Goal: Information Seeking & Learning: Compare options

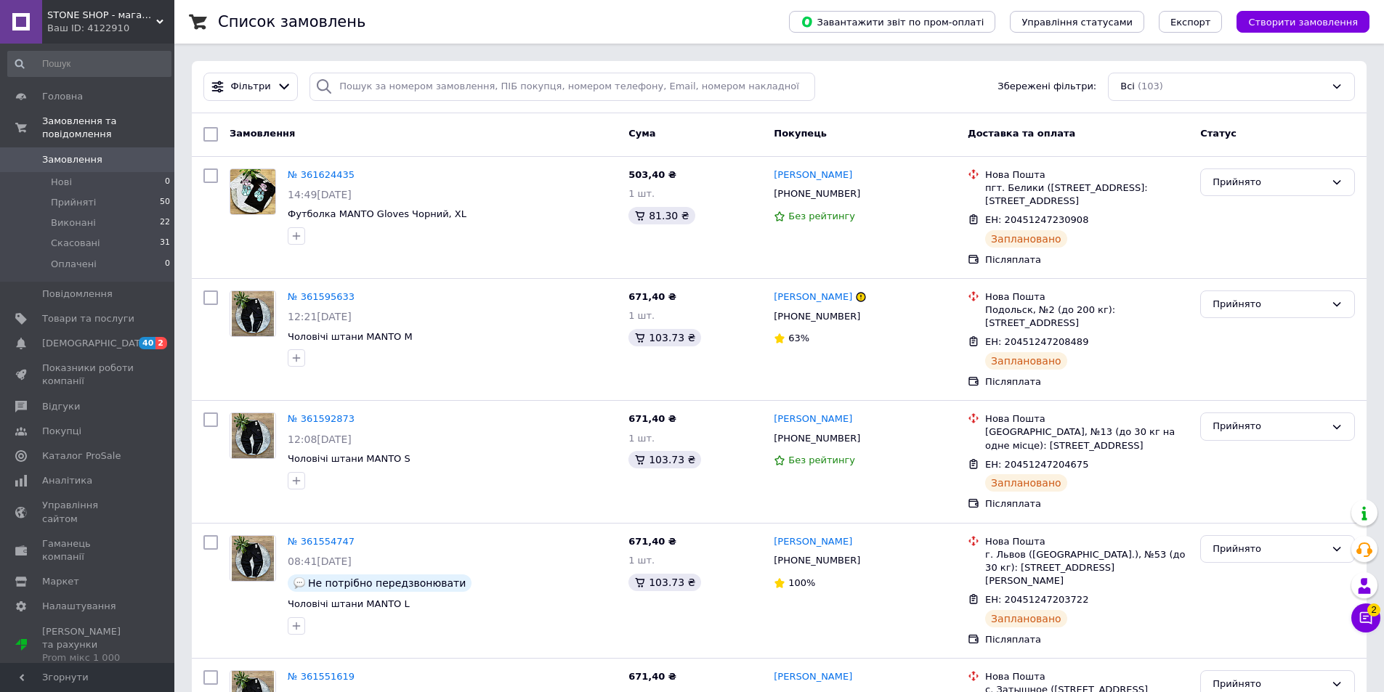
click at [155, 25] on div "Ваш ID: 4122910" at bounding box center [110, 28] width 127 height 13
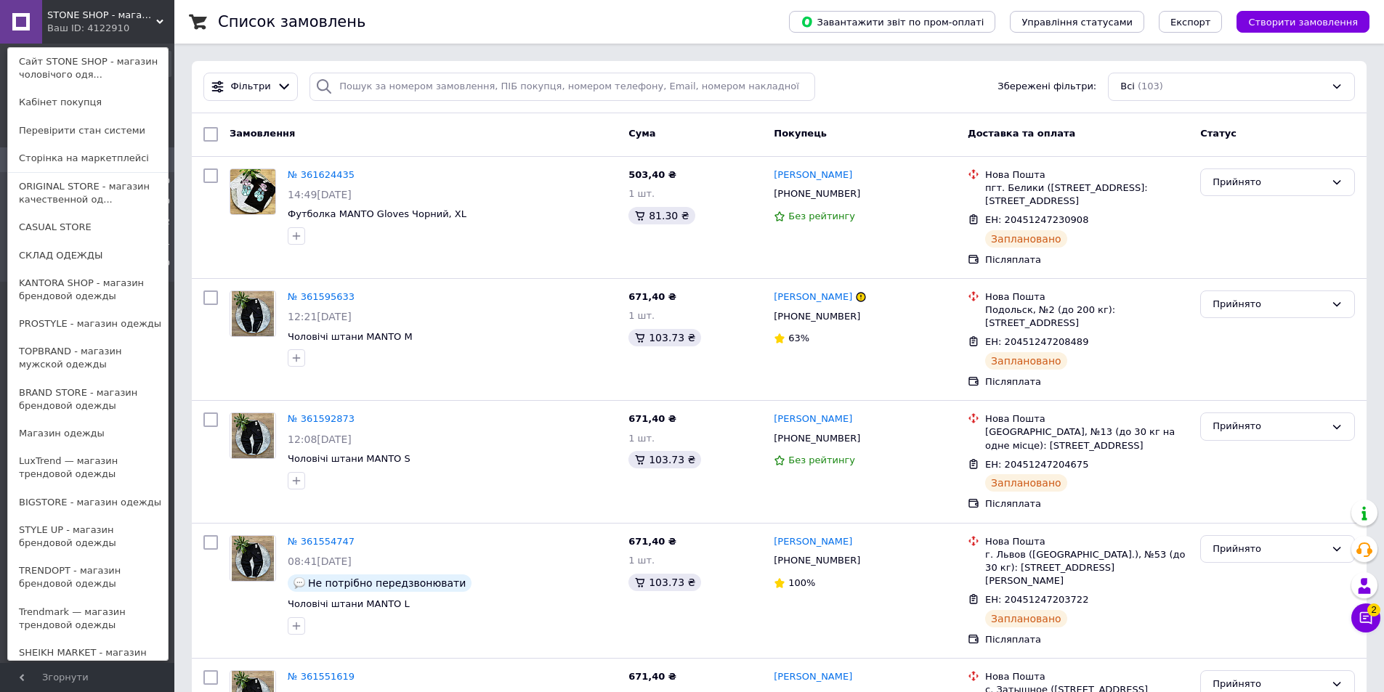
click at [94, 496] on link "BIGSTORE - магазин одежды" at bounding box center [88, 503] width 160 height 28
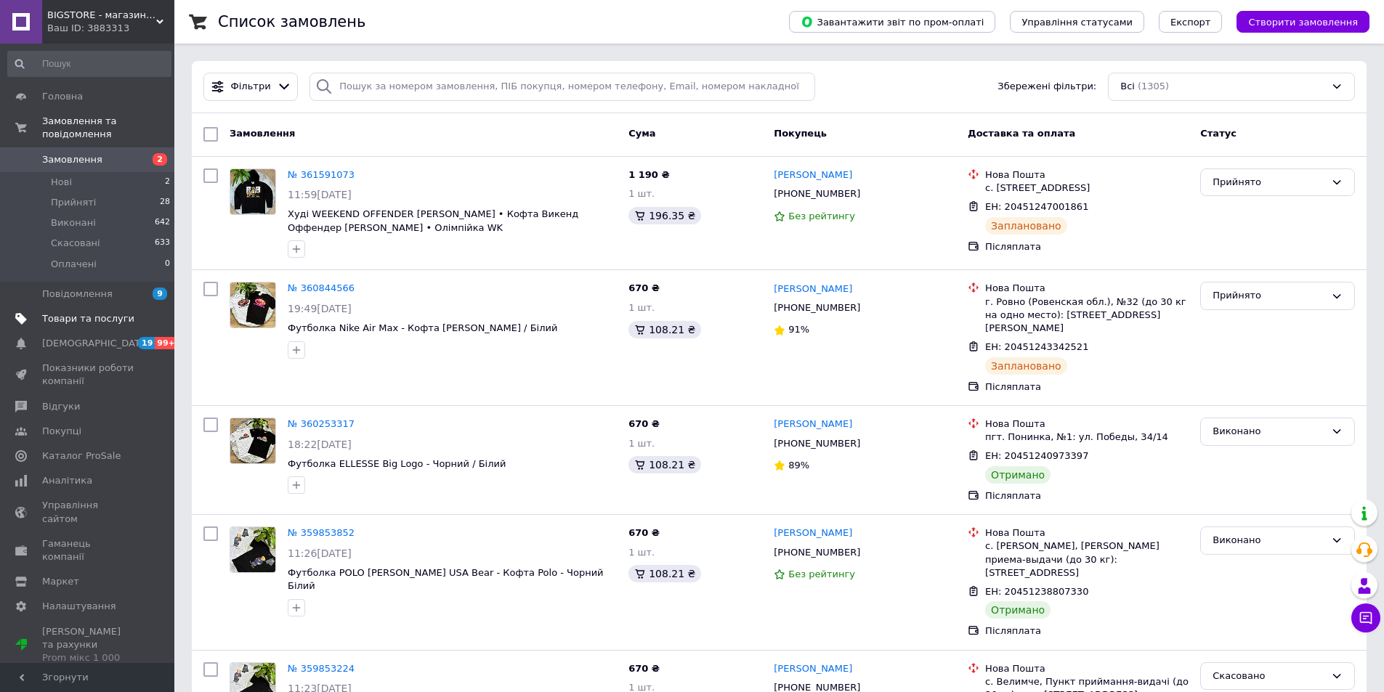
click at [103, 312] on span "Товари та послуги" at bounding box center [88, 318] width 92 height 13
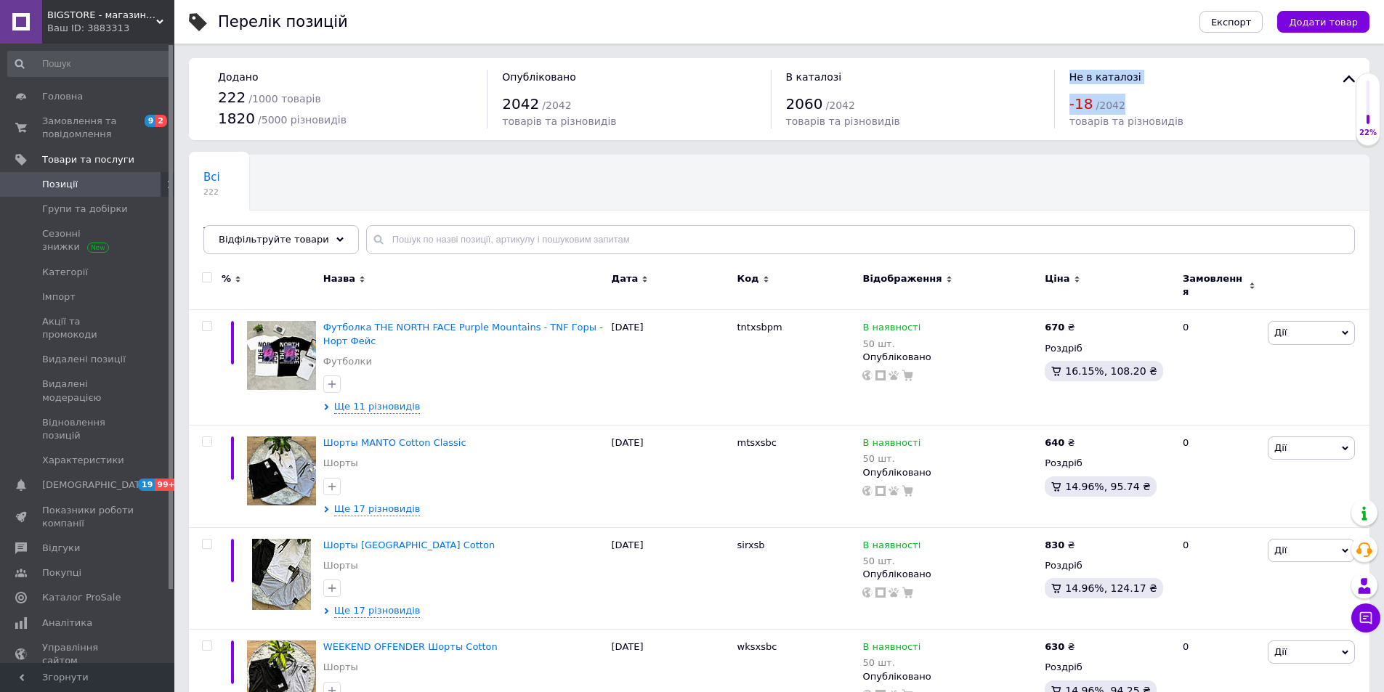
drag, startPoint x: 1069, startPoint y: 74, endPoint x: 1143, endPoint y: 107, distance: 81.0
click at [1144, 107] on div "Не в каталозі -18 / 2042 товарів та різновидів" at bounding box center [1195, 99] width 283 height 59
copy div "Не в каталозі -18 / 2042"
click at [68, 542] on span "Відгуки" at bounding box center [61, 548] width 38 height 13
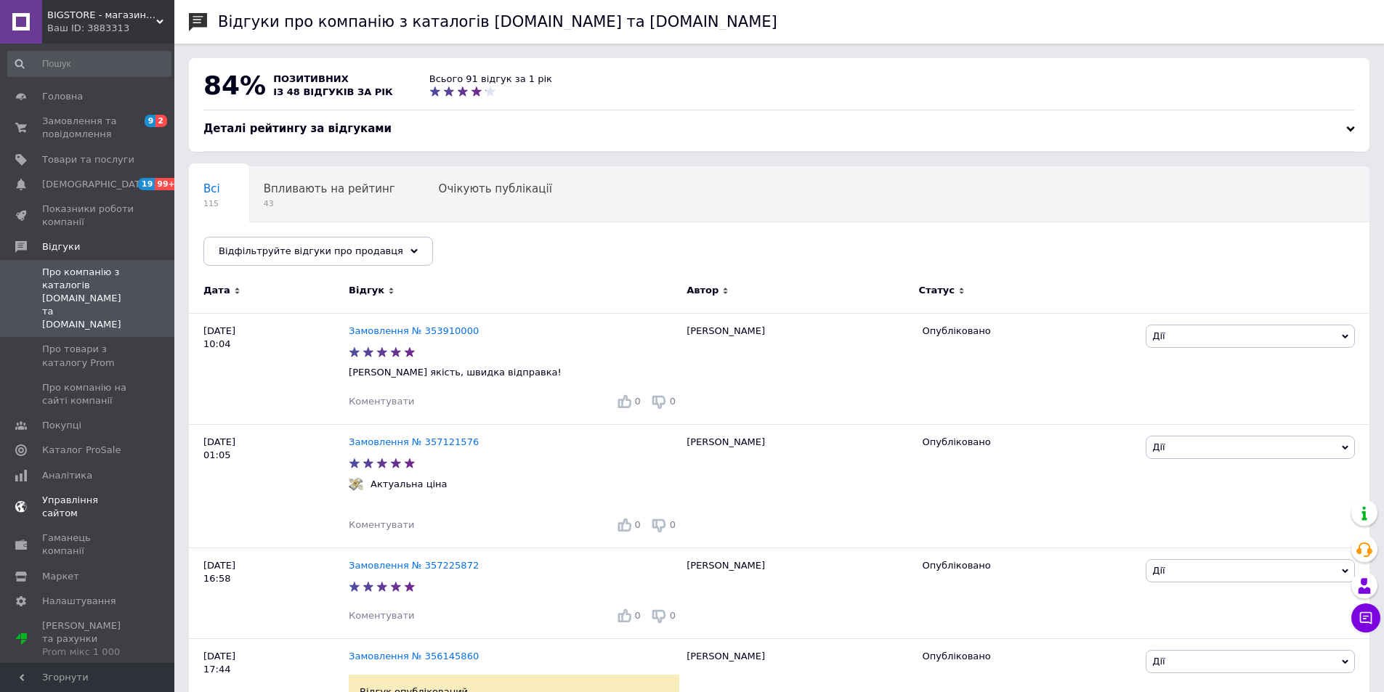
click at [102, 444] on span "Каталог ProSale" at bounding box center [81, 450] width 78 height 13
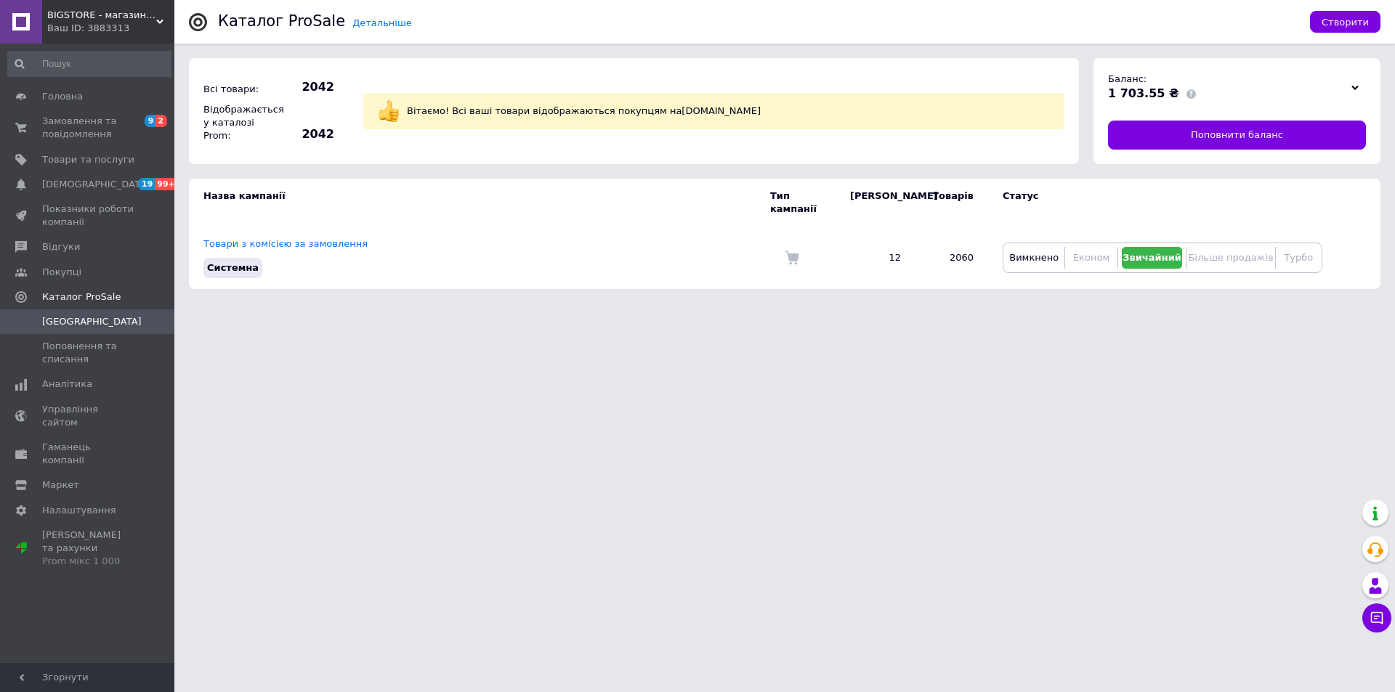
click at [162, 18] on icon at bounding box center [159, 21] width 7 height 7
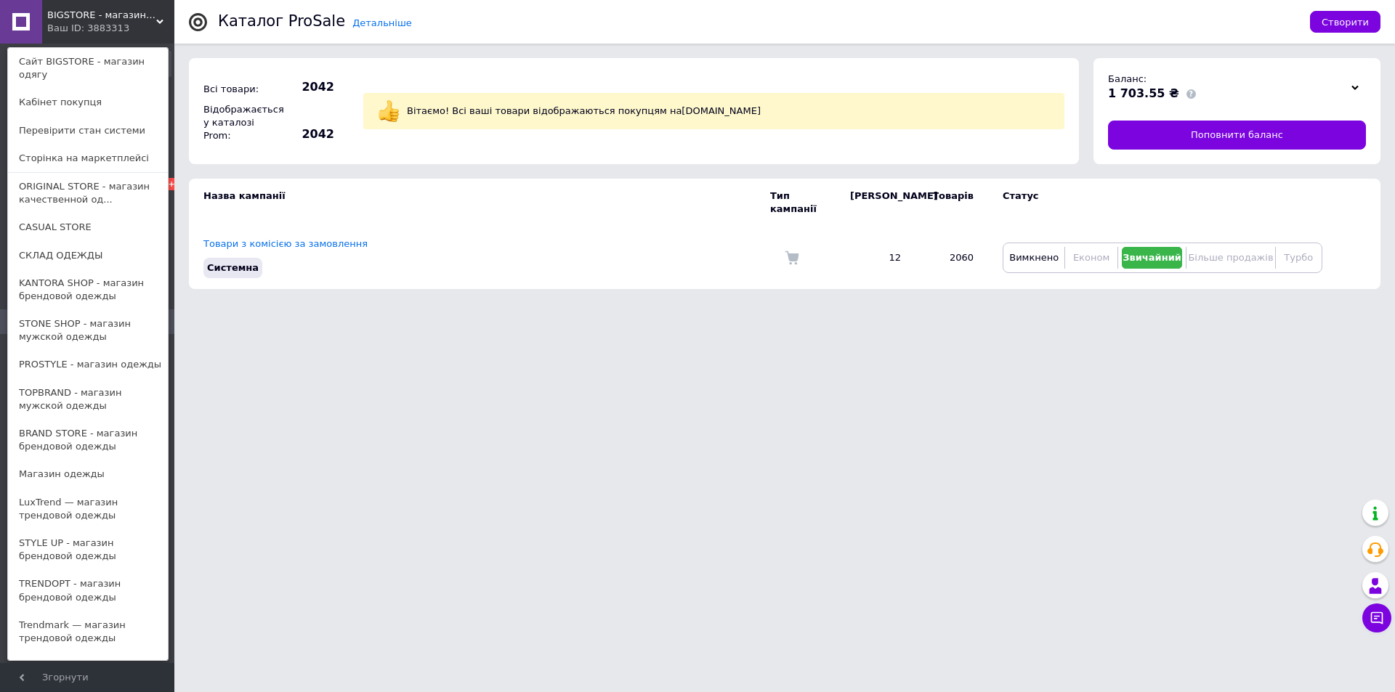
scroll to position [145, 0]
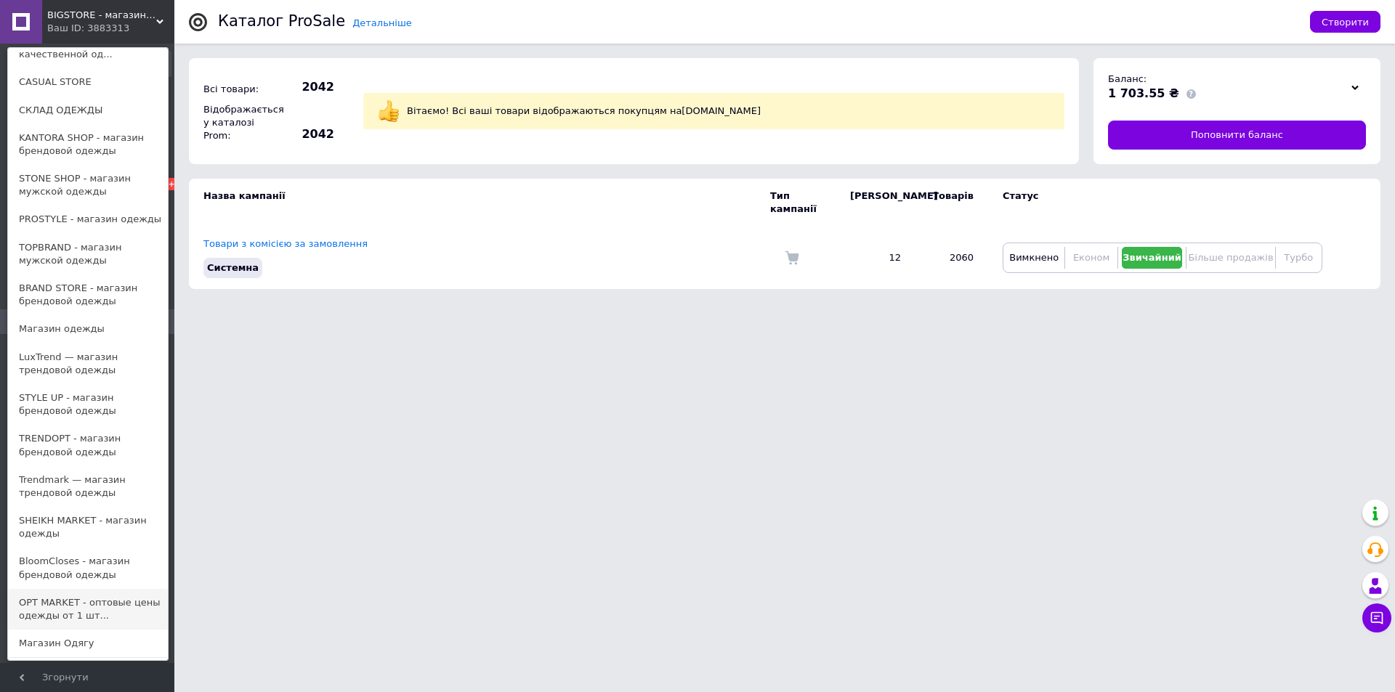
click at [86, 591] on link "OPT MARKET - оптовые цены одежды от 1 шт..." at bounding box center [88, 609] width 160 height 41
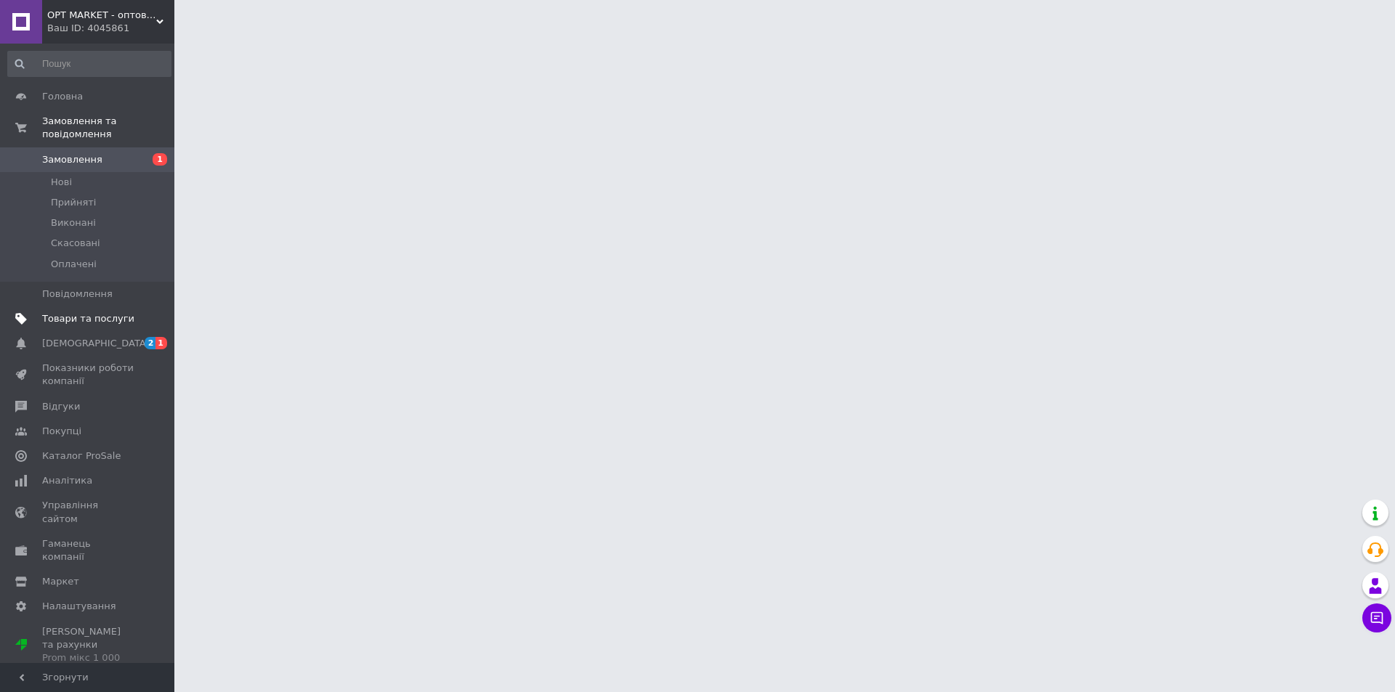
click at [102, 312] on span "Товари та послуги" at bounding box center [88, 318] width 92 height 13
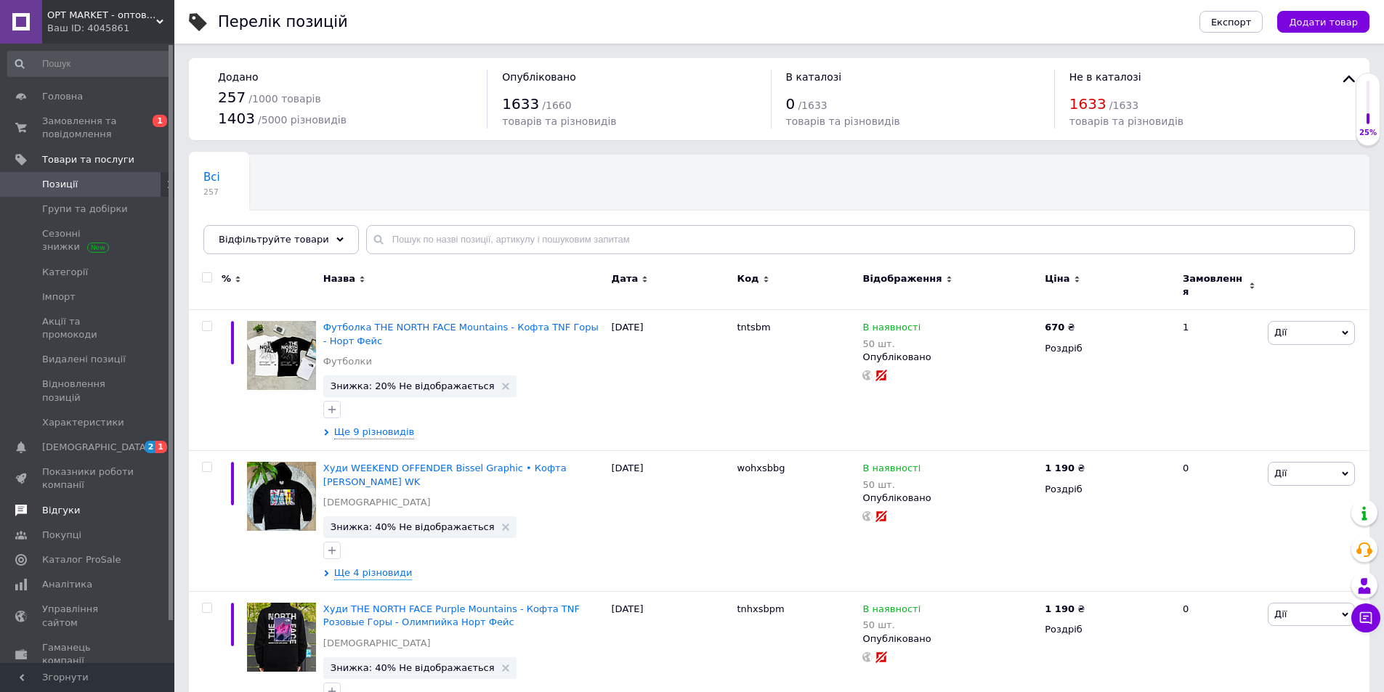
click at [76, 504] on span "Відгуки" at bounding box center [88, 510] width 92 height 13
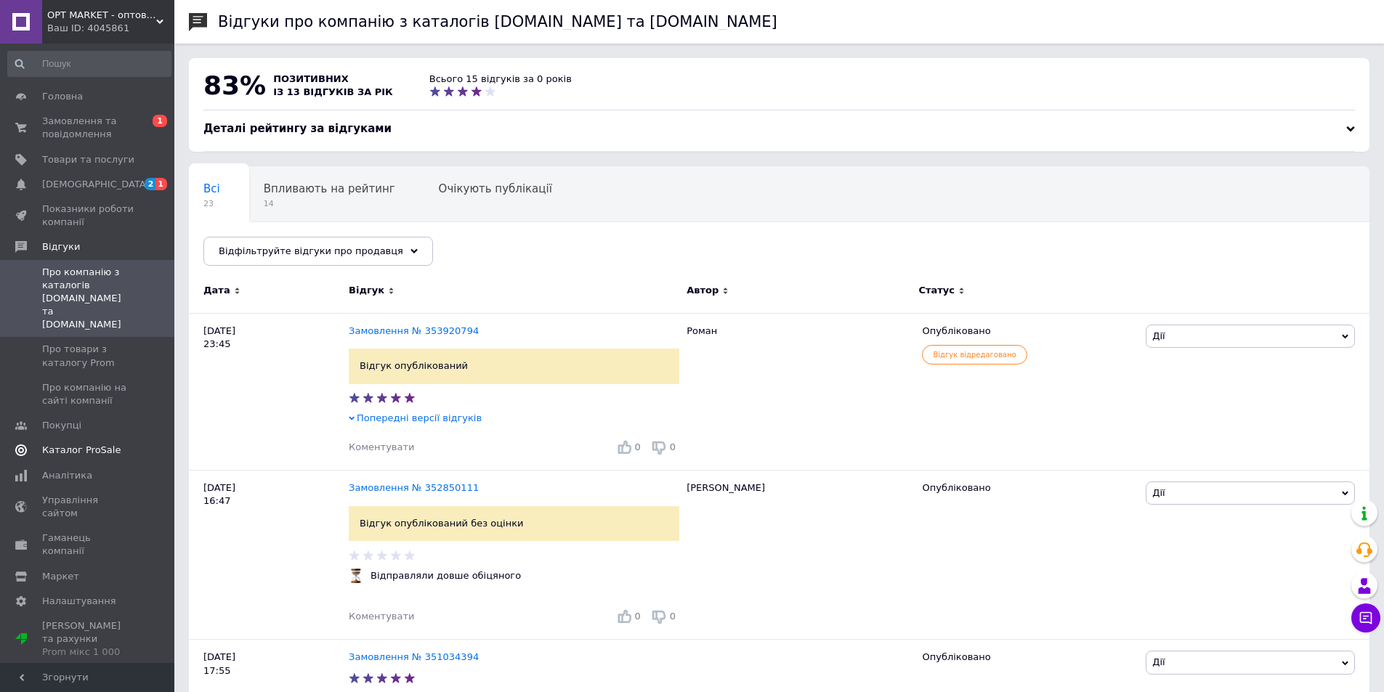
click at [99, 444] on span "Каталог ProSale" at bounding box center [81, 450] width 78 height 13
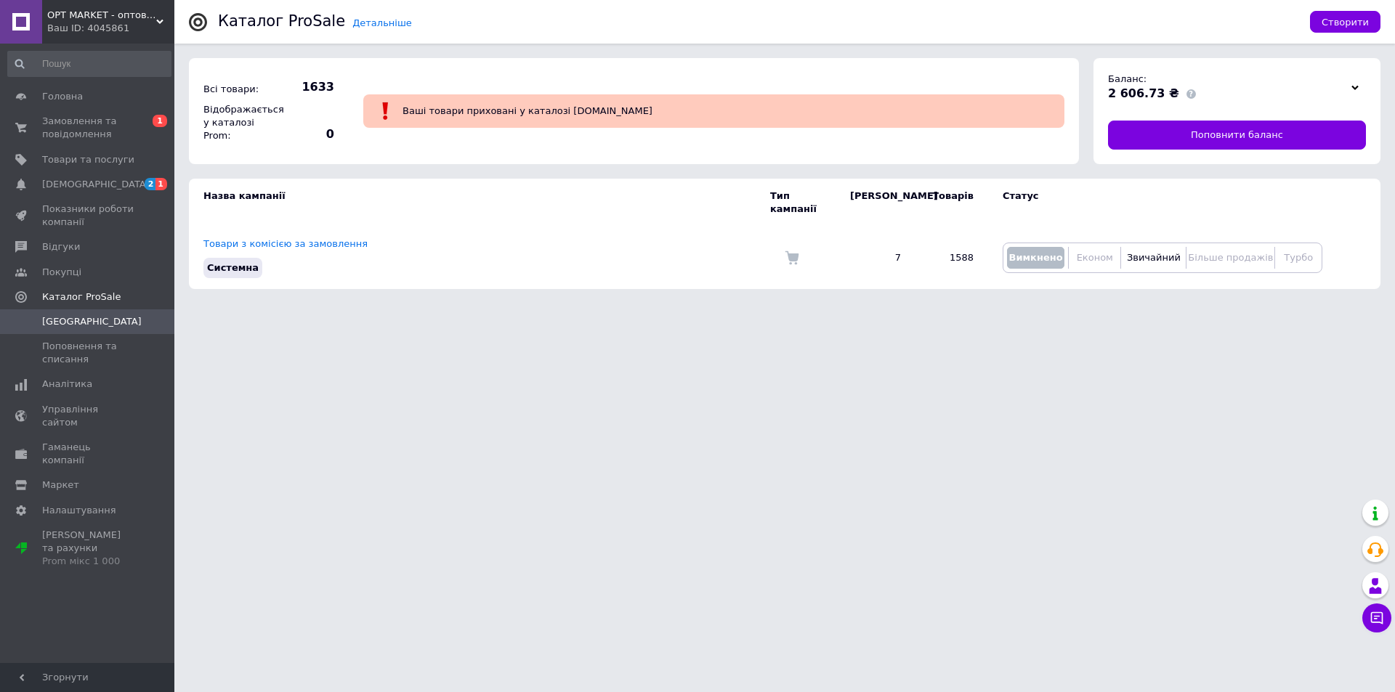
click at [153, 21] on span "OPT MARKET - оптові ціни одягу від 1 шт." at bounding box center [101, 15] width 109 height 13
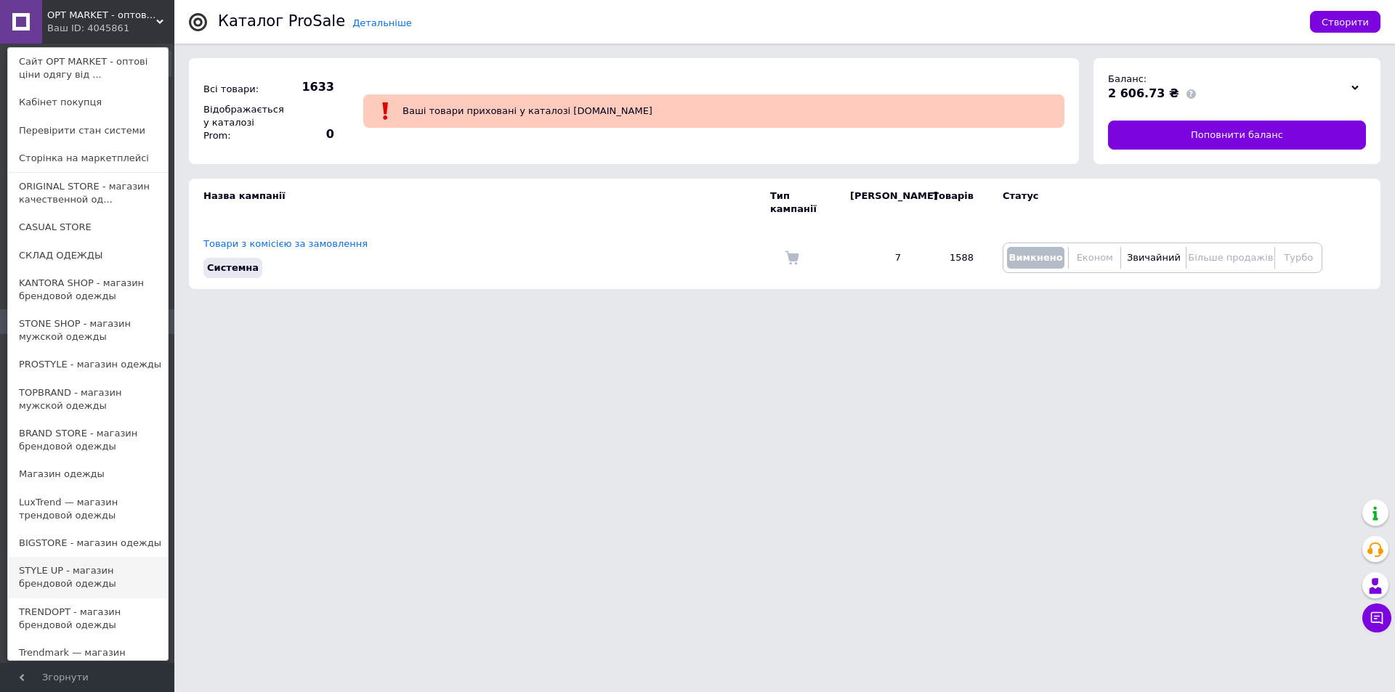
scroll to position [186, 0]
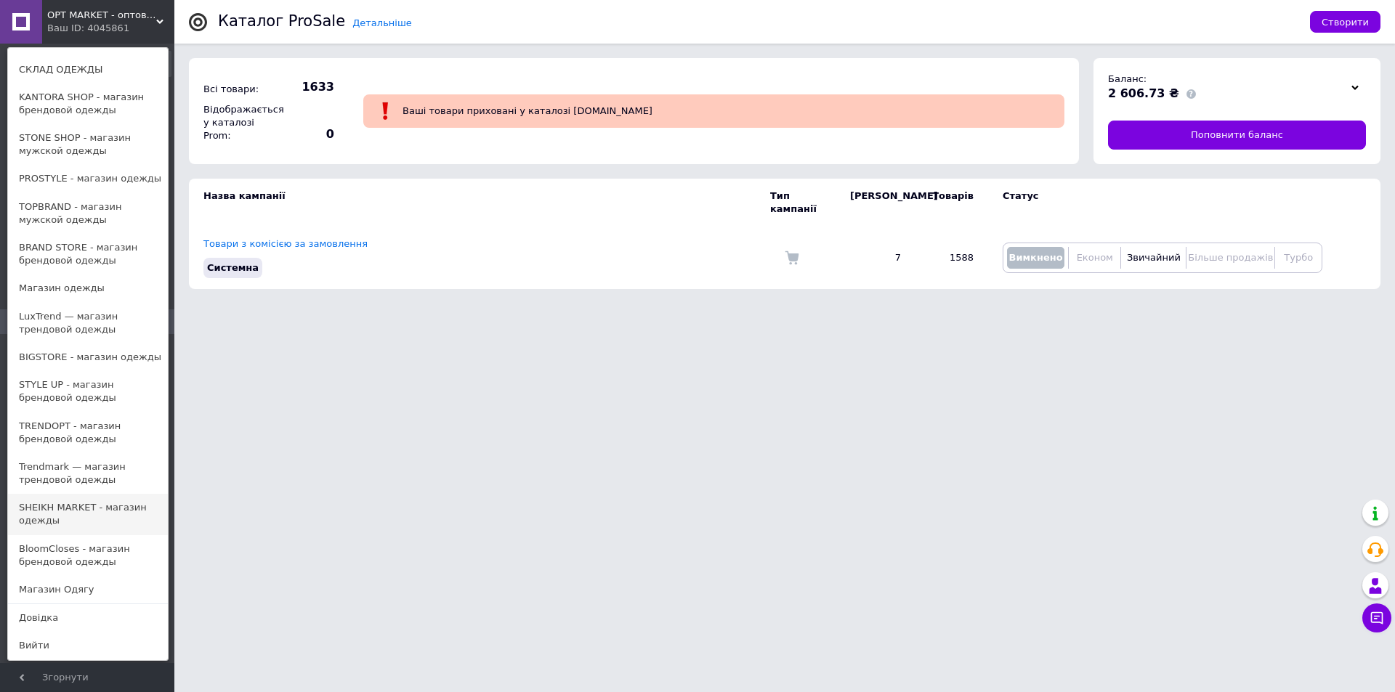
click at [88, 505] on link "SHEIKH MARKET - магазин одежды" at bounding box center [88, 514] width 160 height 41
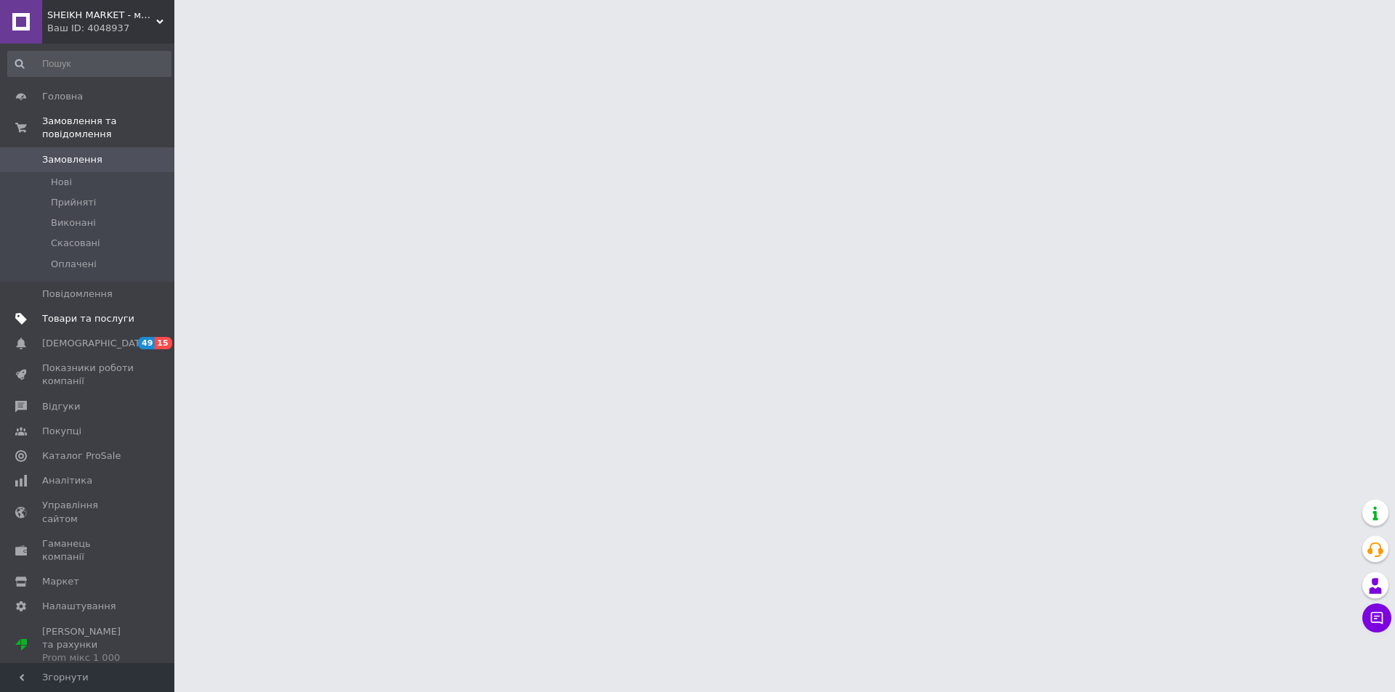
click at [100, 312] on span "Товари та послуги" at bounding box center [88, 318] width 92 height 13
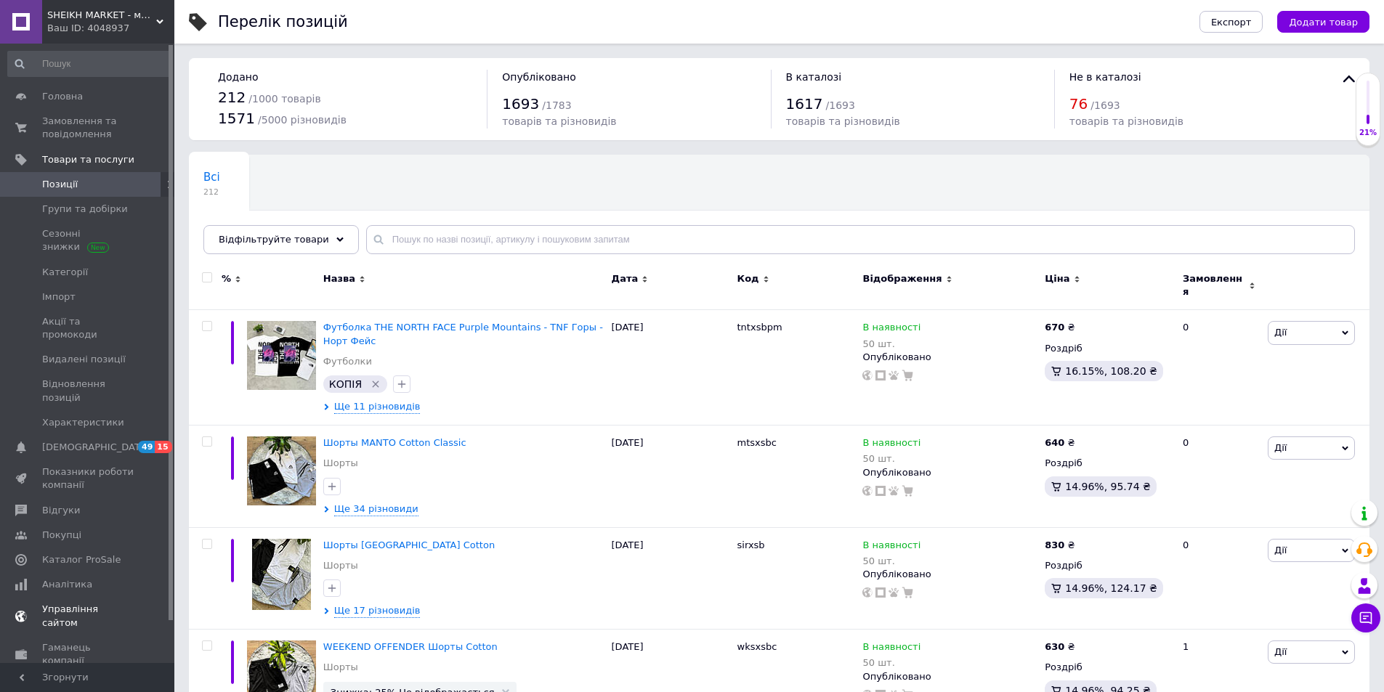
click at [65, 504] on span "Відгуки" at bounding box center [61, 510] width 38 height 13
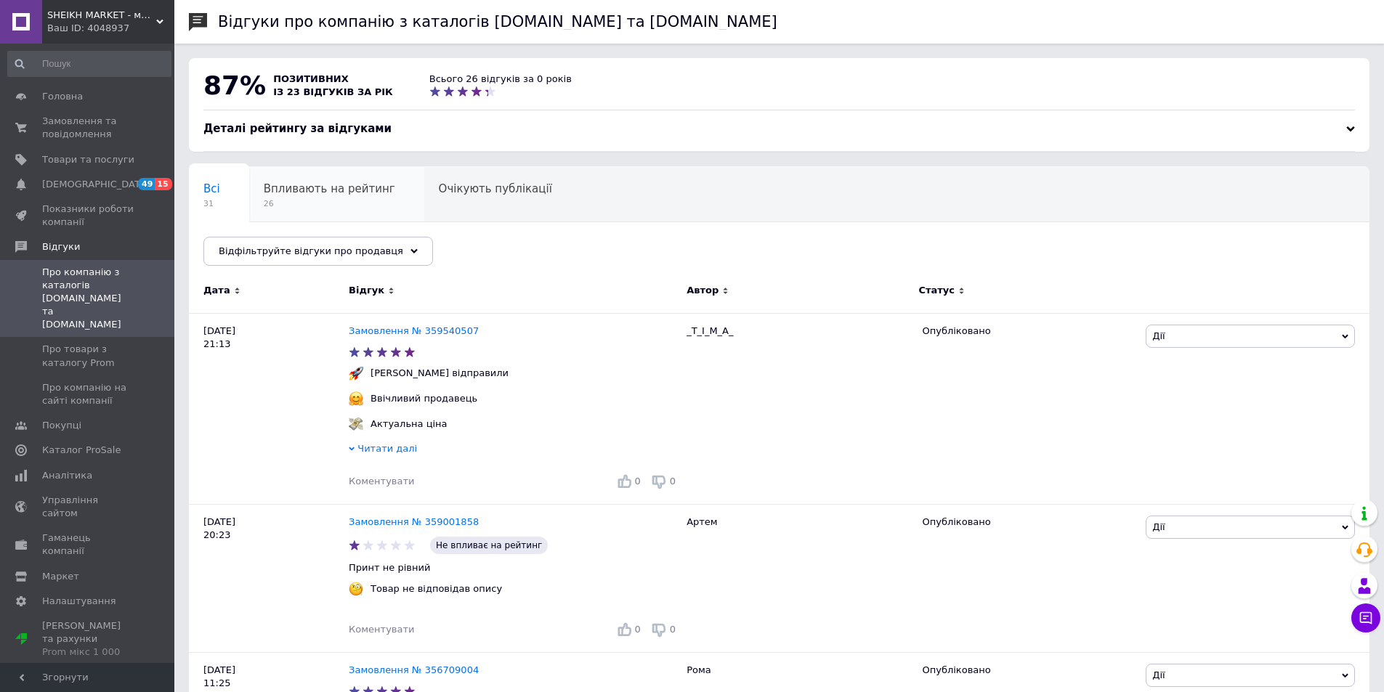
click at [313, 193] on span "Впливають на рейтинг" at bounding box center [330, 188] width 132 height 13
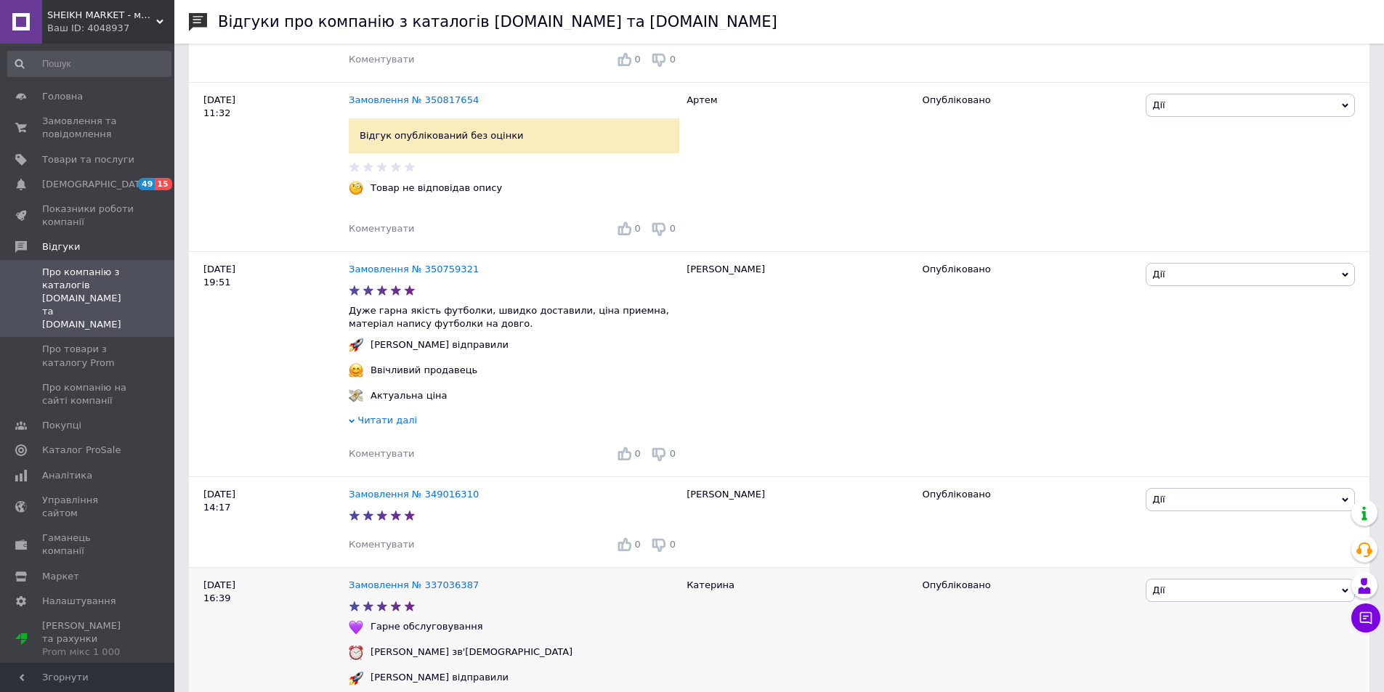
scroll to position [3270, 0]
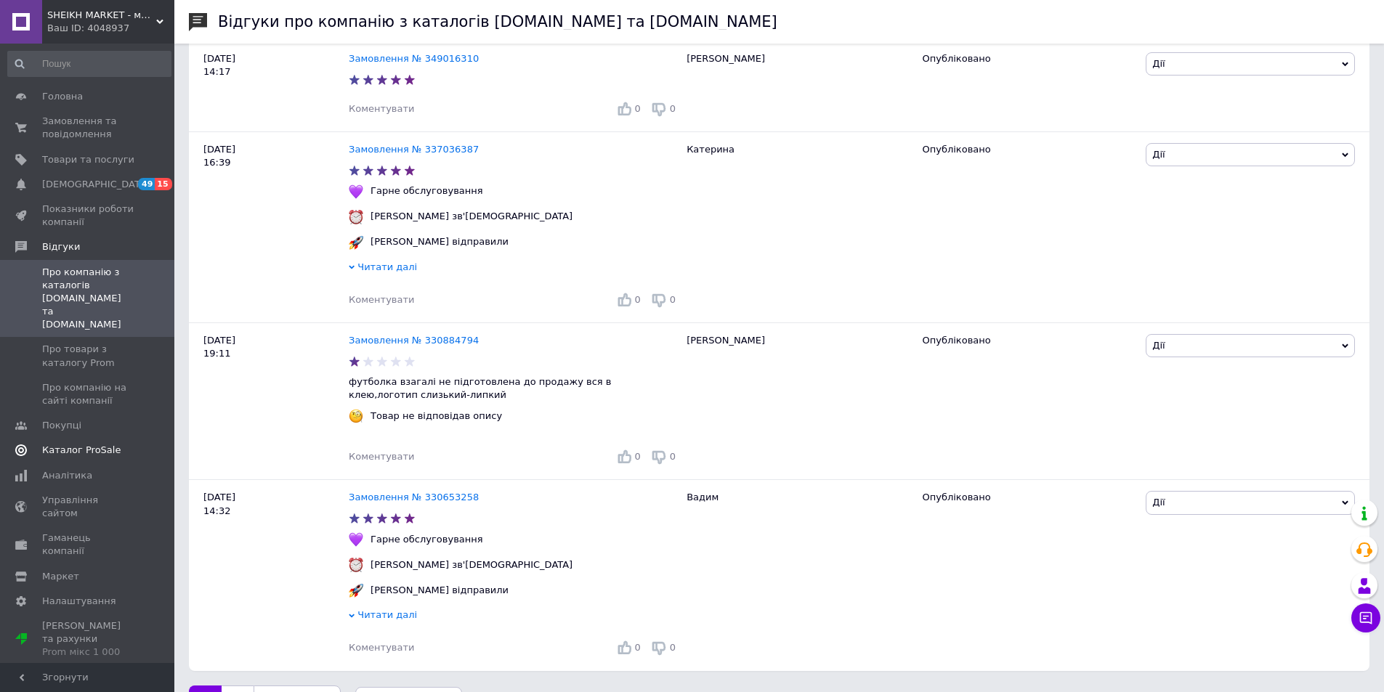
click at [97, 444] on span "Каталог ProSale" at bounding box center [81, 450] width 78 height 13
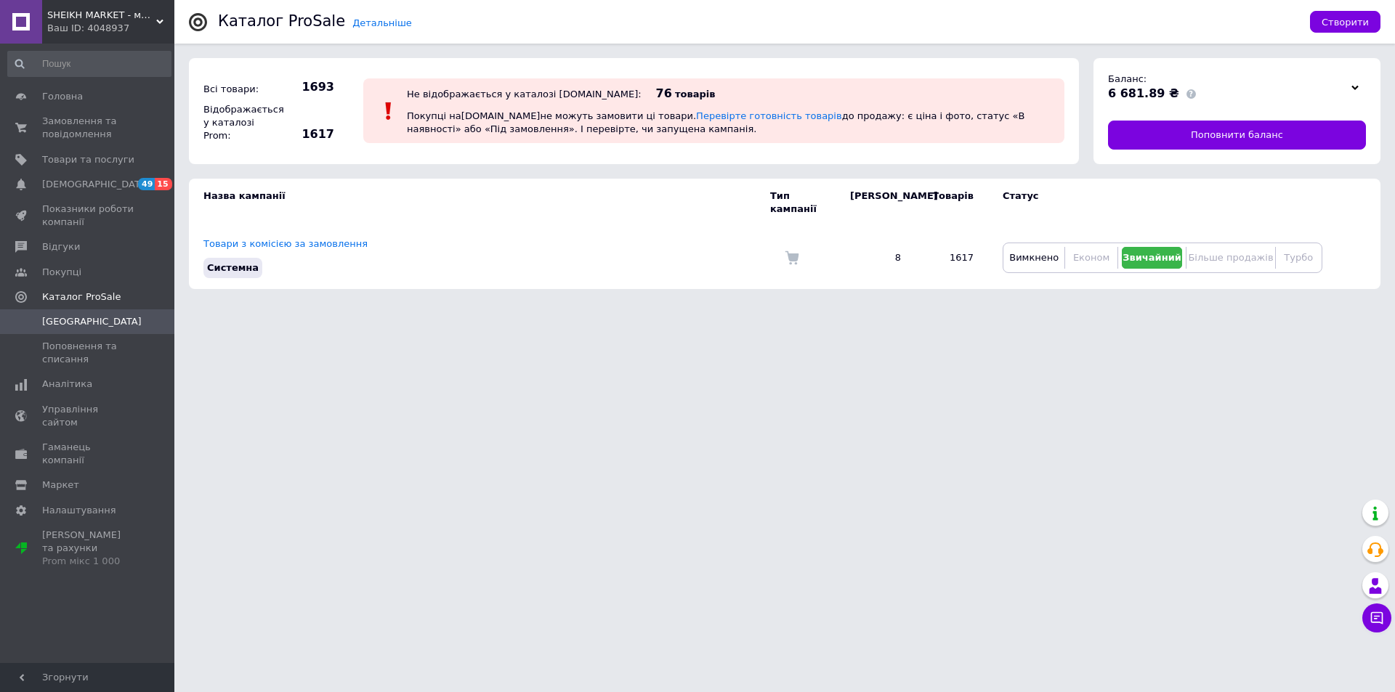
click at [155, 31] on div "Ваш ID: 4048937" at bounding box center [110, 28] width 127 height 13
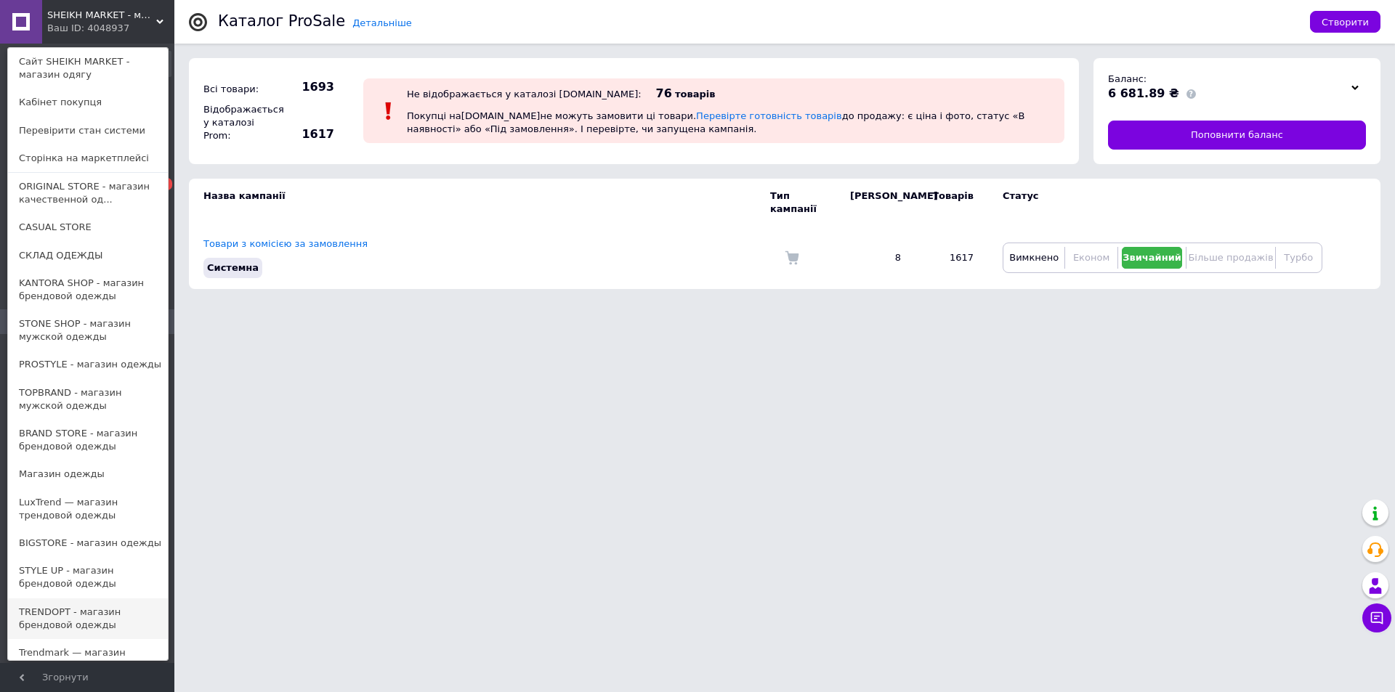
scroll to position [186, 0]
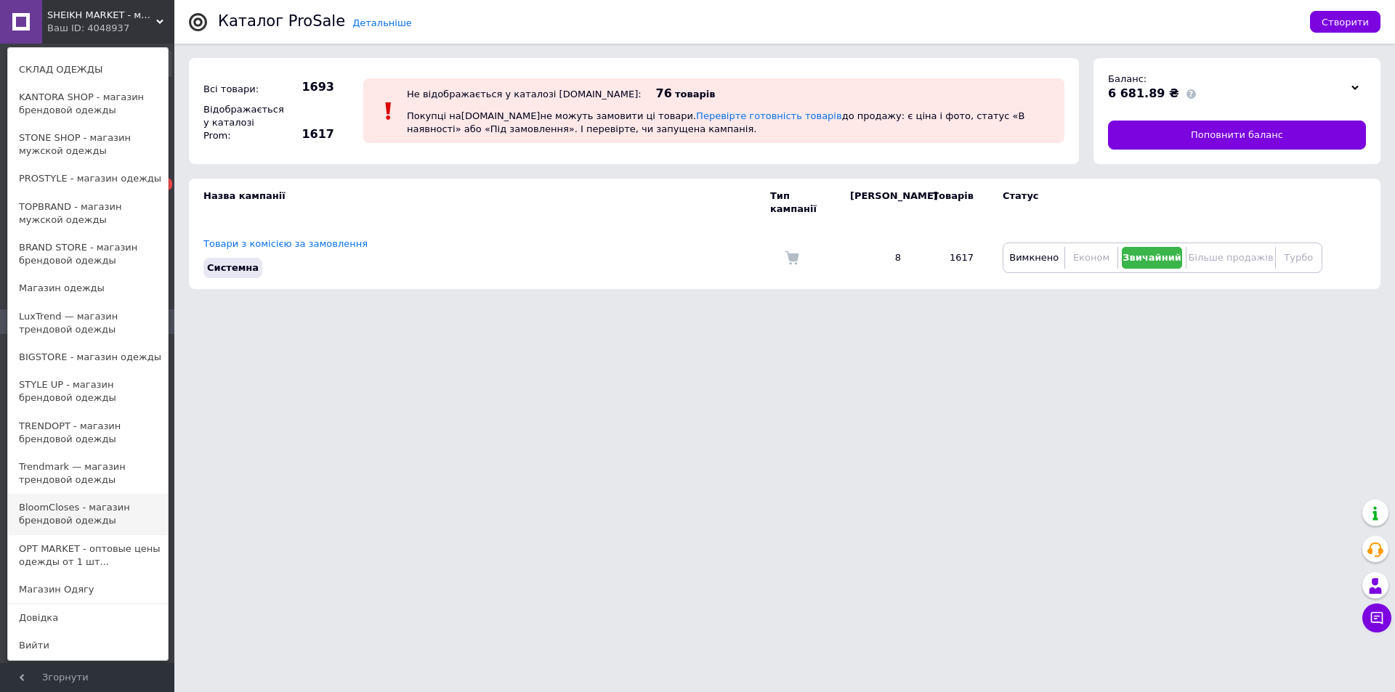
click at [87, 519] on link "BloomCloses - магазин брендовой одежды" at bounding box center [88, 514] width 160 height 41
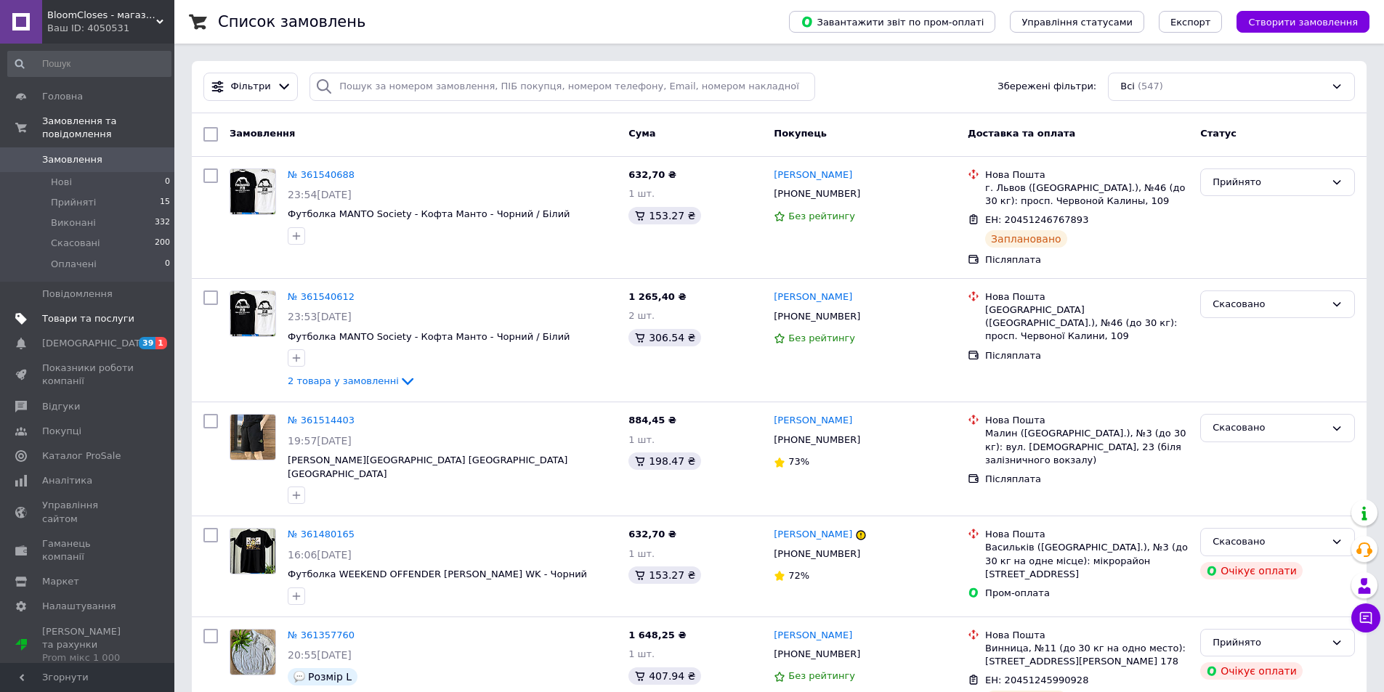
click at [97, 312] on span "Товари та послуги" at bounding box center [88, 318] width 92 height 13
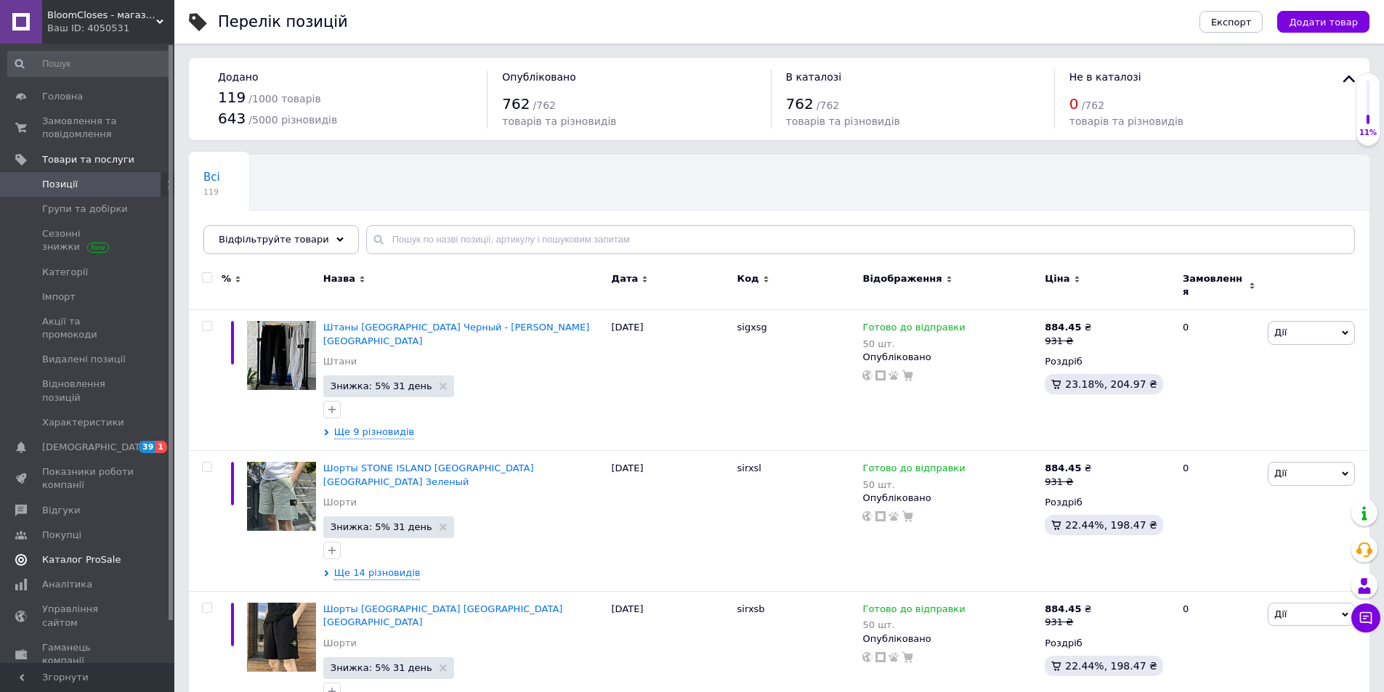
click at [89, 554] on span "Каталог ProSale" at bounding box center [81, 560] width 78 height 13
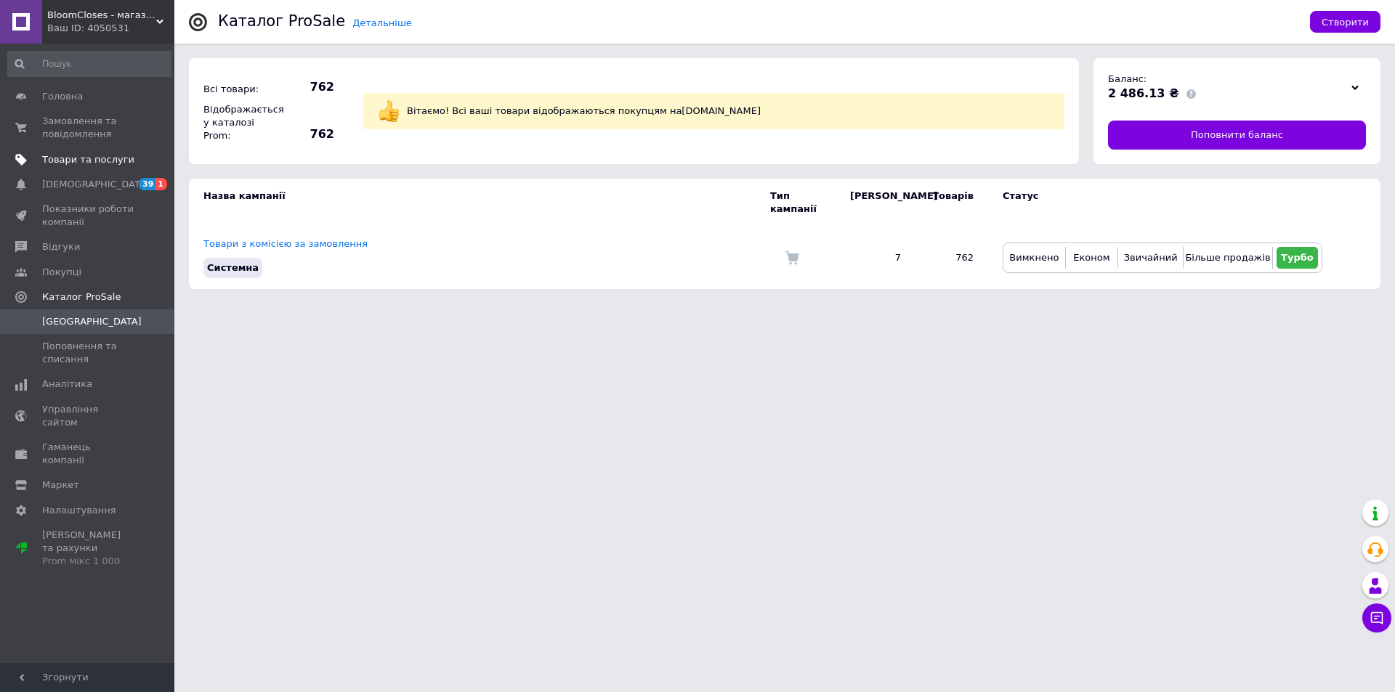
click at [91, 166] on span "Товари та послуги" at bounding box center [88, 159] width 92 height 13
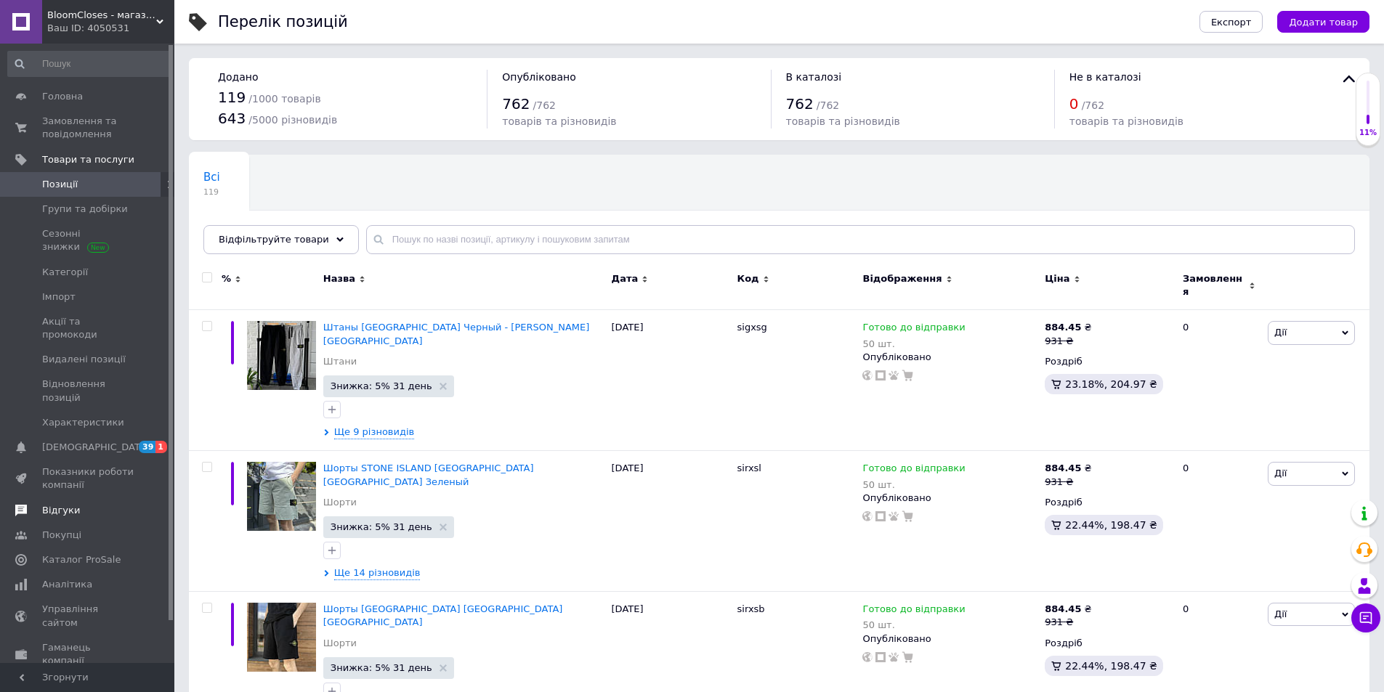
click at [76, 504] on span "Відгуки" at bounding box center [88, 510] width 92 height 13
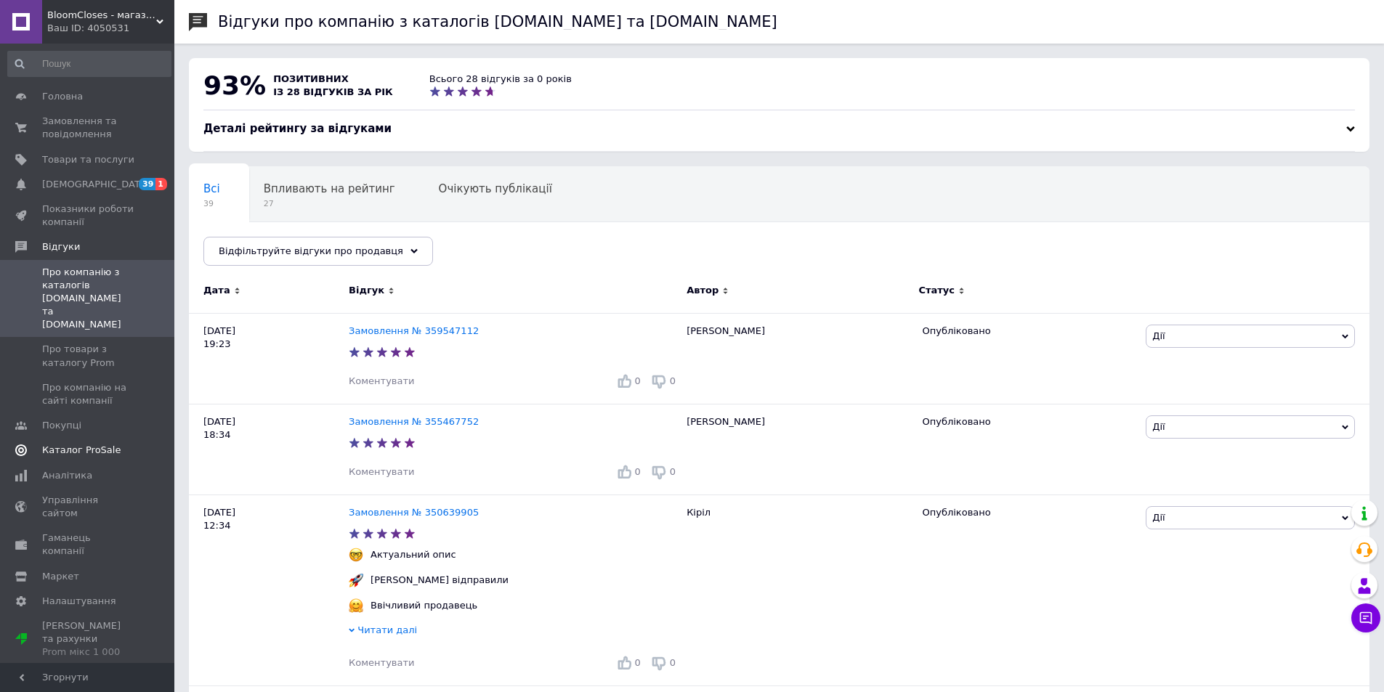
click at [96, 444] on span "Каталог ProSale" at bounding box center [81, 450] width 78 height 13
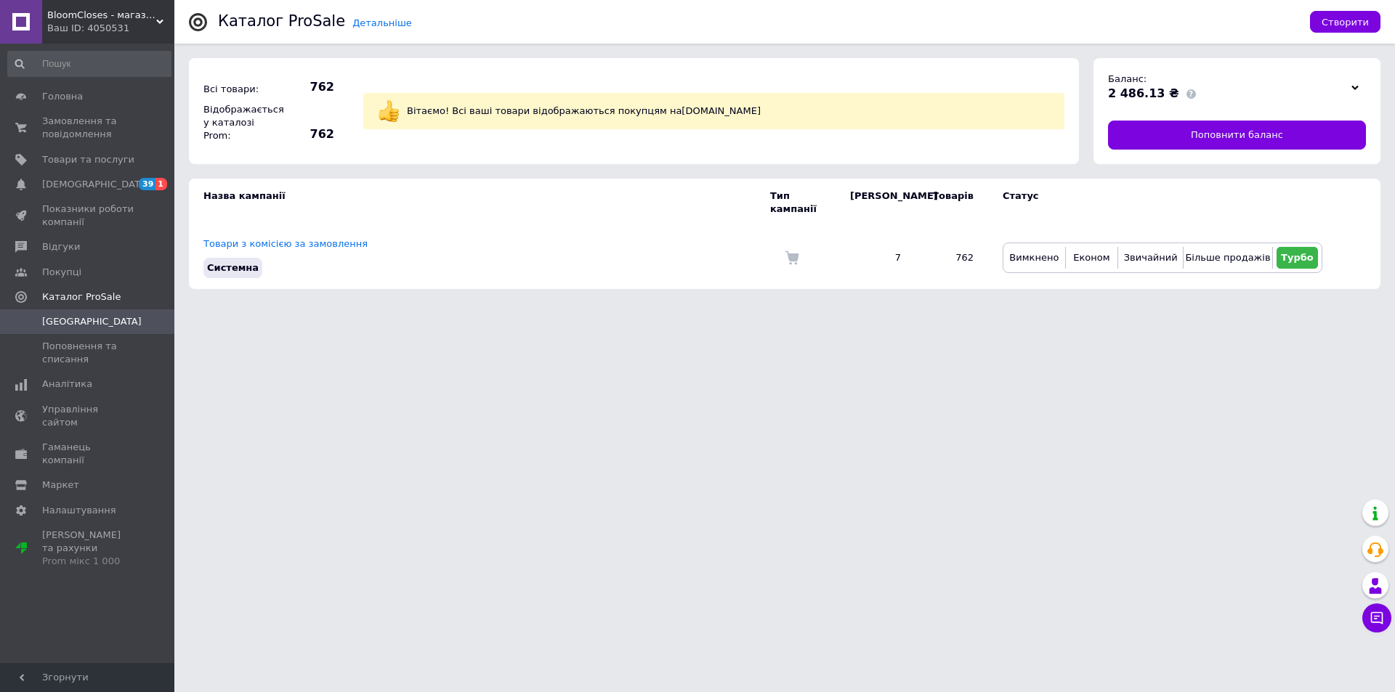
click at [160, 26] on div "Ваш ID: 4050531" at bounding box center [110, 28] width 127 height 13
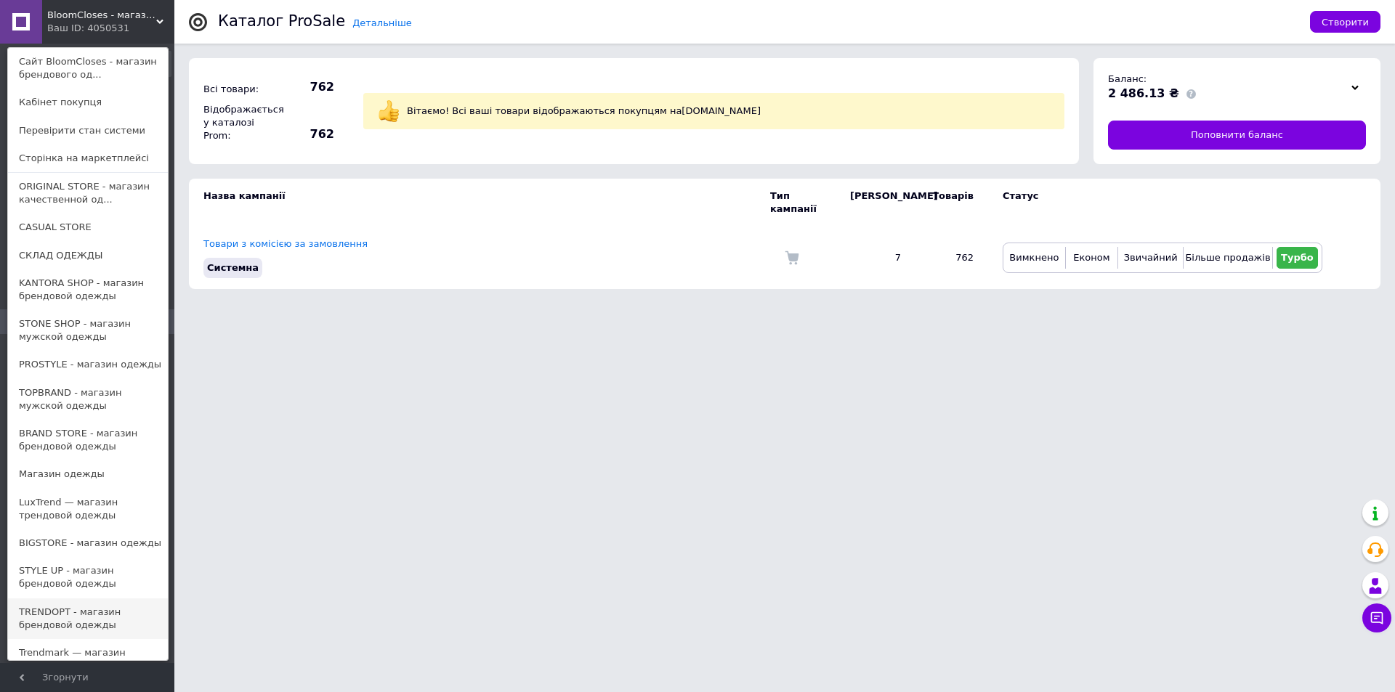
scroll to position [186, 0]
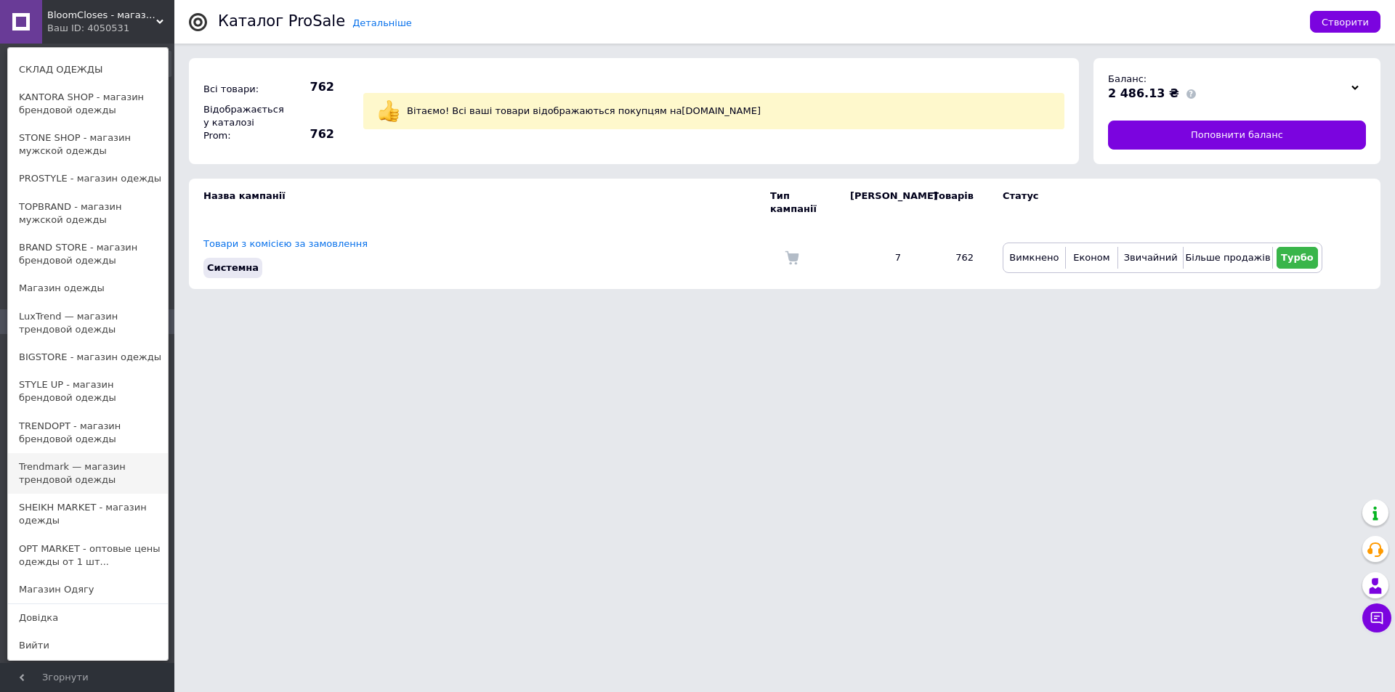
click at [92, 474] on link "Trendmark — магазин трендовой одежды" at bounding box center [88, 473] width 160 height 41
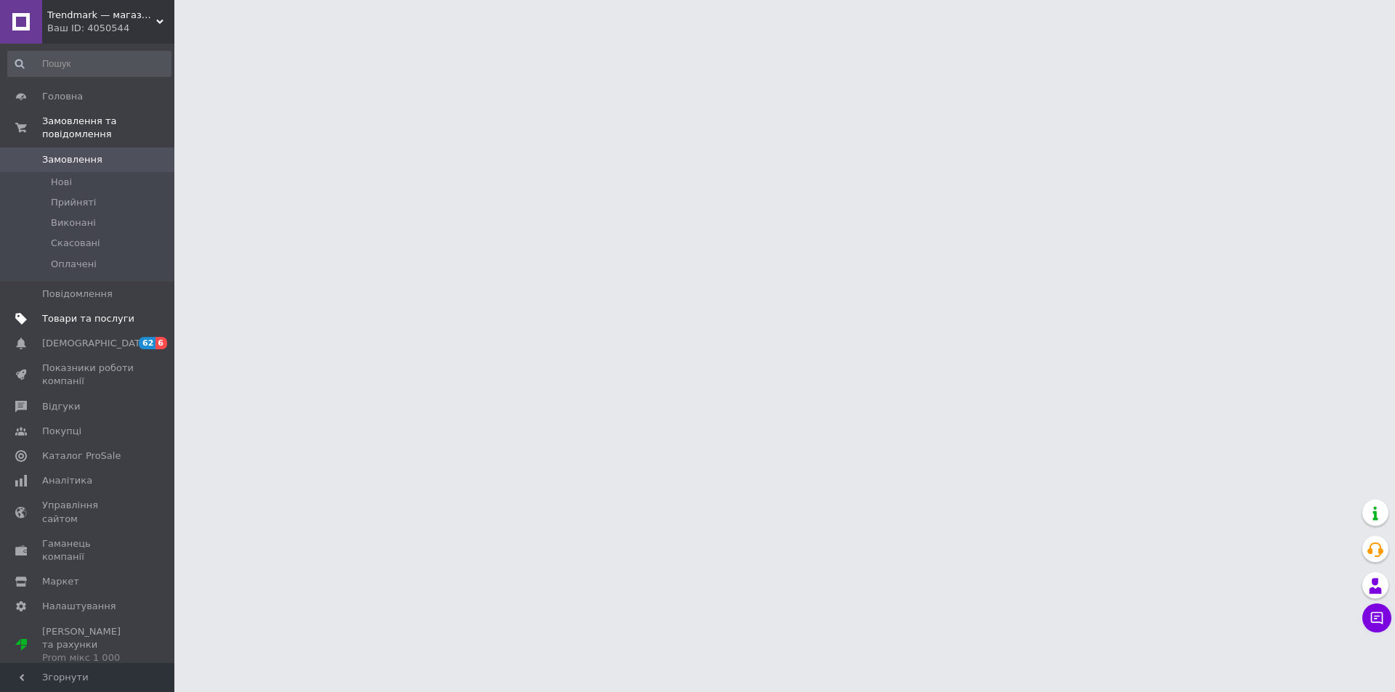
click at [102, 312] on span "Товари та послуги" at bounding box center [88, 318] width 92 height 13
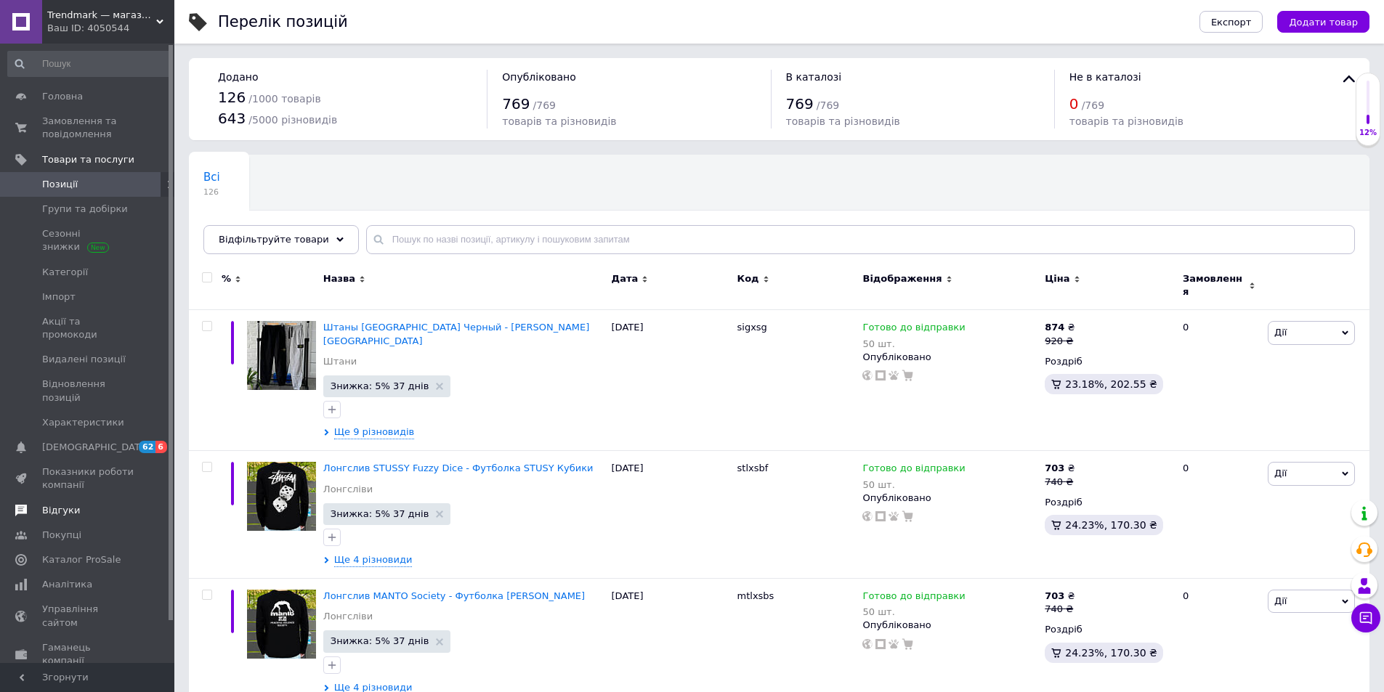
click at [72, 504] on span "Відгуки" at bounding box center [61, 510] width 38 height 13
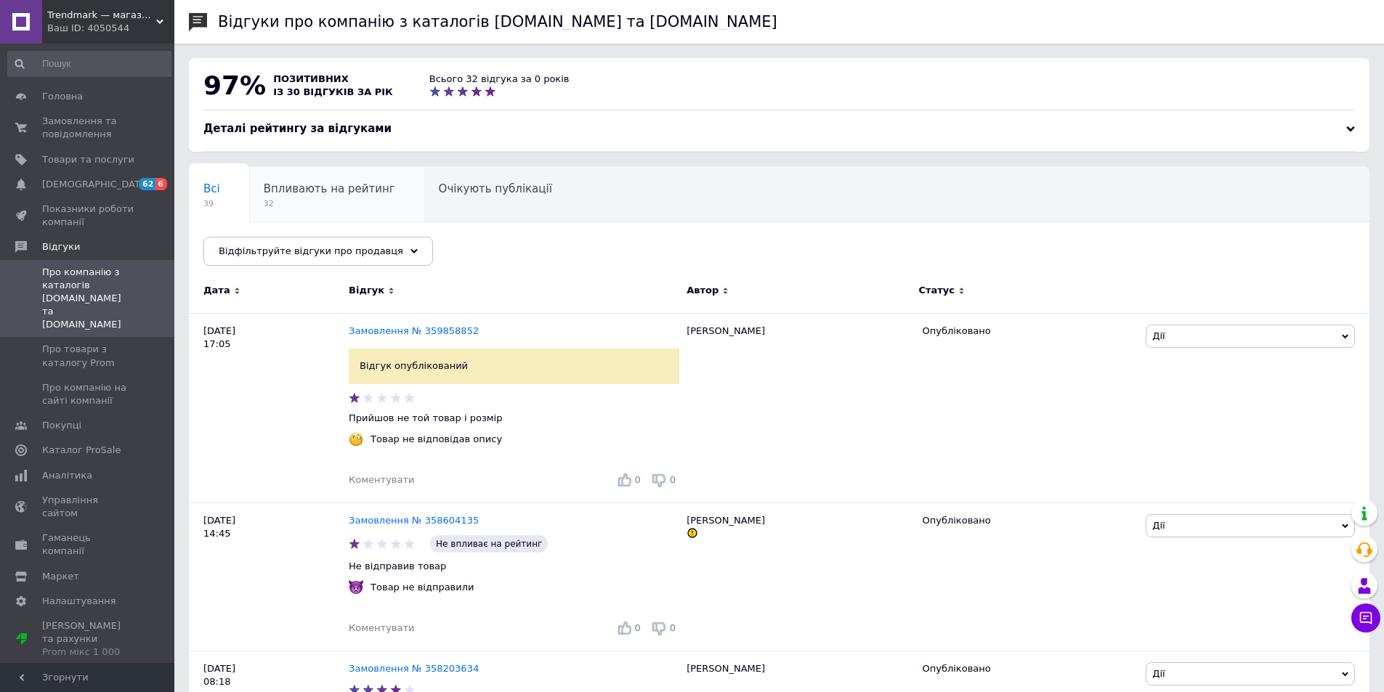
click at [331, 198] on div "Впливають на рейтинг 32" at bounding box center [336, 194] width 175 height 55
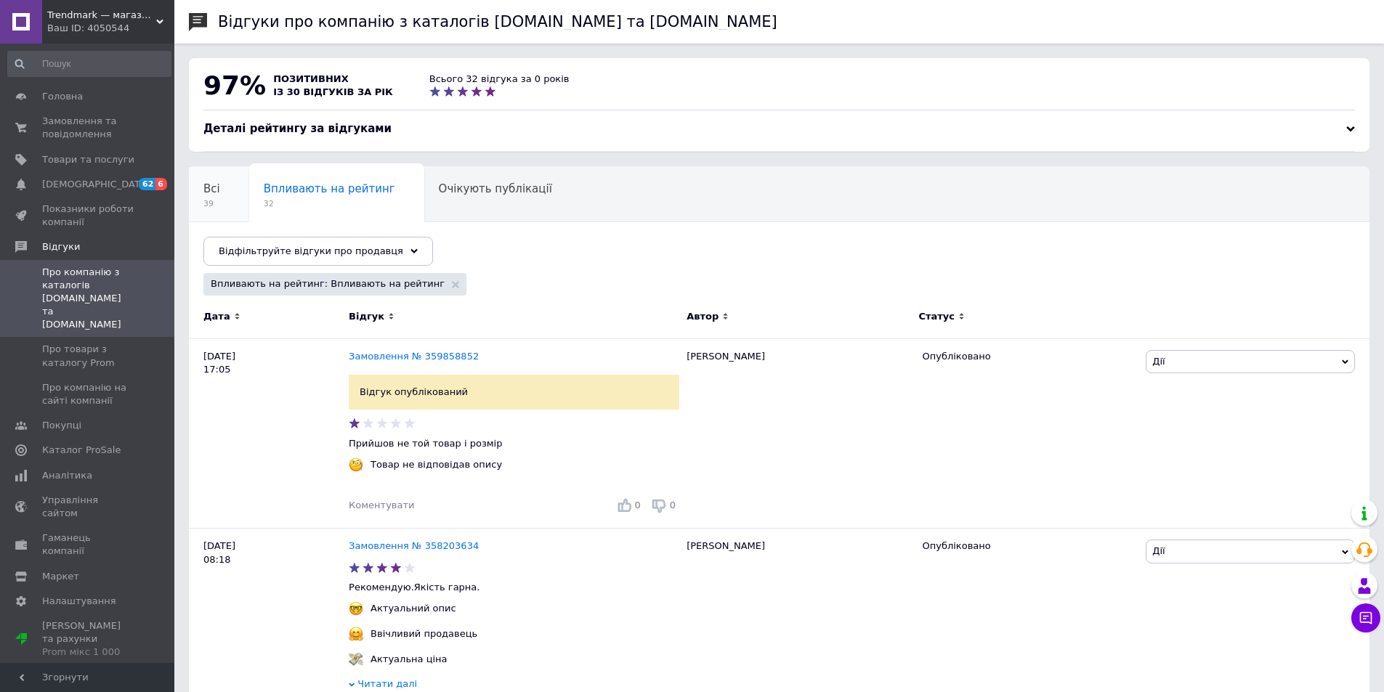
click at [224, 185] on div "Всі 39" at bounding box center [219, 194] width 60 height 55
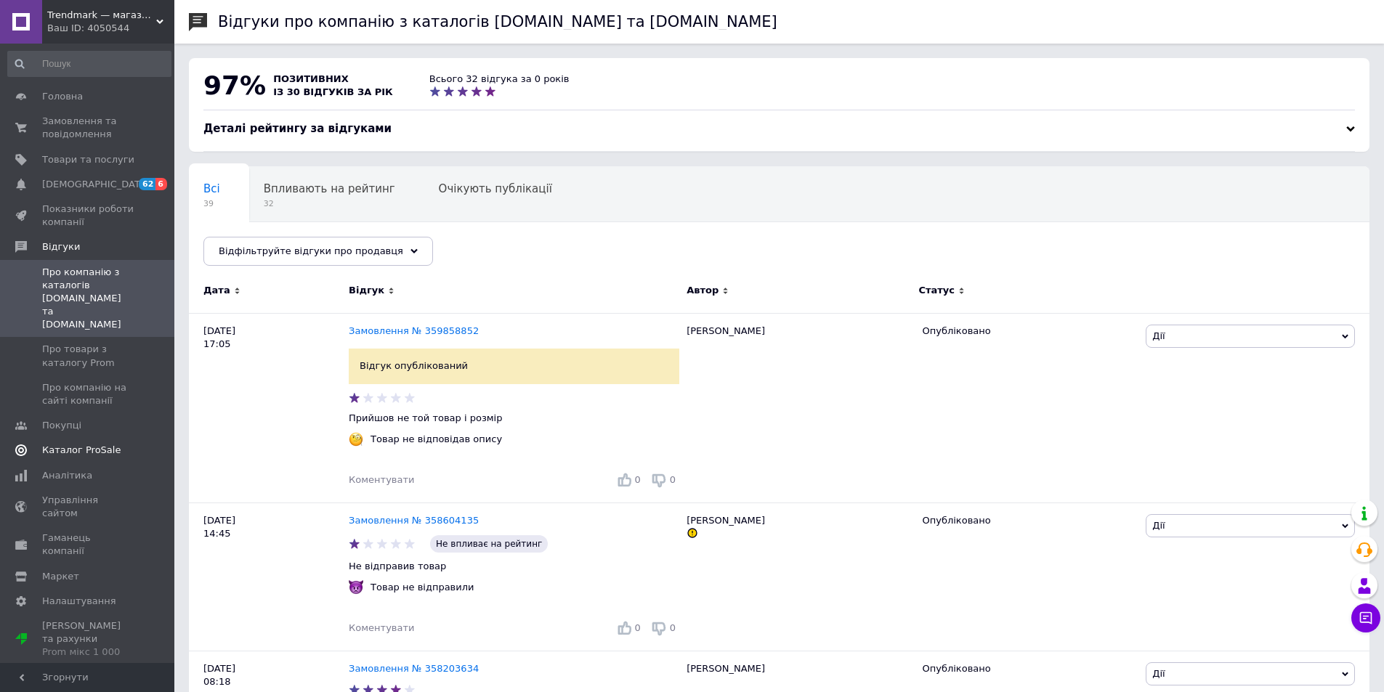
click at [116, 444] on span "Каталог ProSale" at bounding box center [88, 450] width 92 height 13
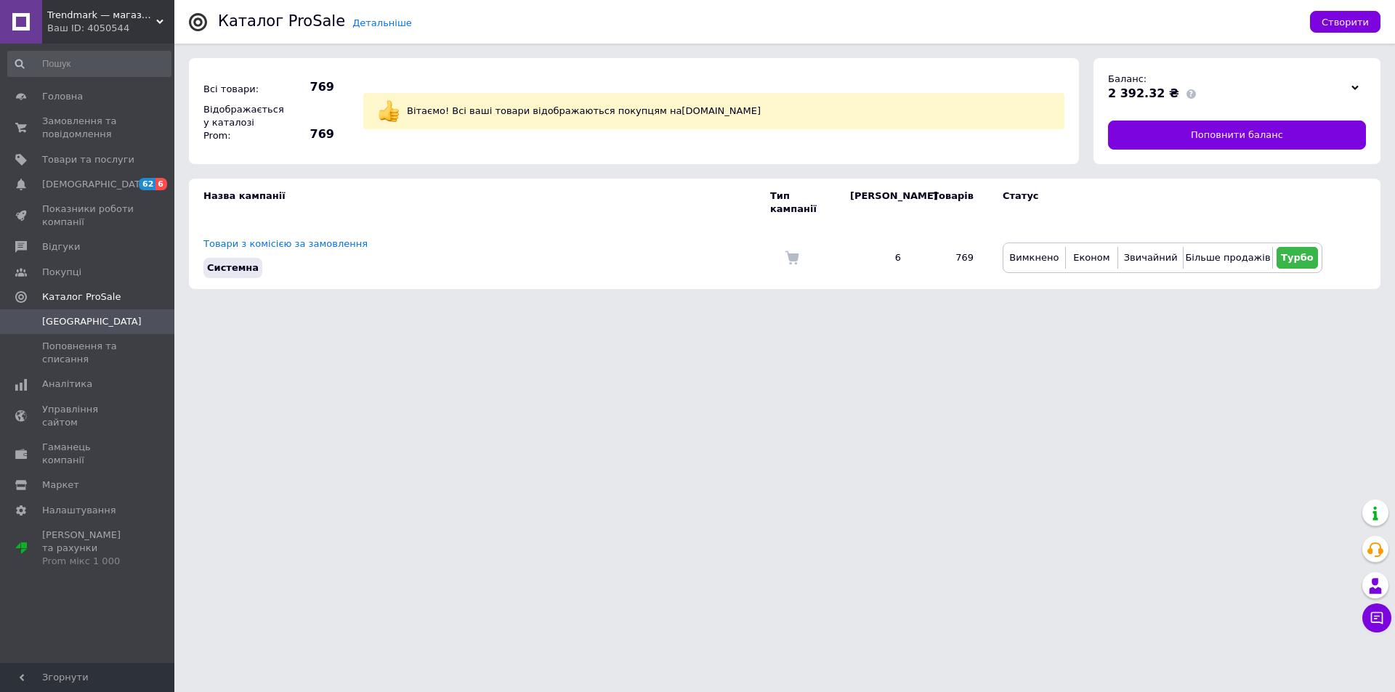
click at [169, 23] on div "Ваш ID: 4050544" at bounding box center [110, 28] width 127 height 13
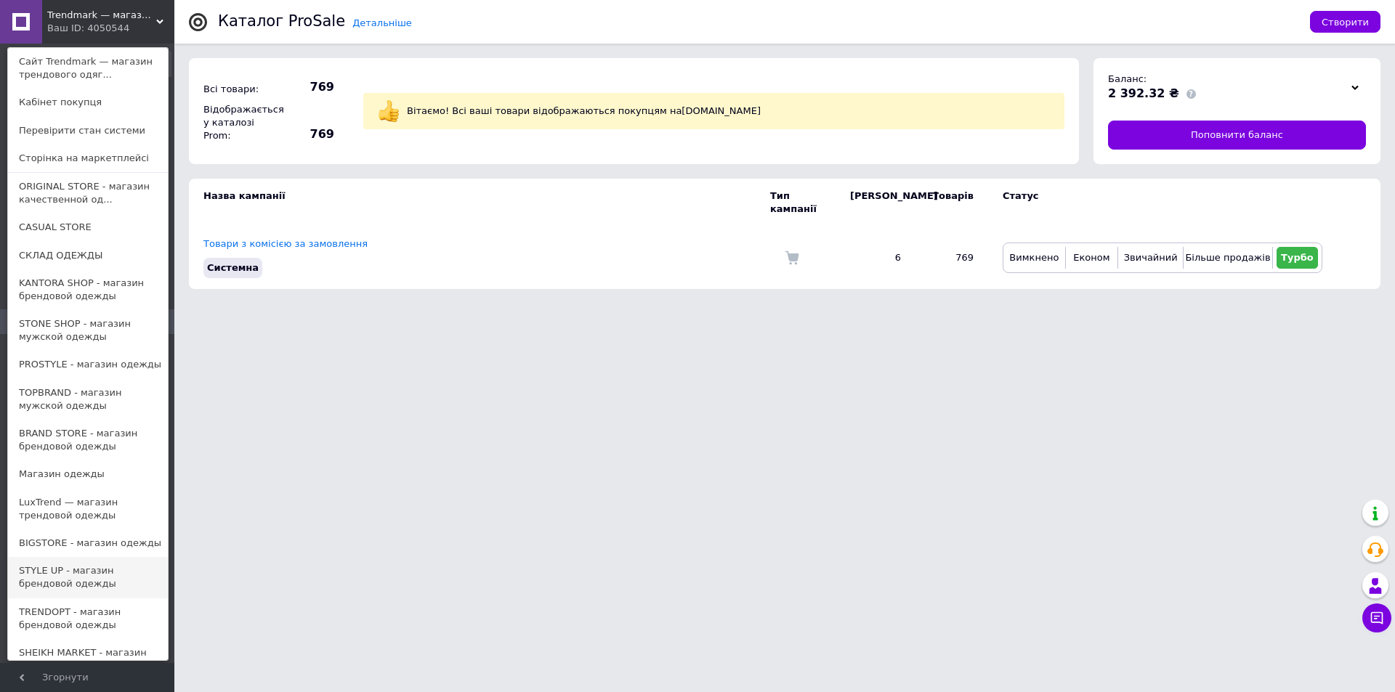
click at [89, 570] on link "STYLE UP - магазин брендовой одежды" at bounding box center [88, 577] width 160 height 41
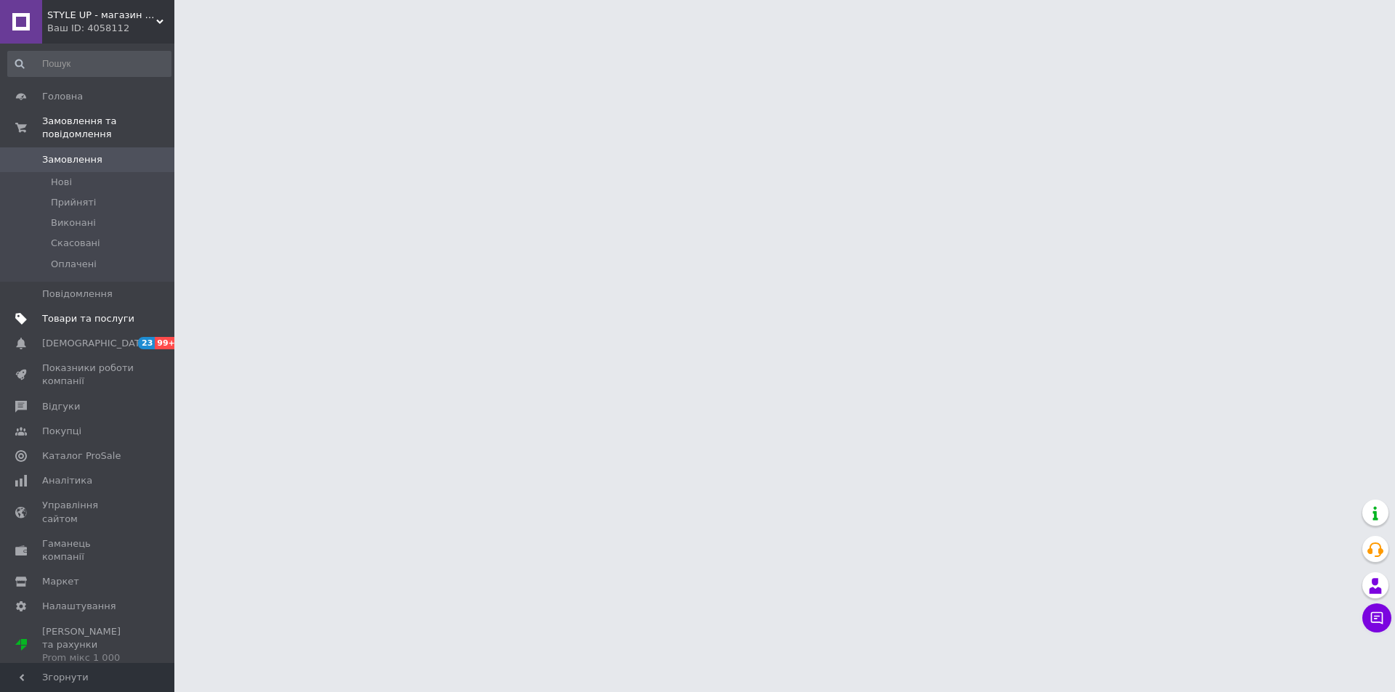
click at [95, 312] on span "Товари та послуги" at bounding box center [88, 318] width 92 height 13
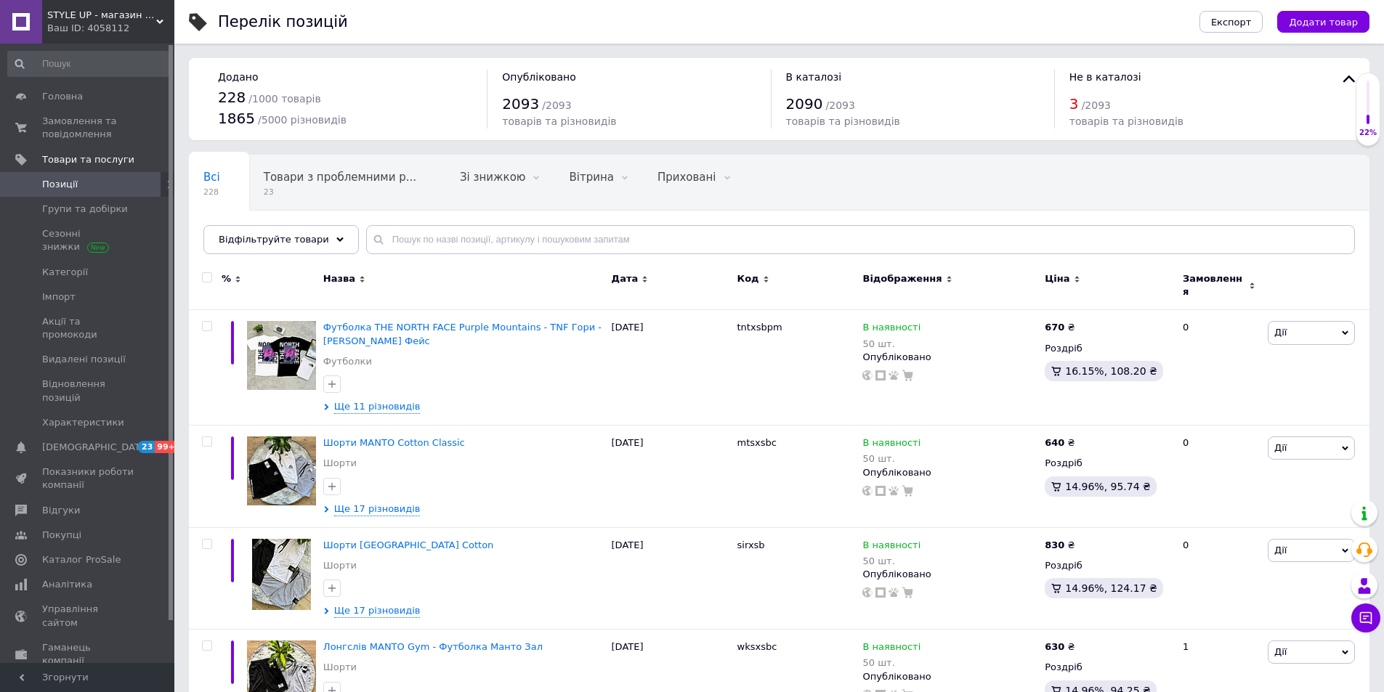
click at [165, 22] on div "Ваш ID: 4058112" at bounding box center [110, 28] width 127 height 13
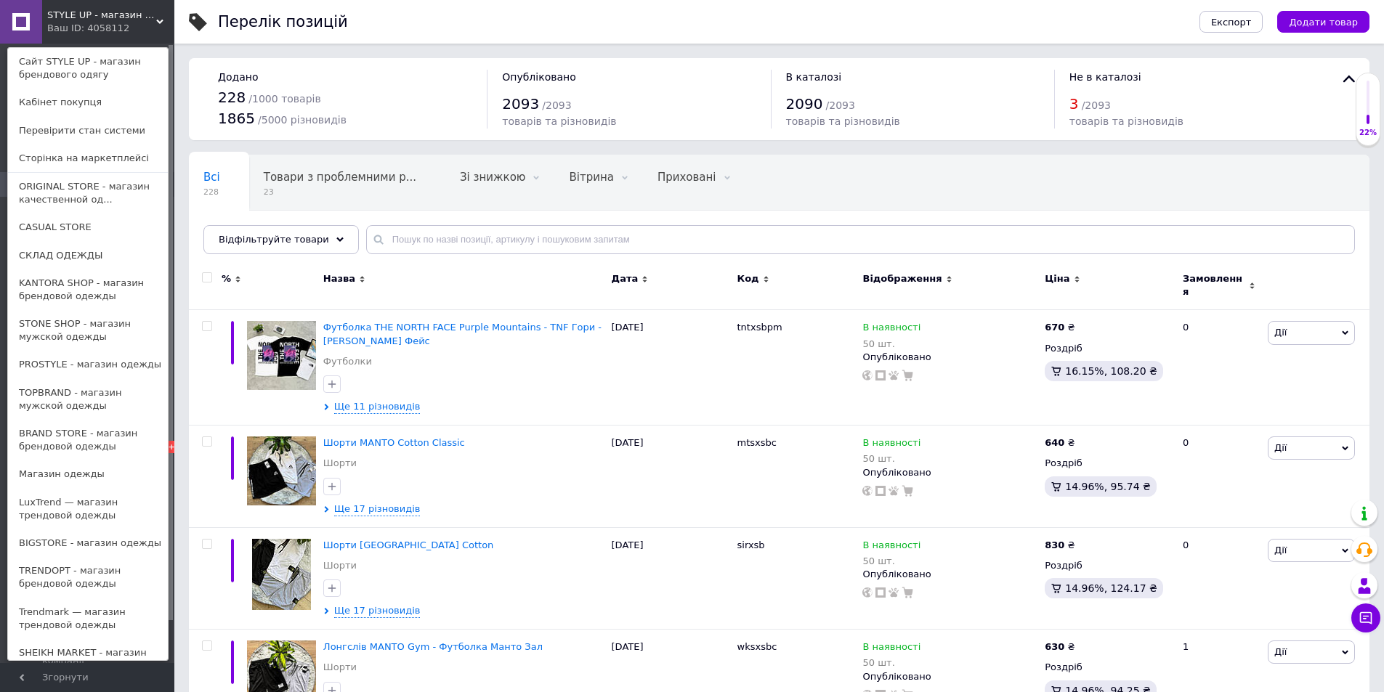
click at [157, 24] on icon at bounding box center [159, 21] width 7 height 7
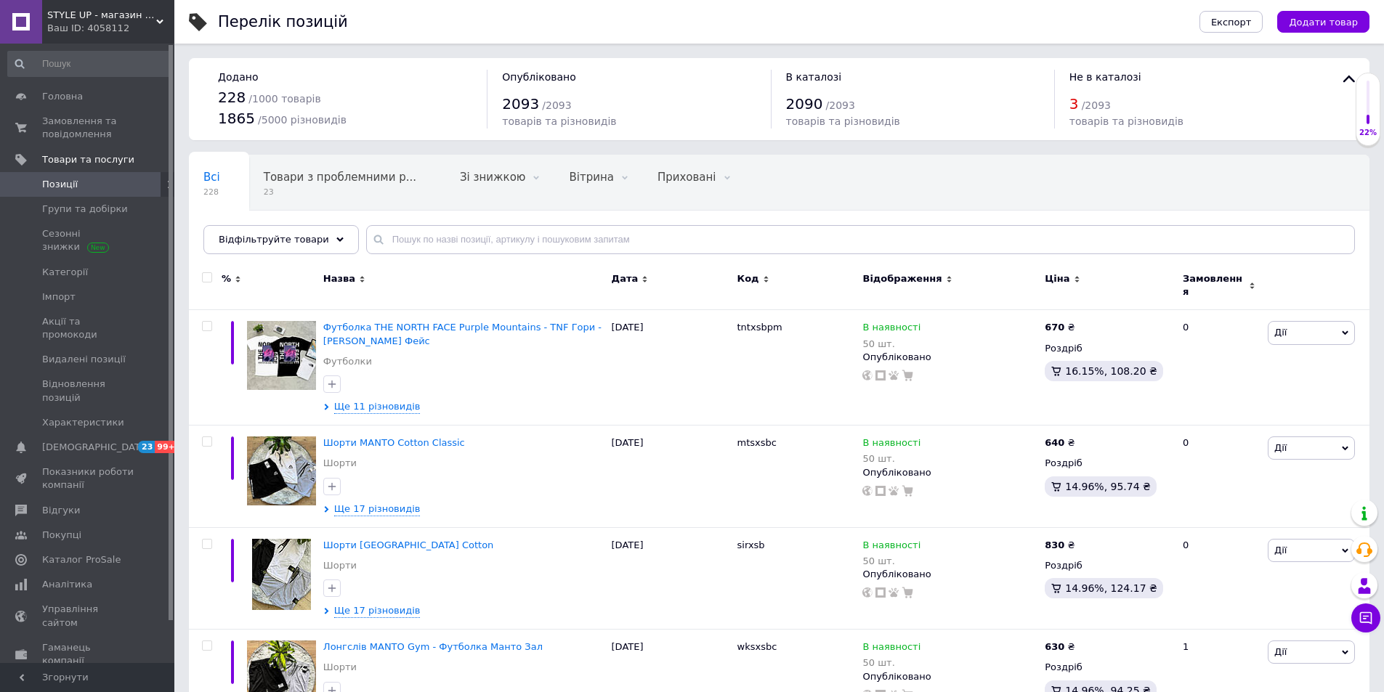
click at [158, 21] on use at bounding box center [159, 22] width 7 height 4
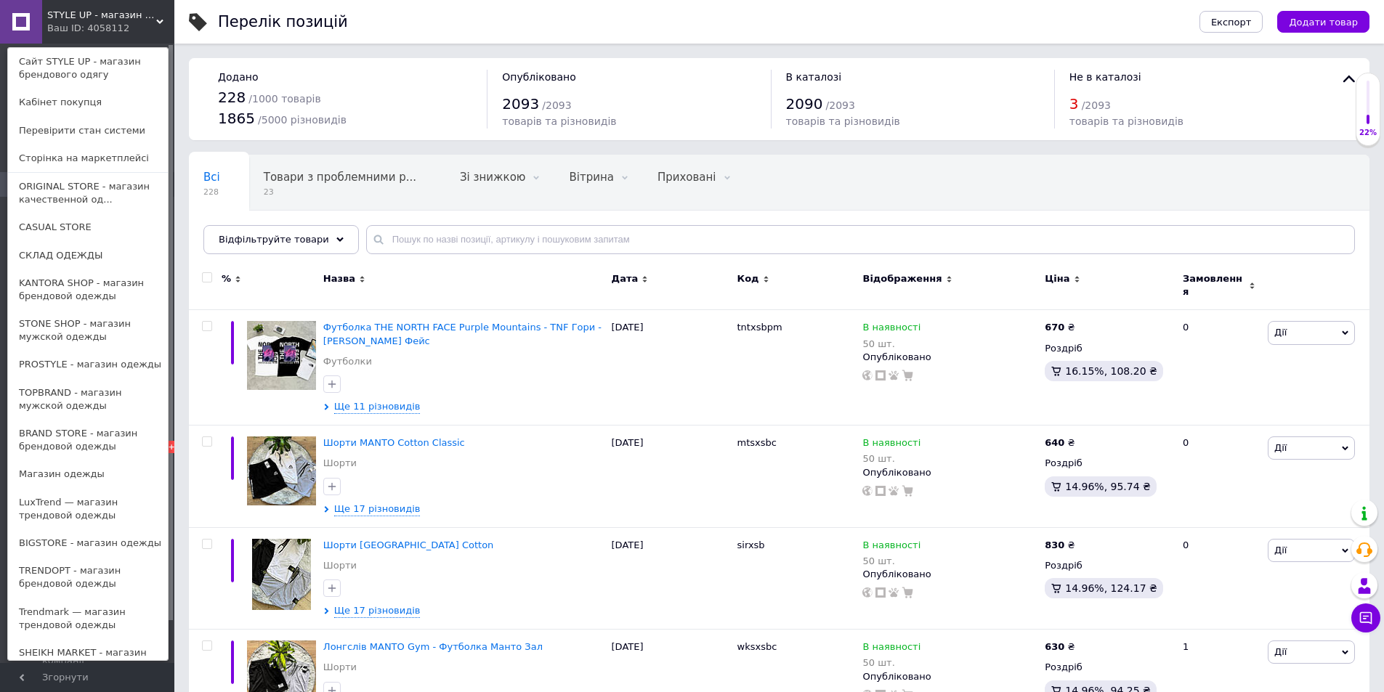
click at [158, 21] on use at bounding box center [159, 22] width 7 height 4
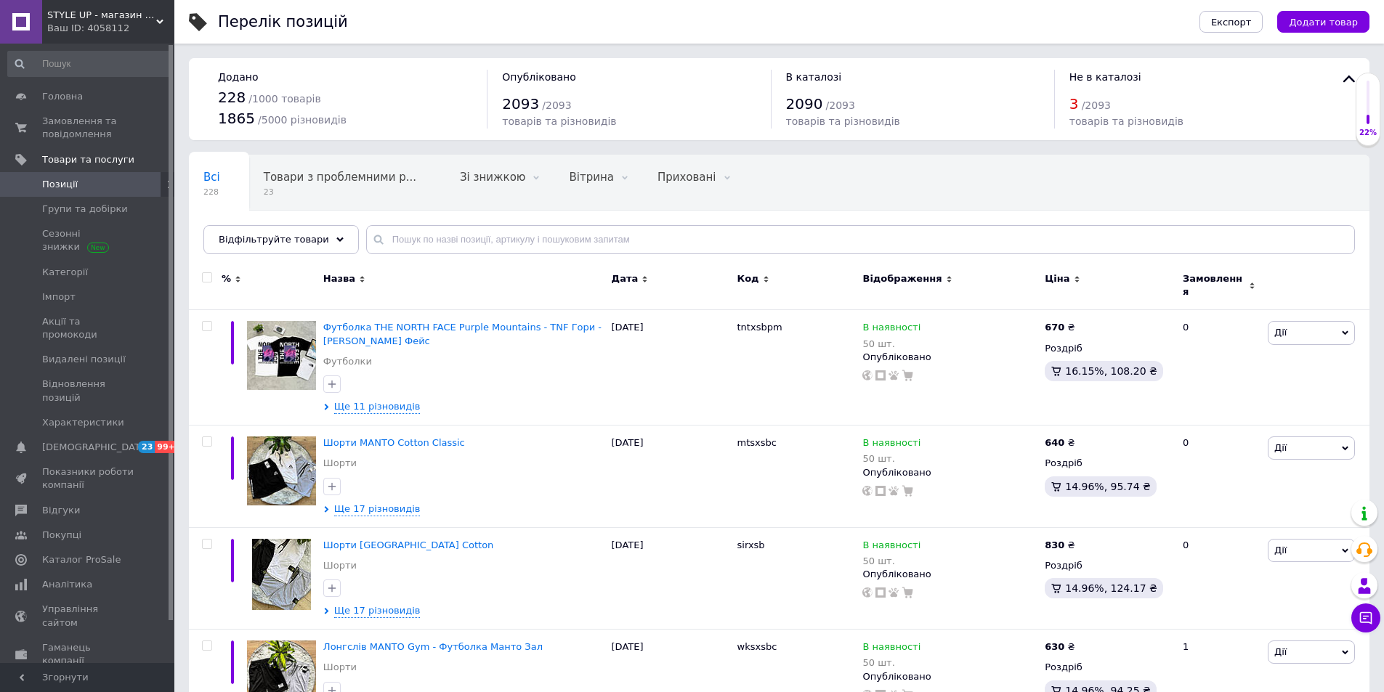
click at [166, 16] on div "STYLE UP - магазин брендового одягу Ваш ID: 4058112" at bounding box center [108, 22] width 132 height 44
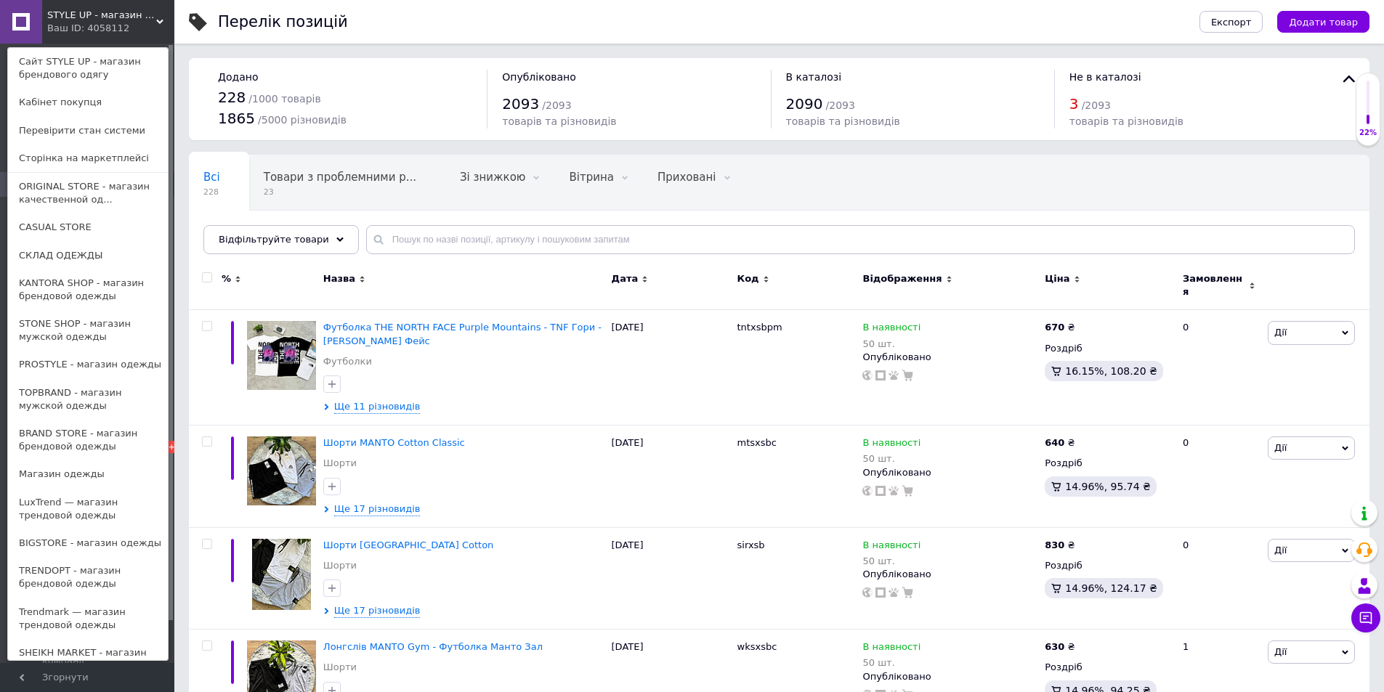
click at [166, 16] on div "STYLE UP - магазин брендового одягу Ваш ID: 4058112 Сайт STYLE UP - магазин бре…" at bounding box center [87, 22] width 174 height 44
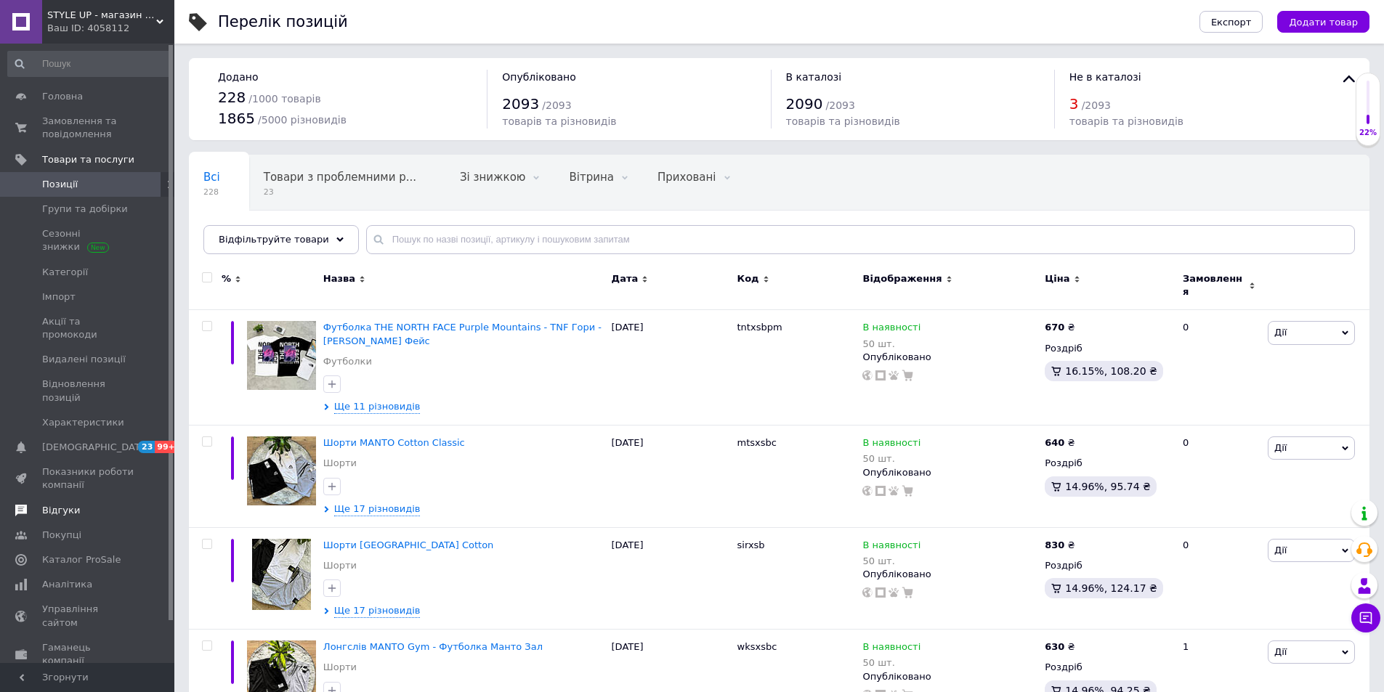
click at [77, 504] on span "Відгуки" at bounding box center [88, 510] width 92 height 13
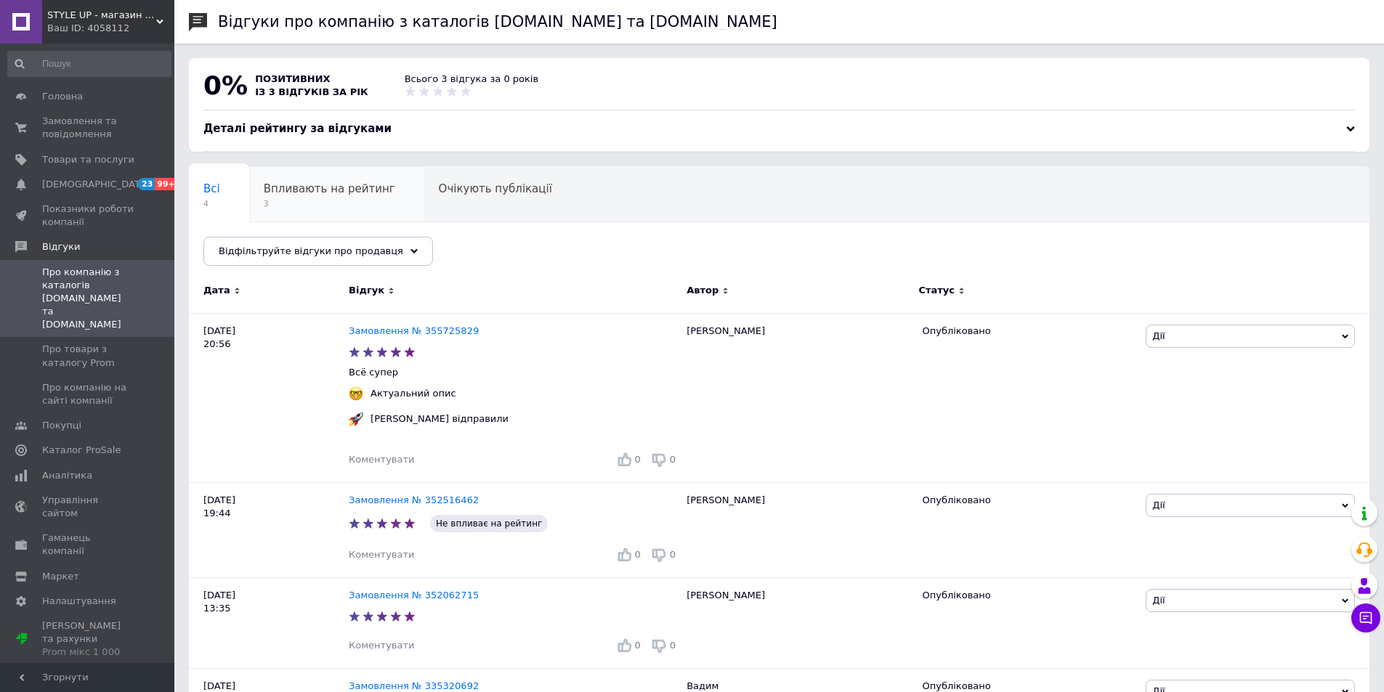
click at [313, 190] on span "Впливають на рейтинг" at bounding box center [330, 188] width 132 height 13
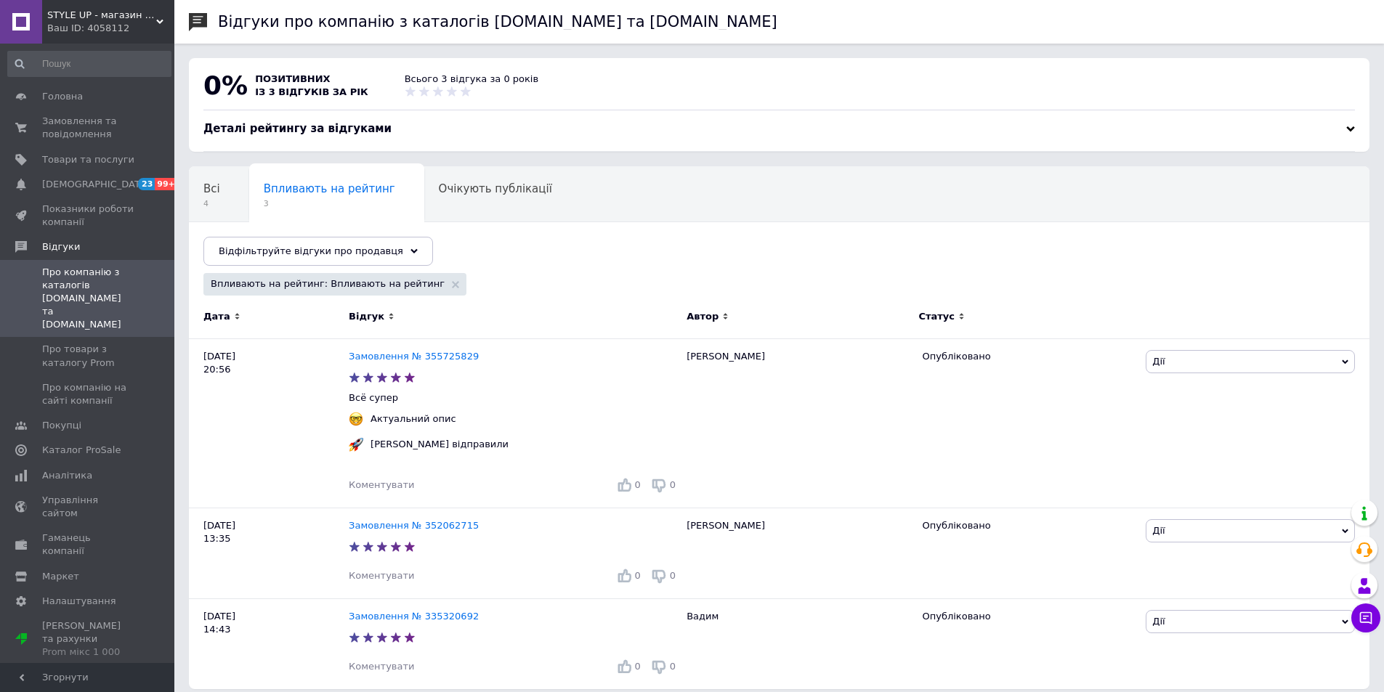
scroll to position [15, 0]
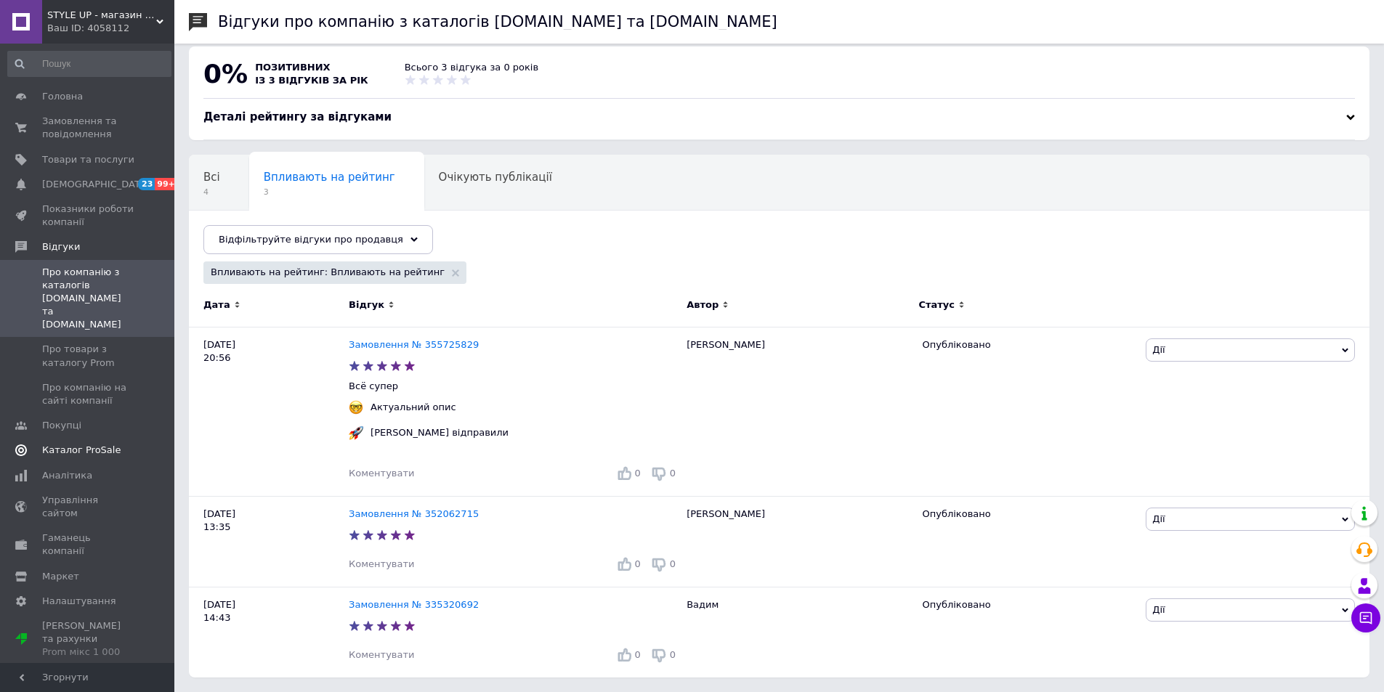
click at [102, 444] on span "Каталог ProSale" at bounding box center [81, 450] width 78 height 13
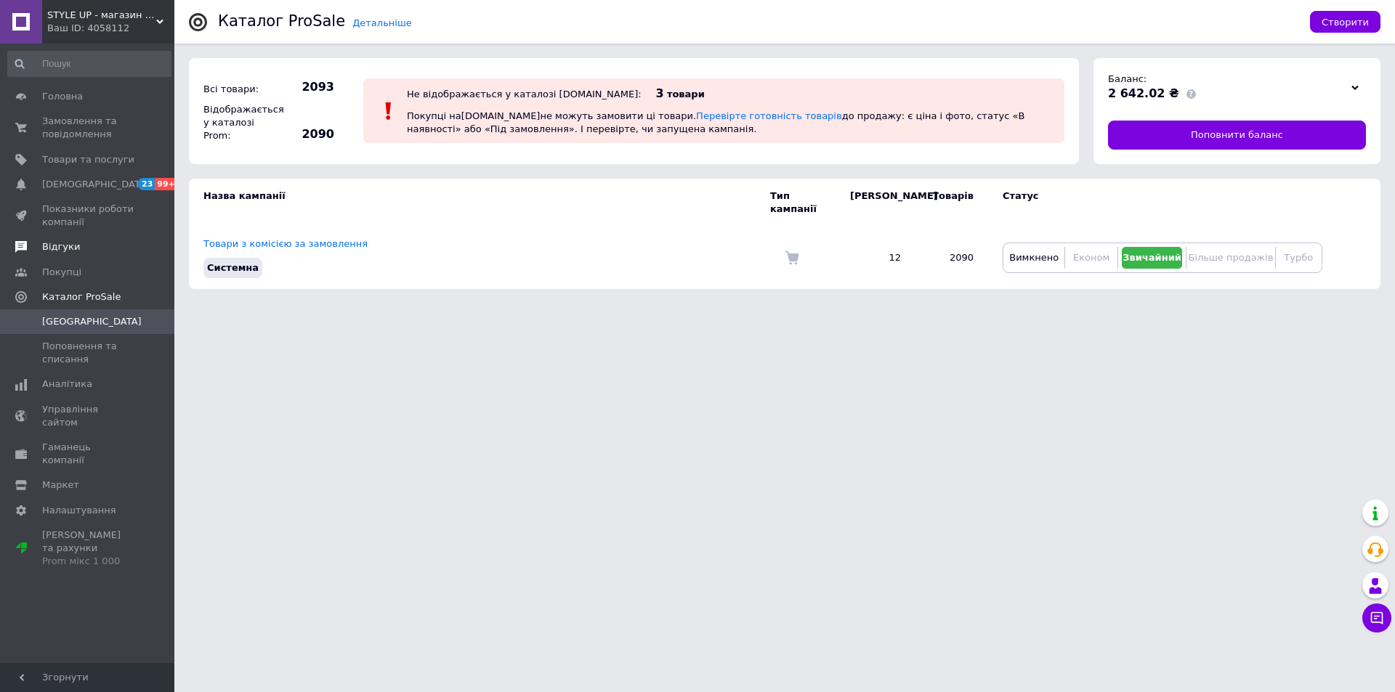
click at [66, 246] on span "Відгуки" at bounding box center [61, 247] width 38 height 13
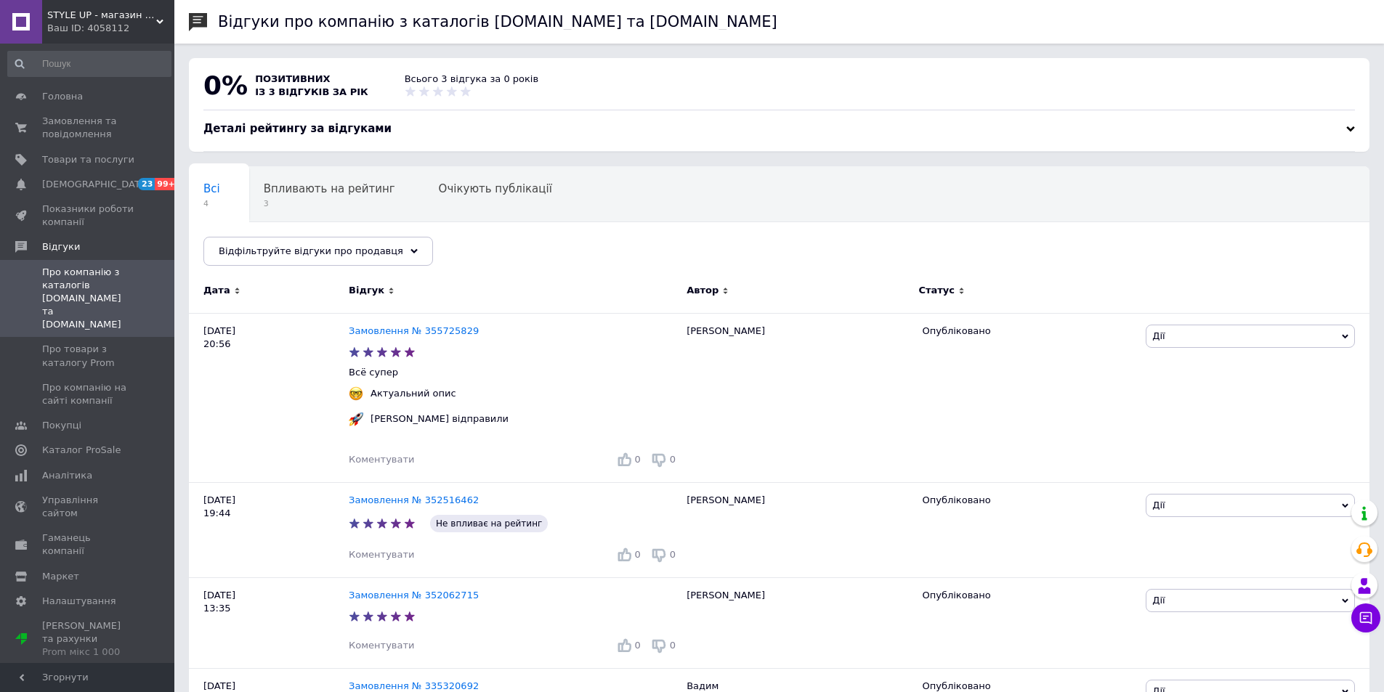
click at [152, 14] on span "STYLE UP - магазин брендового одягу" at bounding box center [101, 15] width 109 height 13
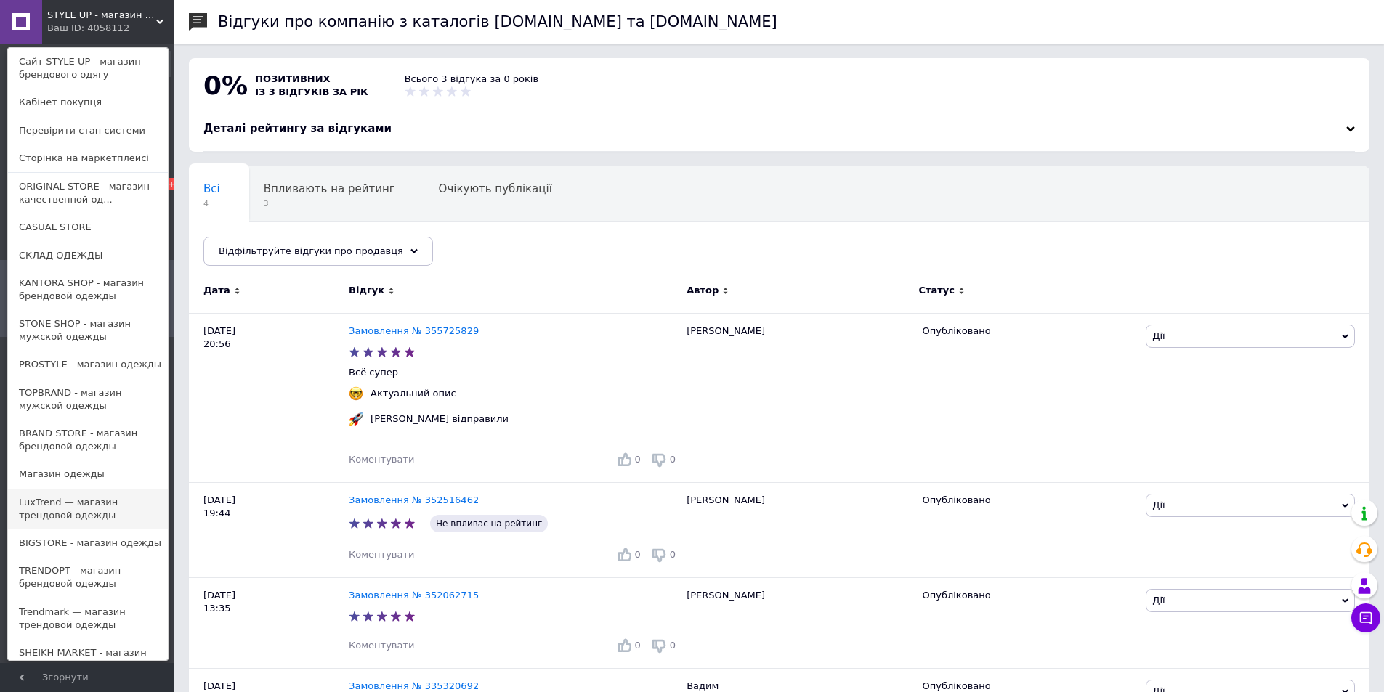
click at [89, 510] on link "LuxTrend — магазин трендовой одежды" at bounding box center [88, 509] width 160 height 41
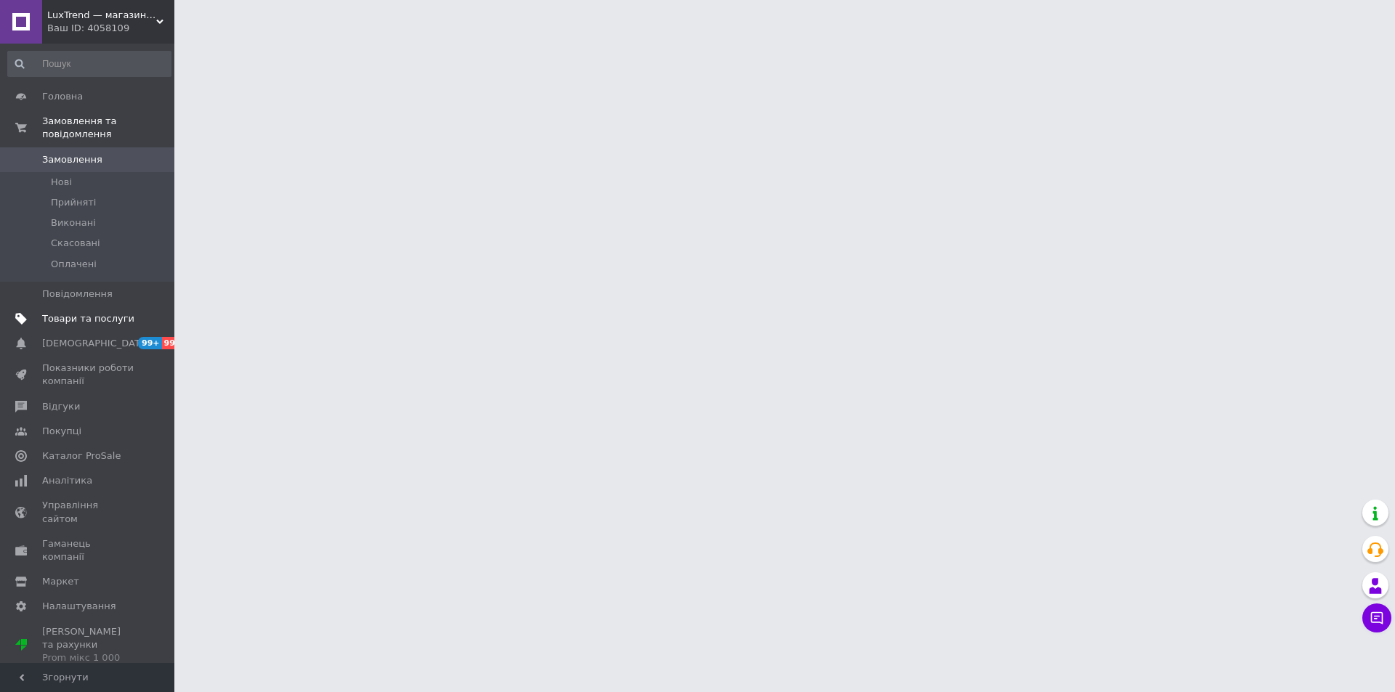
click at [113, 312] on span "Товари та послуги" at bounding box center [88, 318] width 92 height 13
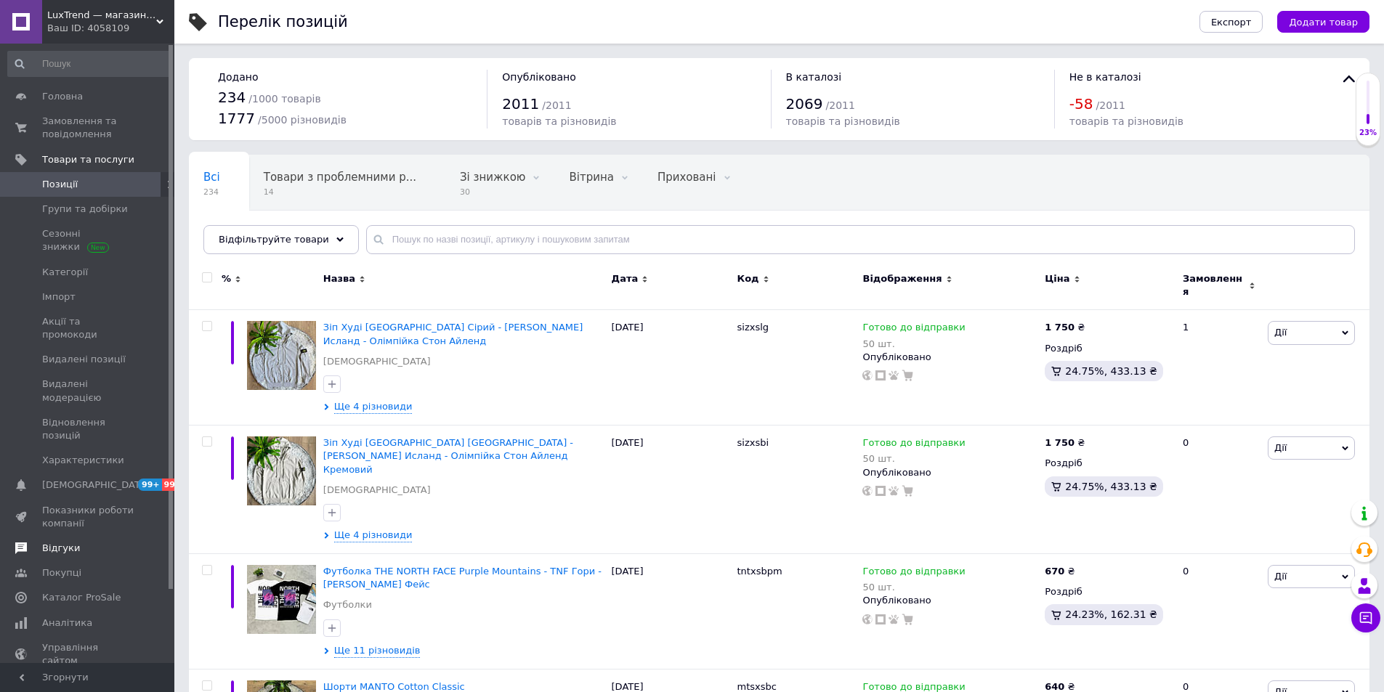
click at [65, 542] on span "Відгуки" at bounding box center [61, 548] width 38 height 13
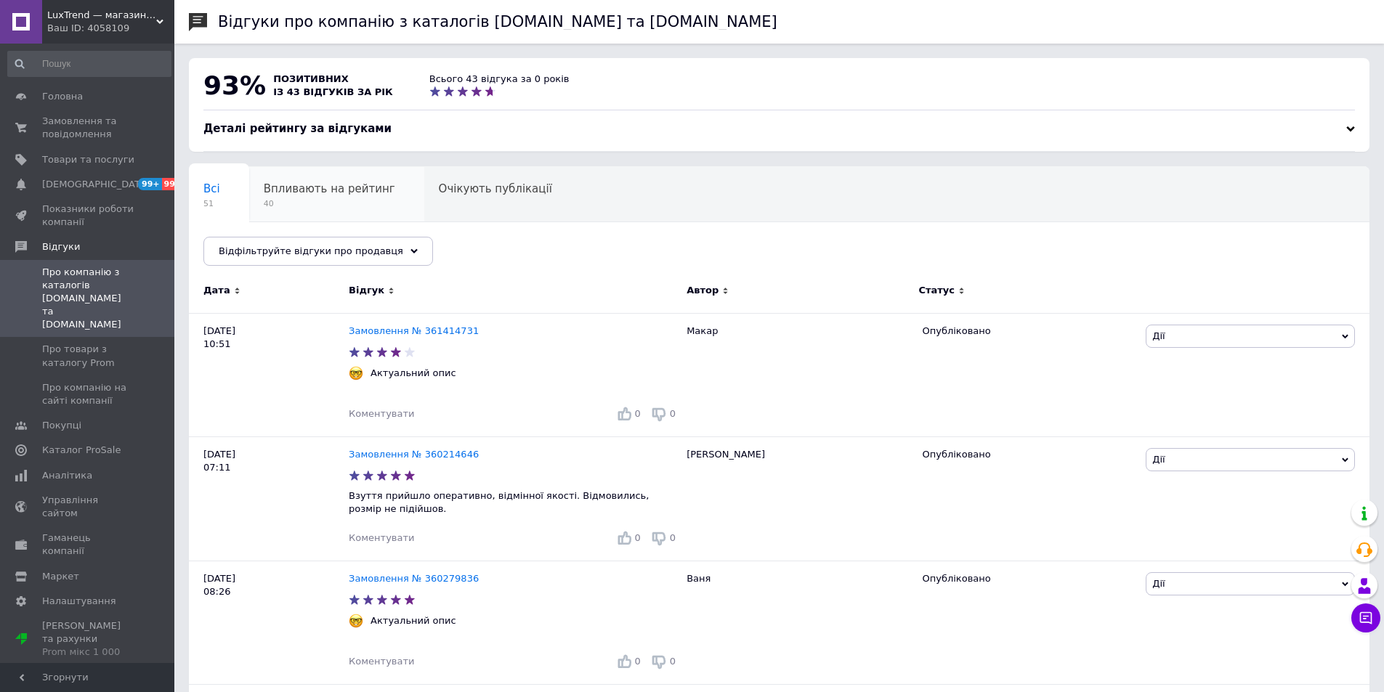
click at [326, 193] on span "Впливають на рейтинг" at bounding box center [330, 188] width 132 height 13
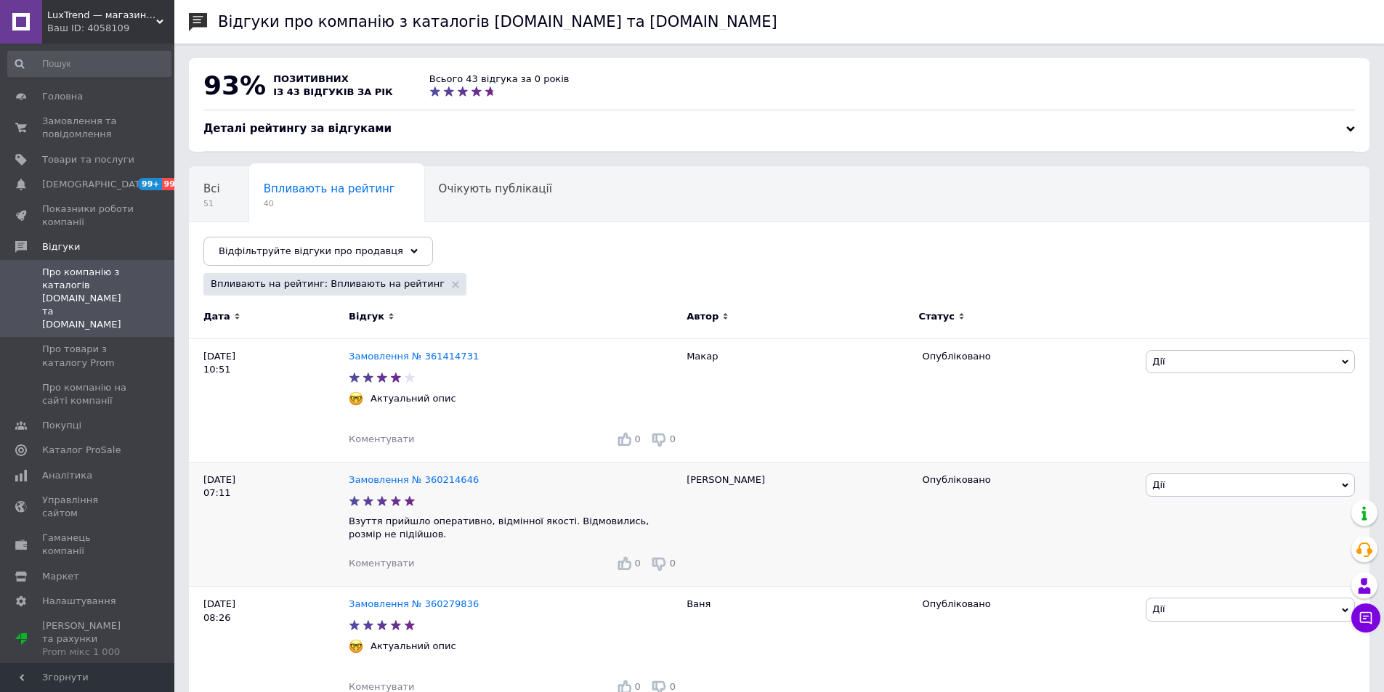
scroll to position [218, 0]
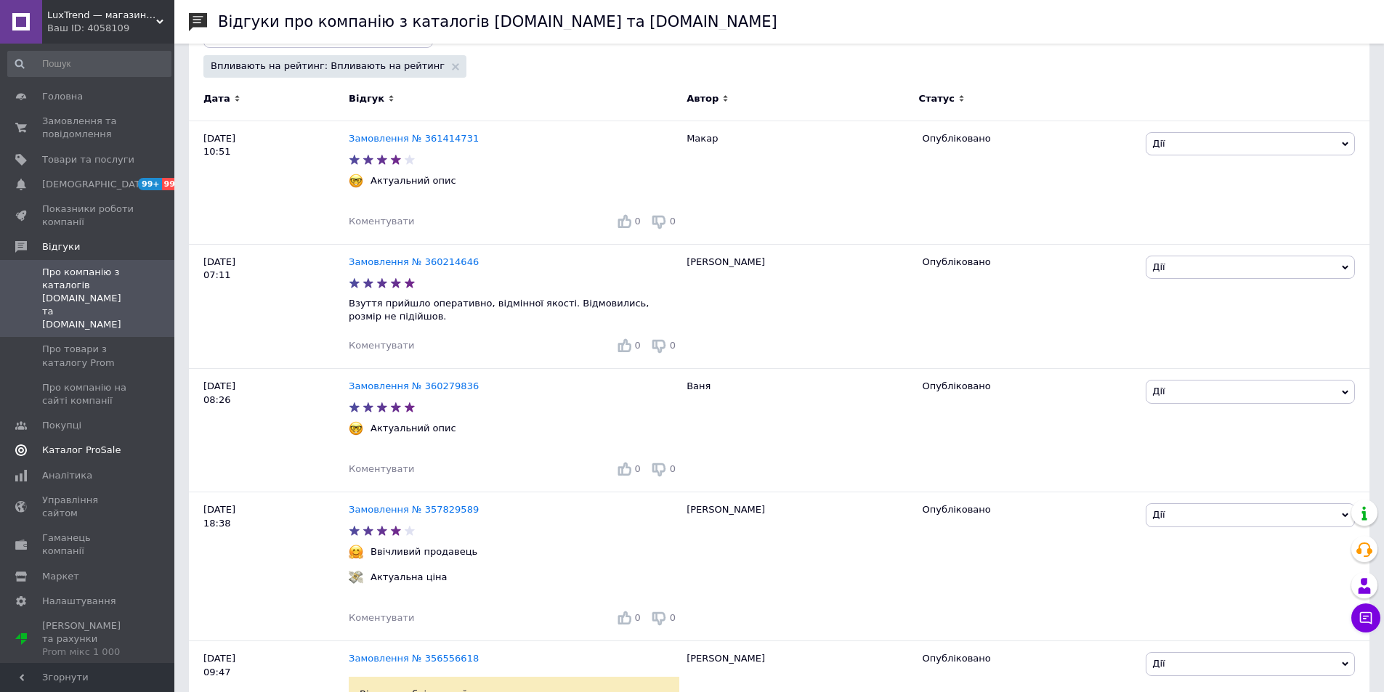
click at [93, 444] on span "Каталог ProSale" at bounding box center [81, 450] width 78 height 13
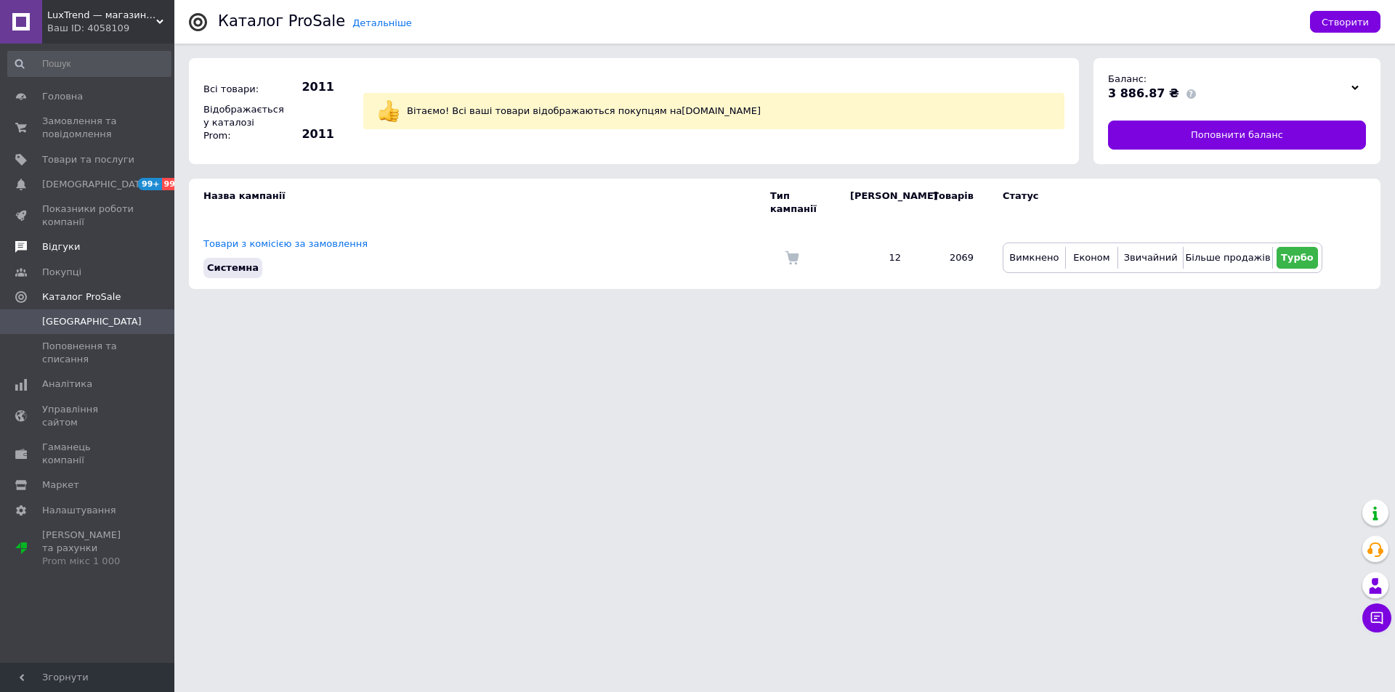
click at [85, 240] on link "Відгуки" at bounding box center [89, 247] width 179 height 25
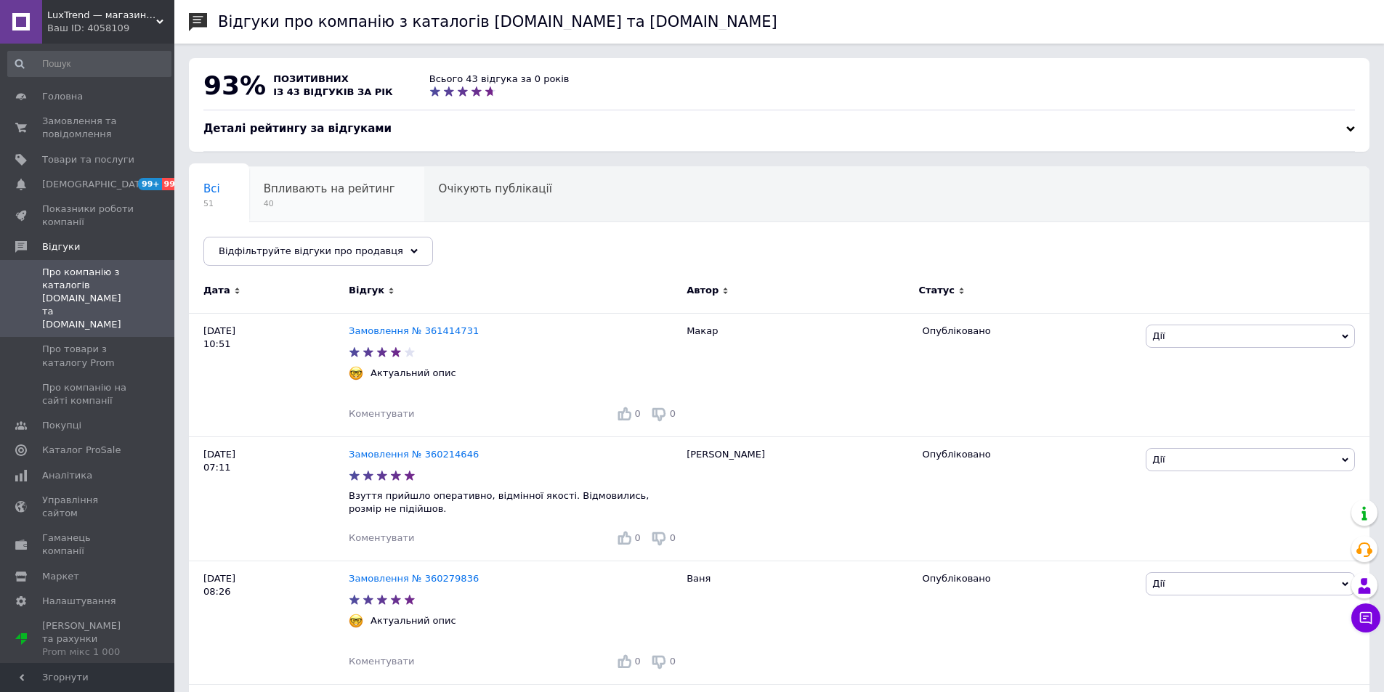
click at [310, 189] on span "Впливають на рейтинг" at bounding box center [330, 188] width 132 height 13
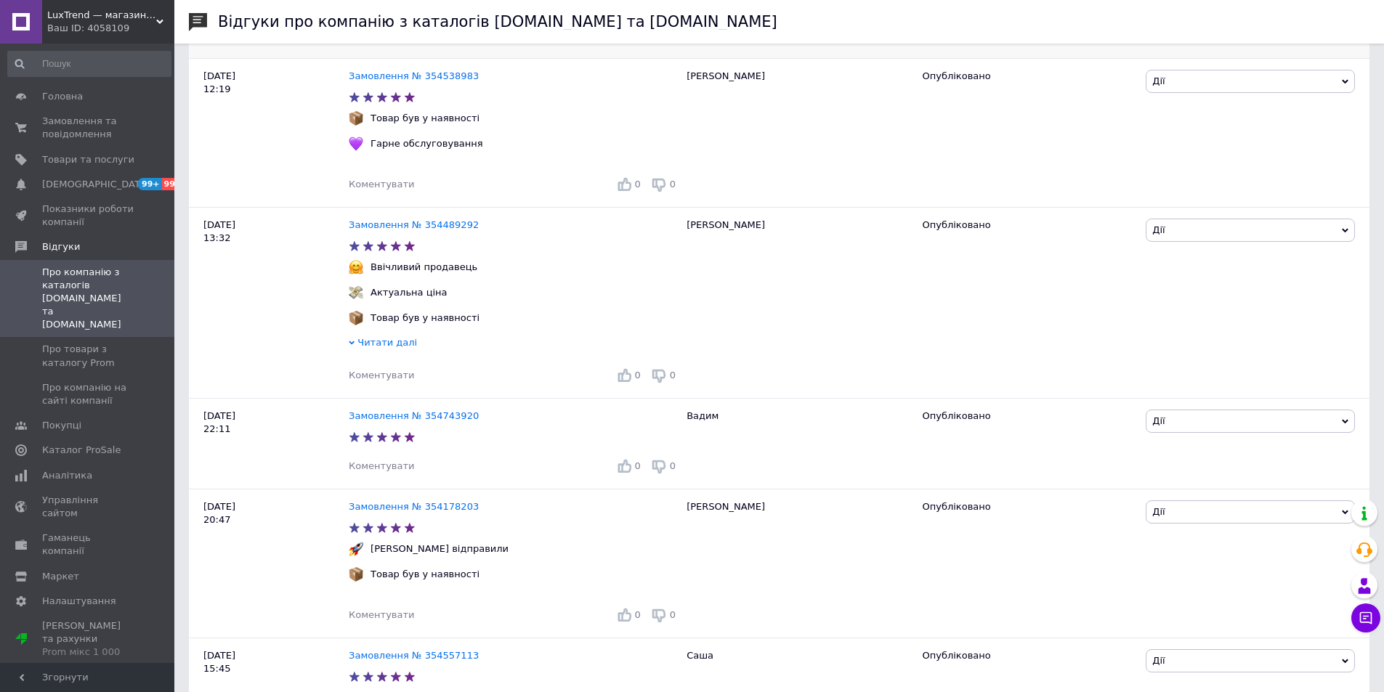
scroll to position [1526, 0]
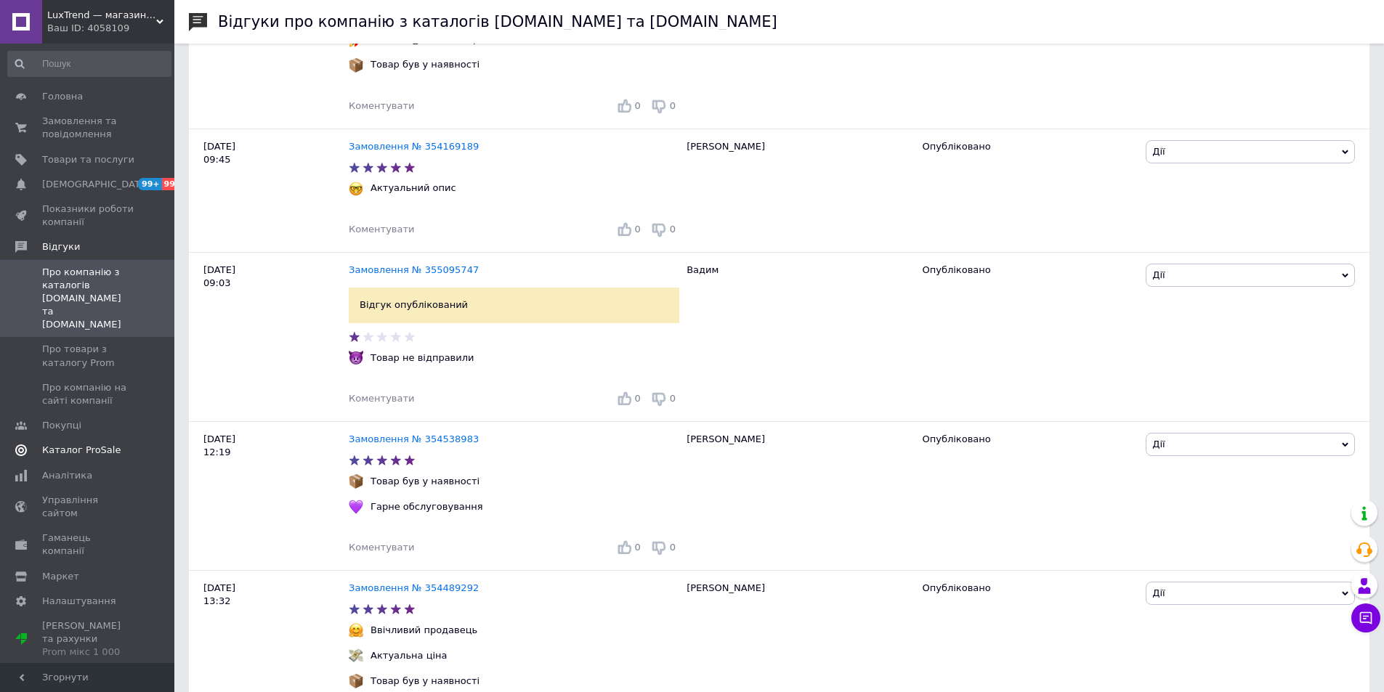
click at [97, 444] on span "Каталог ProSale" at bounding box center [81, 450] width 78 height 13
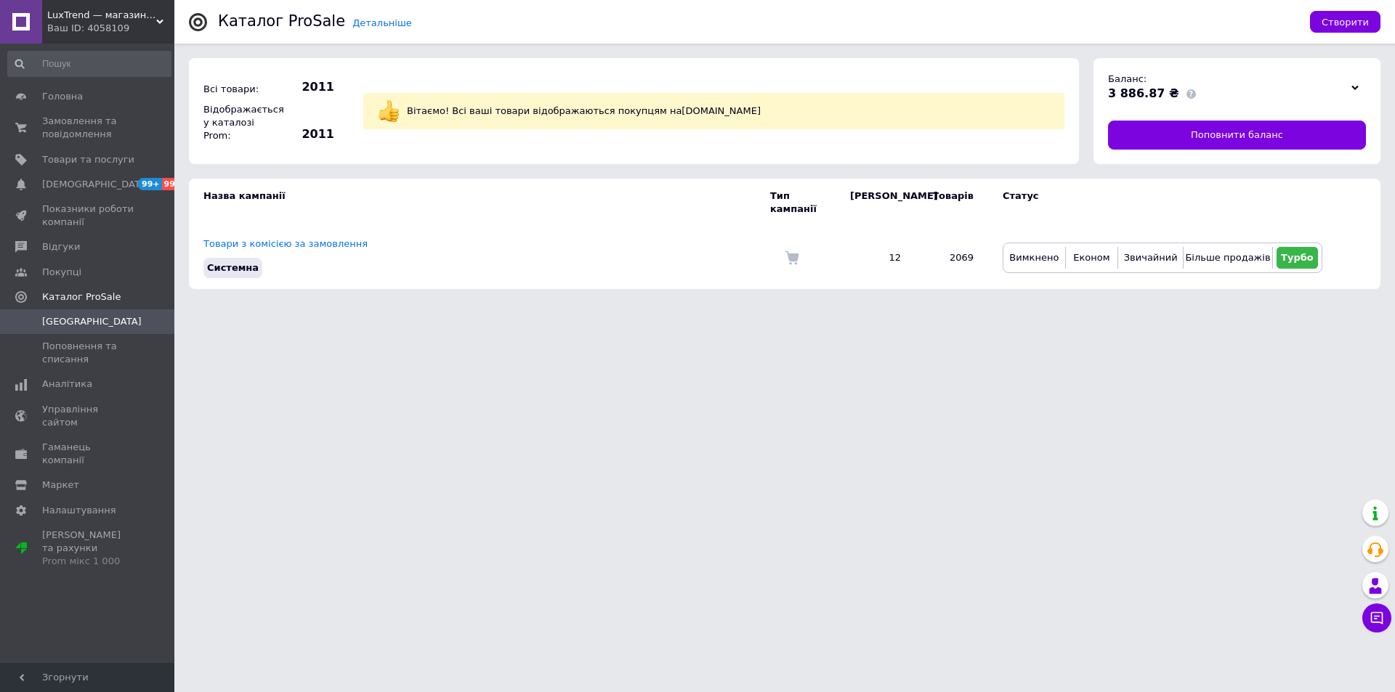
drag, startPoint x: 158, startPoint y: 22, endPoint x: 154, endPoint y: 31, distance: 10.4
click at [158, 22] on use at bounding box center [159, 22] width 7 height 4
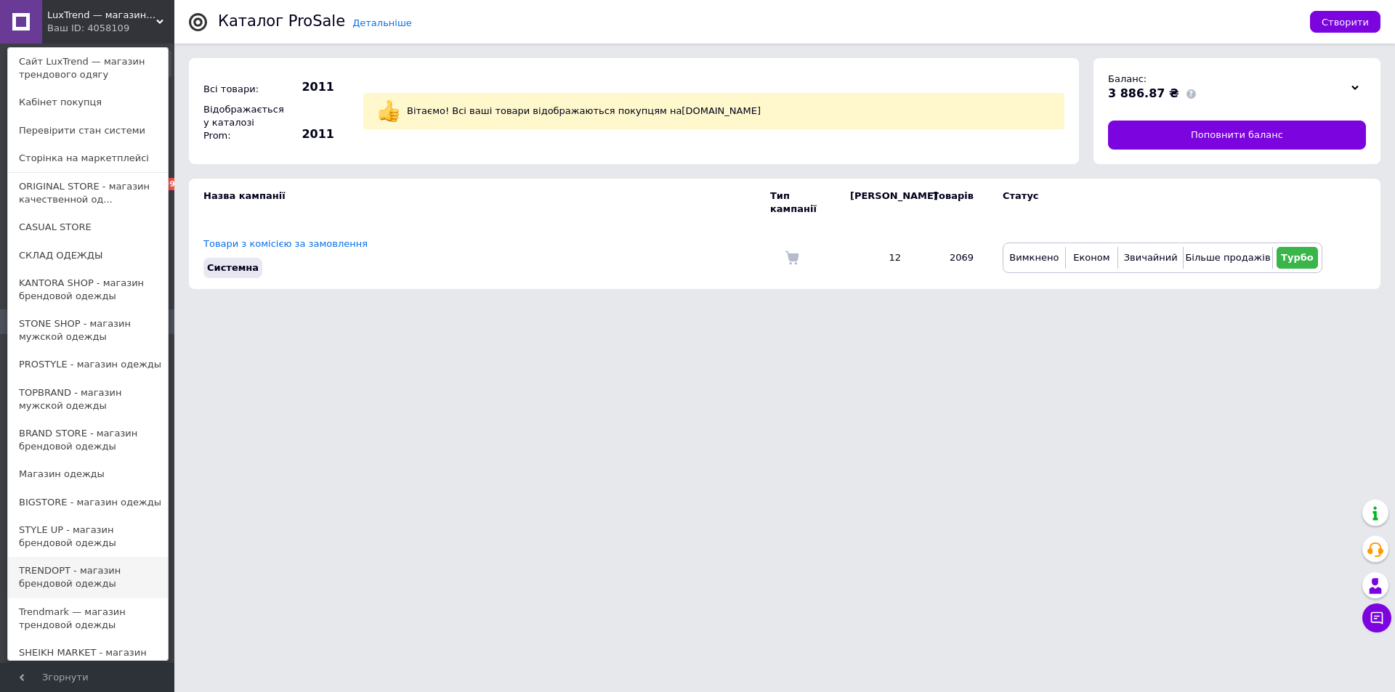
click at [76, 565] on link "TRENDOPT - магазин брендовой одежды" at bounding box center [88, 577] width 160 height 41
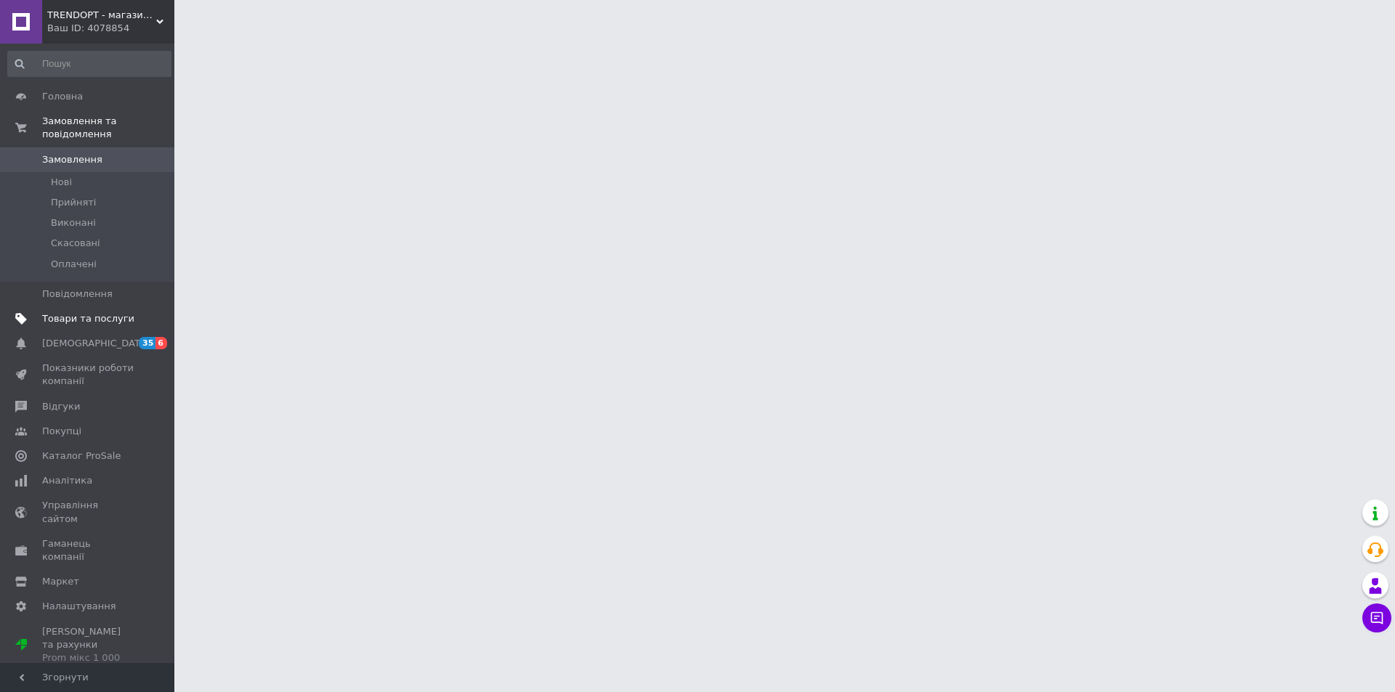
click at [111, 312] on span "Товари та послуги" at bounding box center [88, 318] width 92 height 13
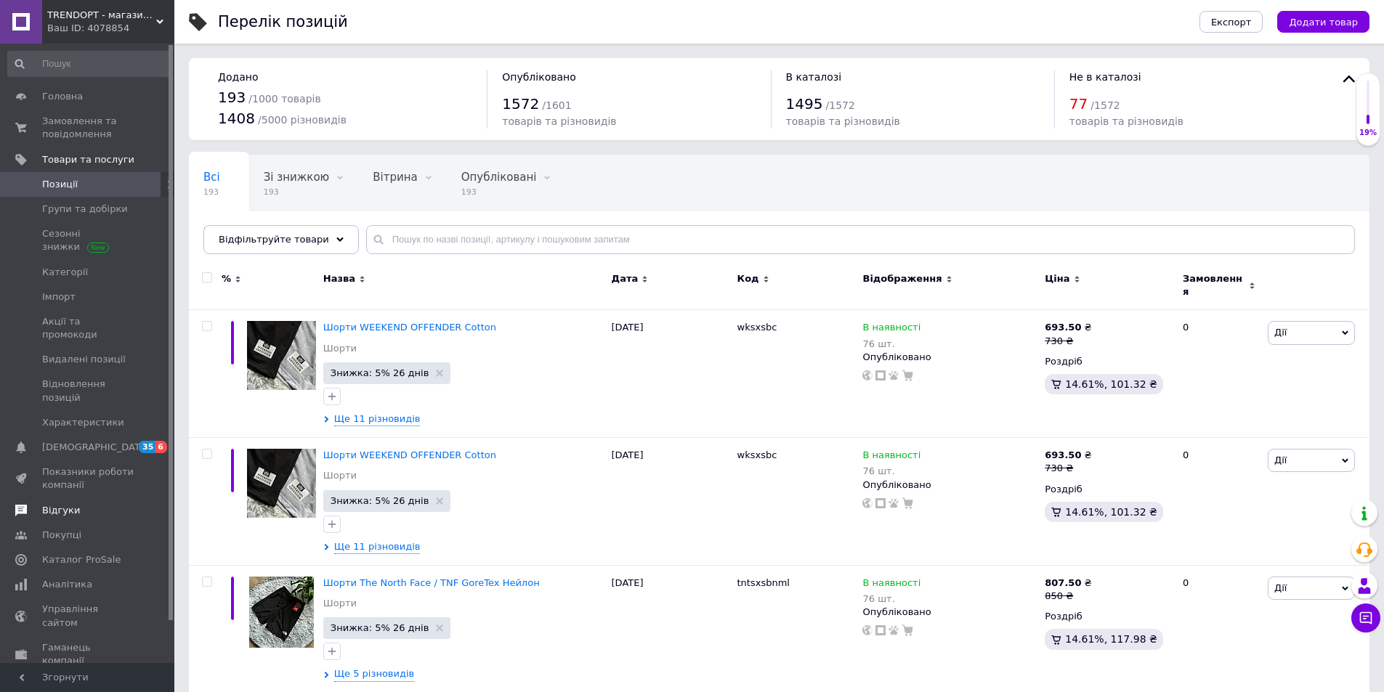
click at [58, 498] on link "Відгуки" at bounding box center [89, 510] width 179 height 25
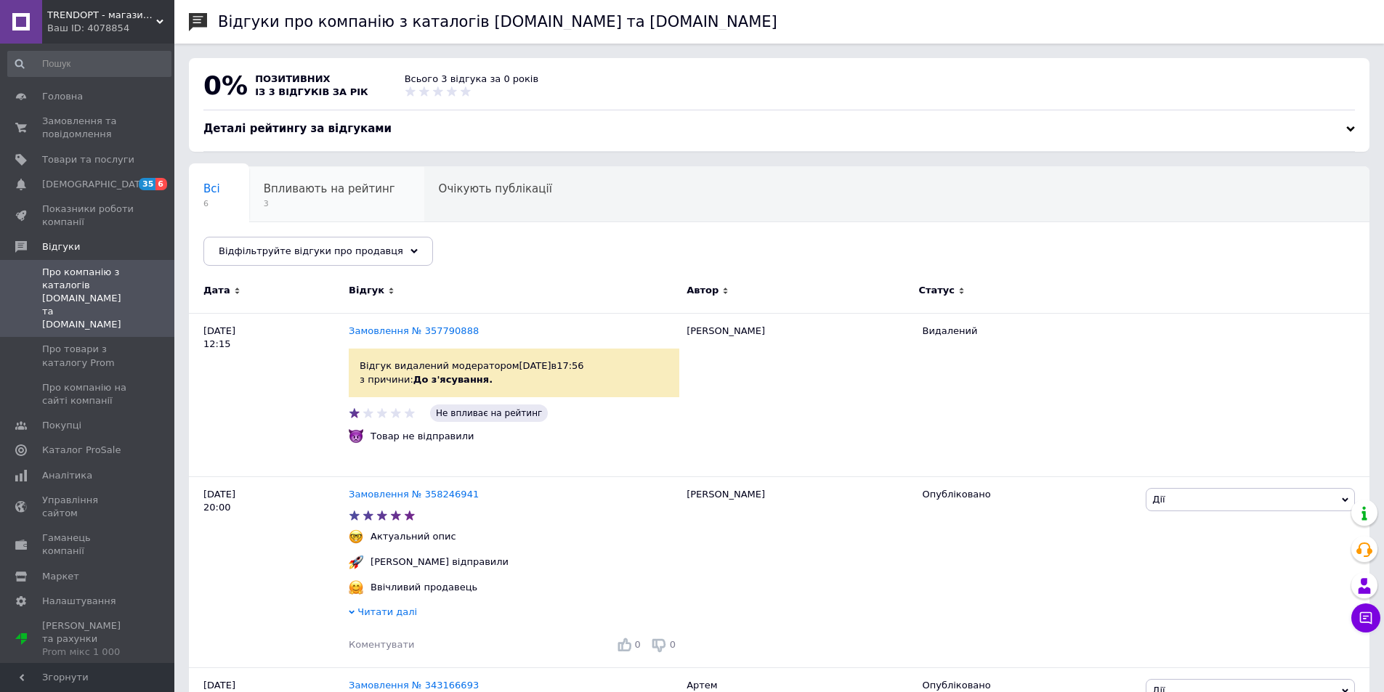
click at [323, 193] on span "Впливають на рейтинг" at bounding box center [330, 188] width 132 height 13
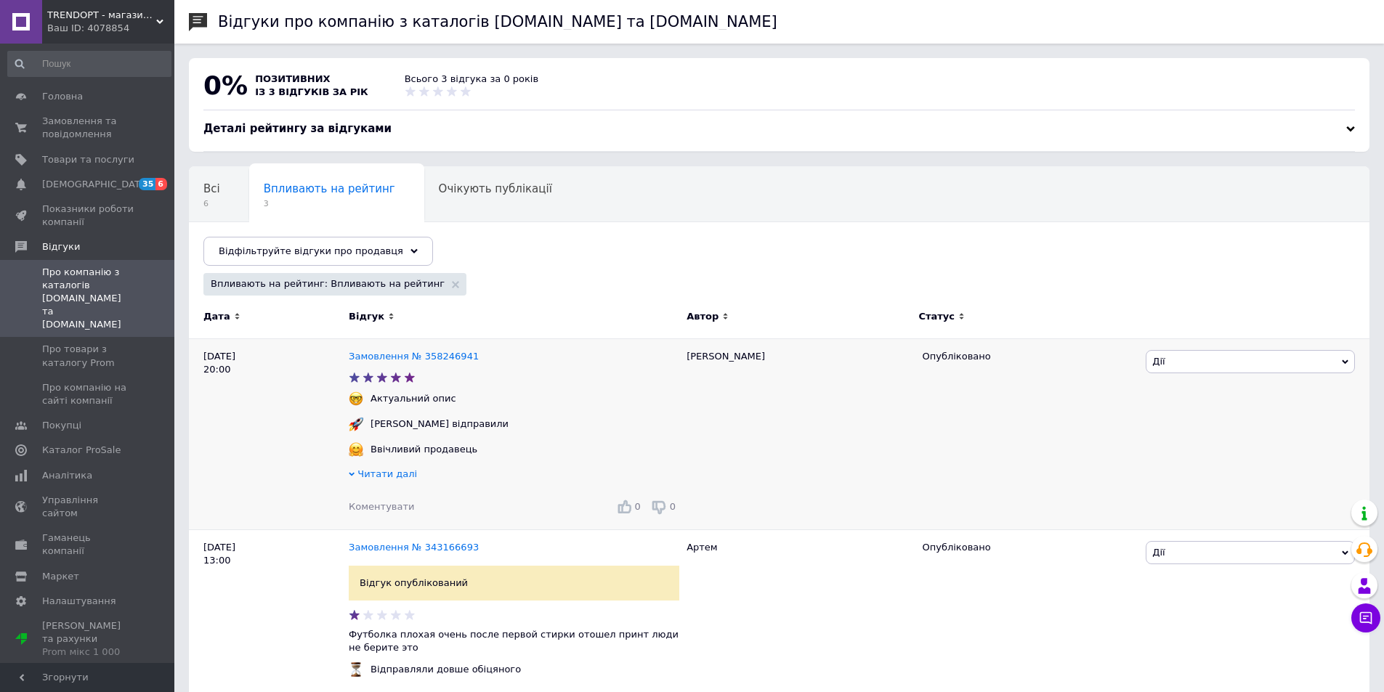
scroll to position [150, 0]
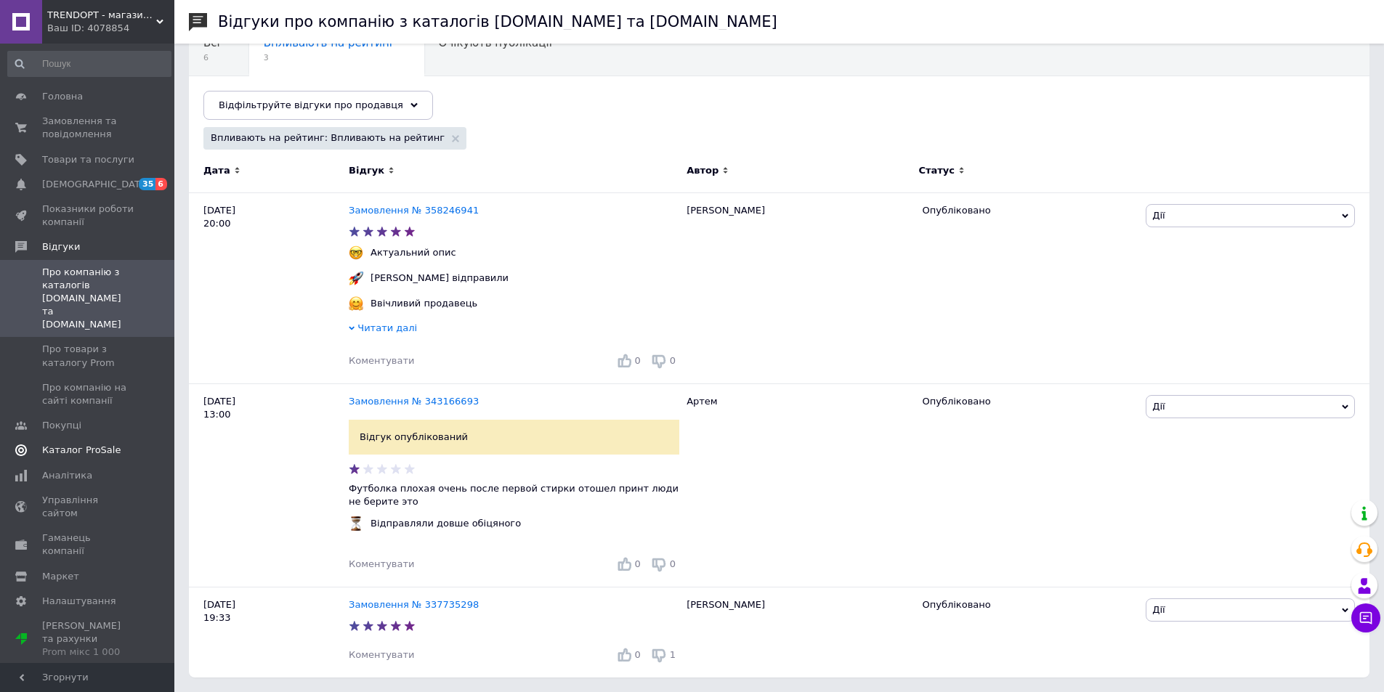
click at [100, 444] on span "Каталог ProSale" at bounding box center [81, 450] width 78 height 13
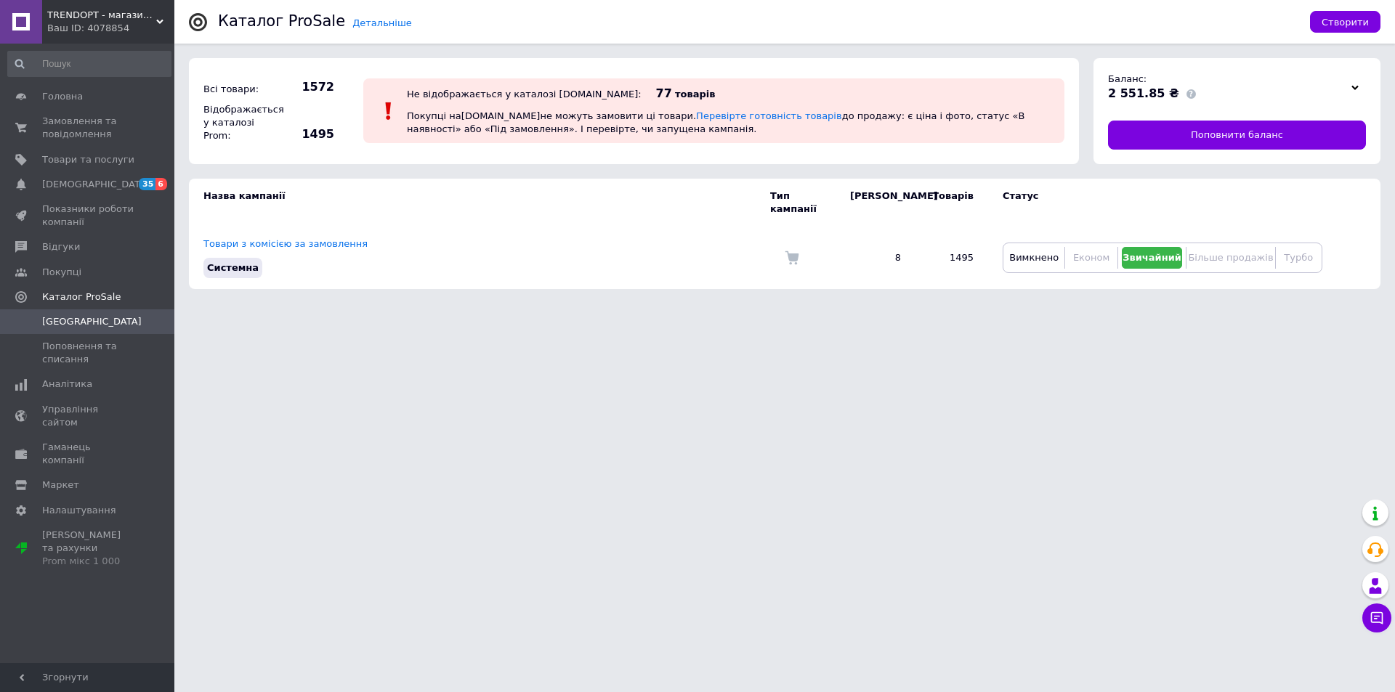
click at [163, 23] on icon at bounding box center [159, 21] width 7 height 7
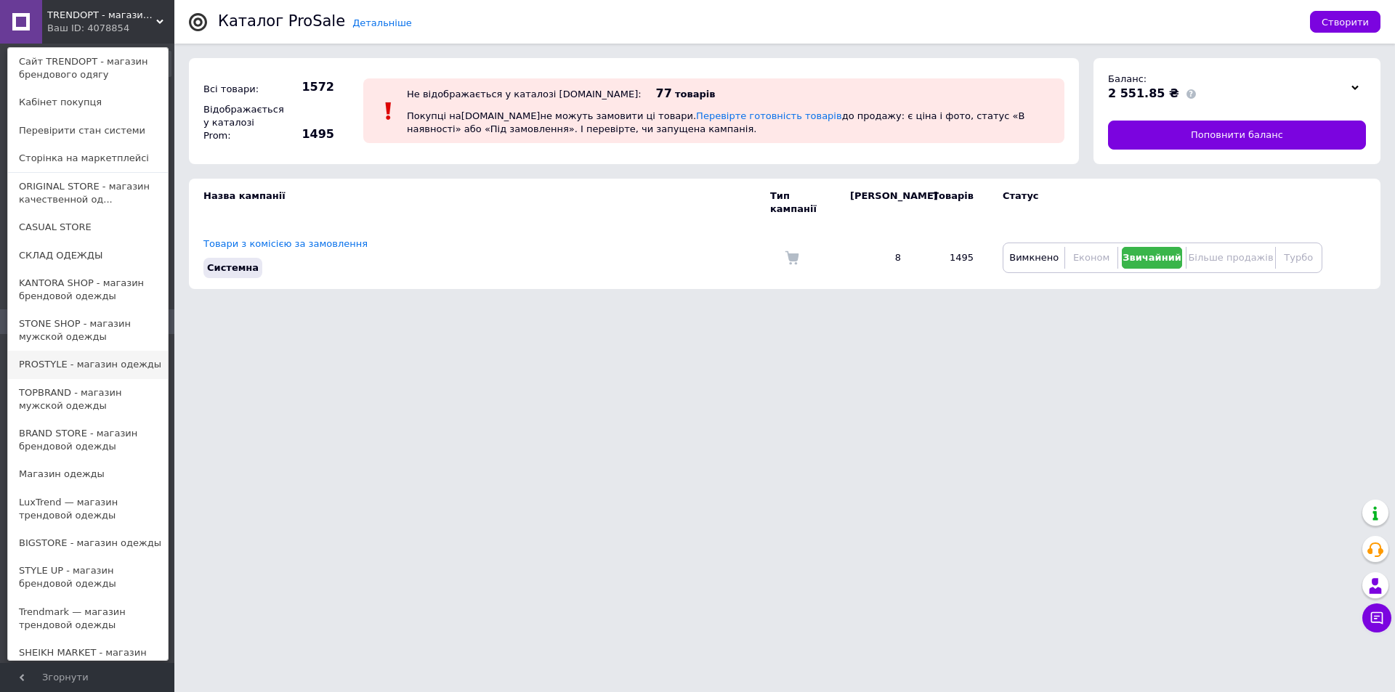
click at [89, 371] on link "PROSTYLE - магазин одежды" at bounding box center [88, 365] width 160 height 28
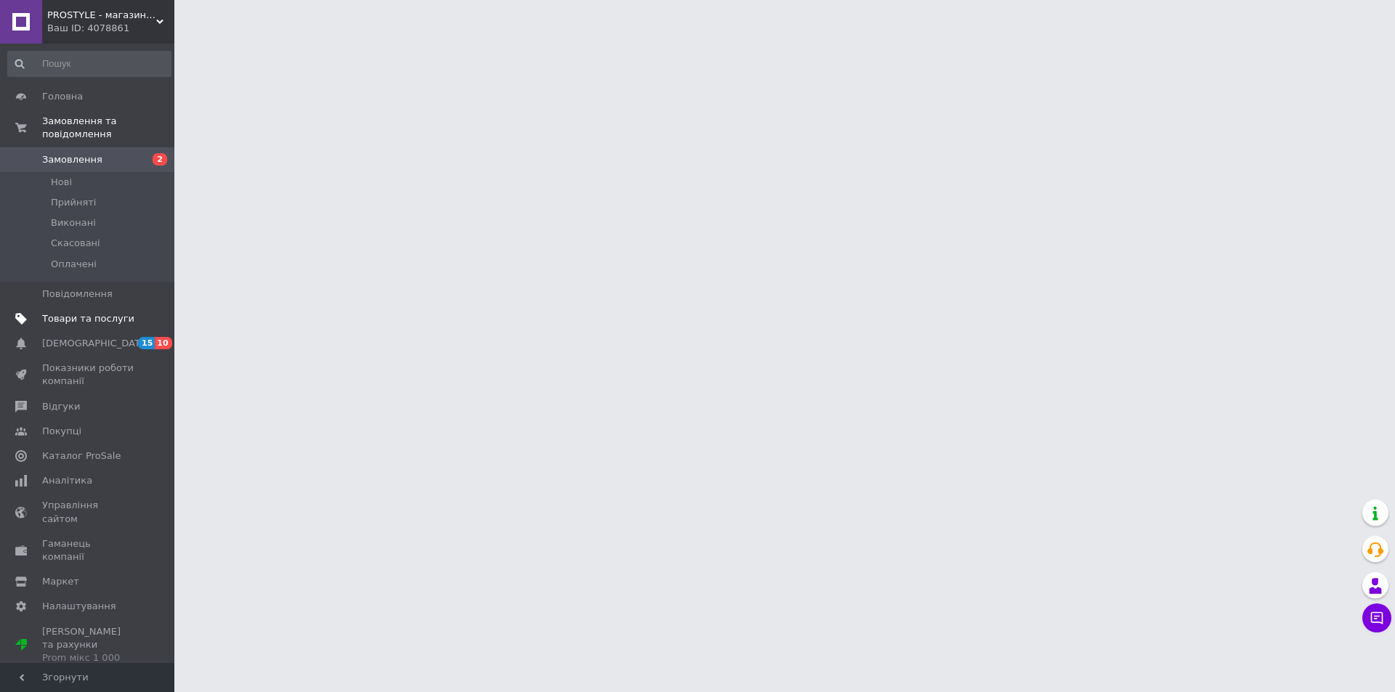
click at [92, 312] on span "Товари та послуги" at bounding box center [88, 318] width 92 height 13
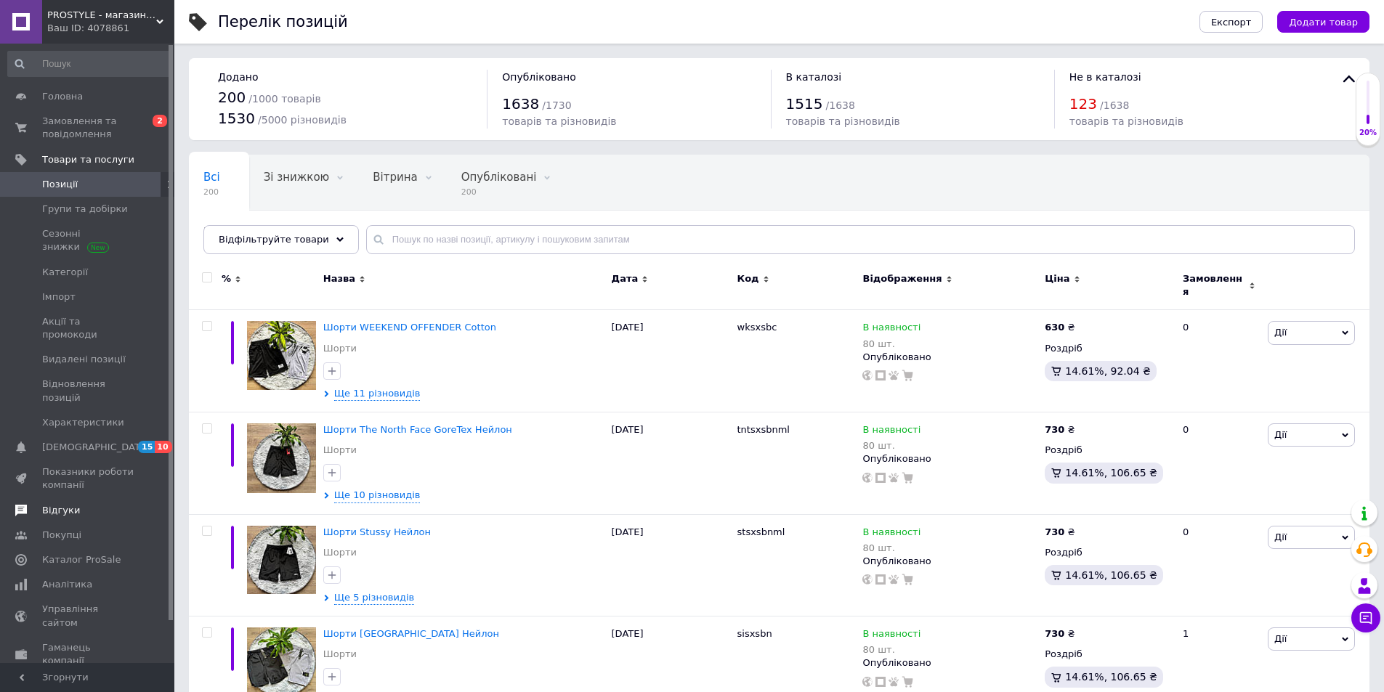
click at [70, 504] on span "Відгуки" at bounding box center [61, 510] width 38 height 13
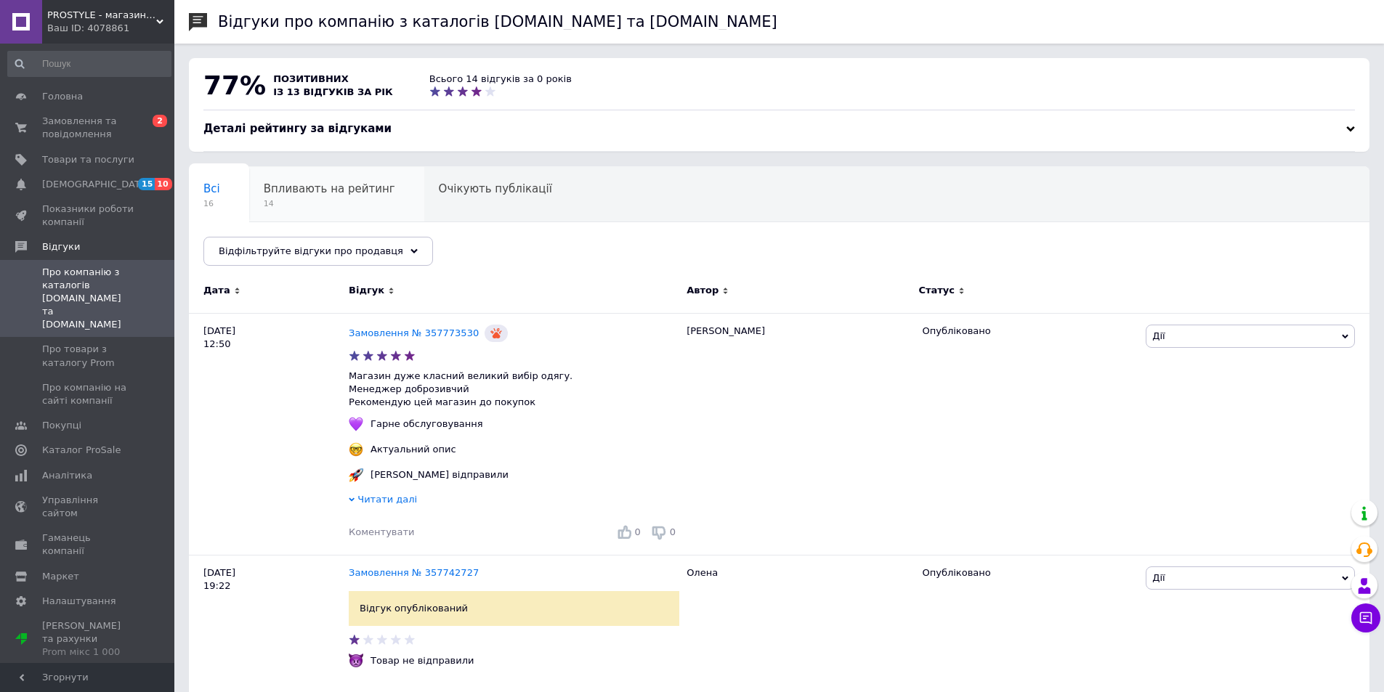
click at [337, 199] on span "14" at bounding box center [330, 203] width 132 height 11
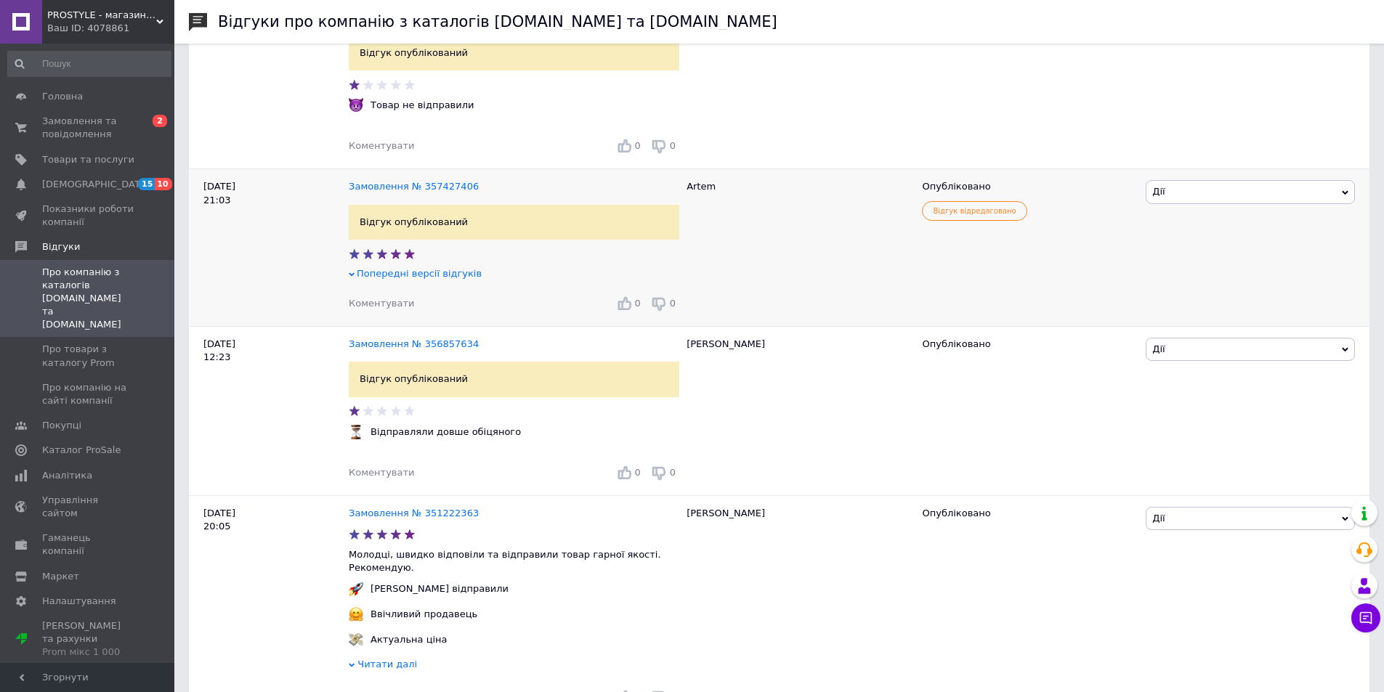
scroll to position [727, 0]
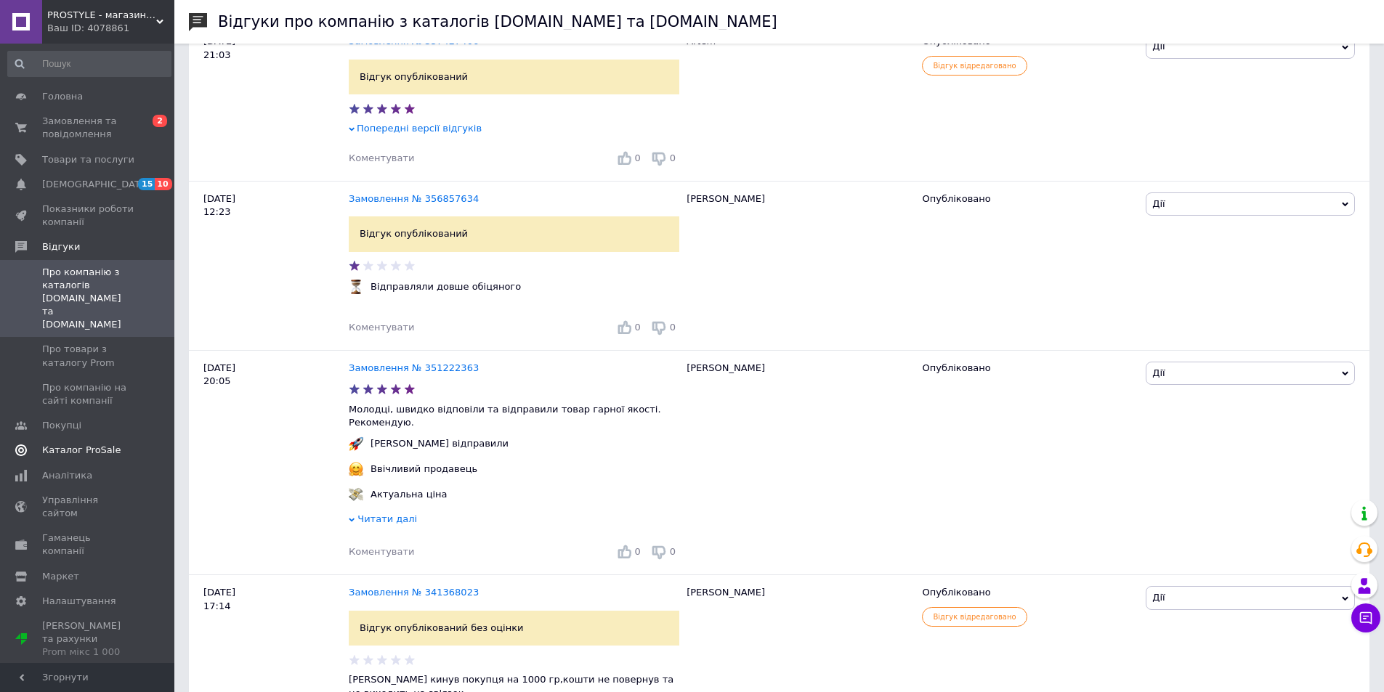
click at [98, 444] on span "Каталог ProSale" at bounding box center [81, 450] width 78 height 13
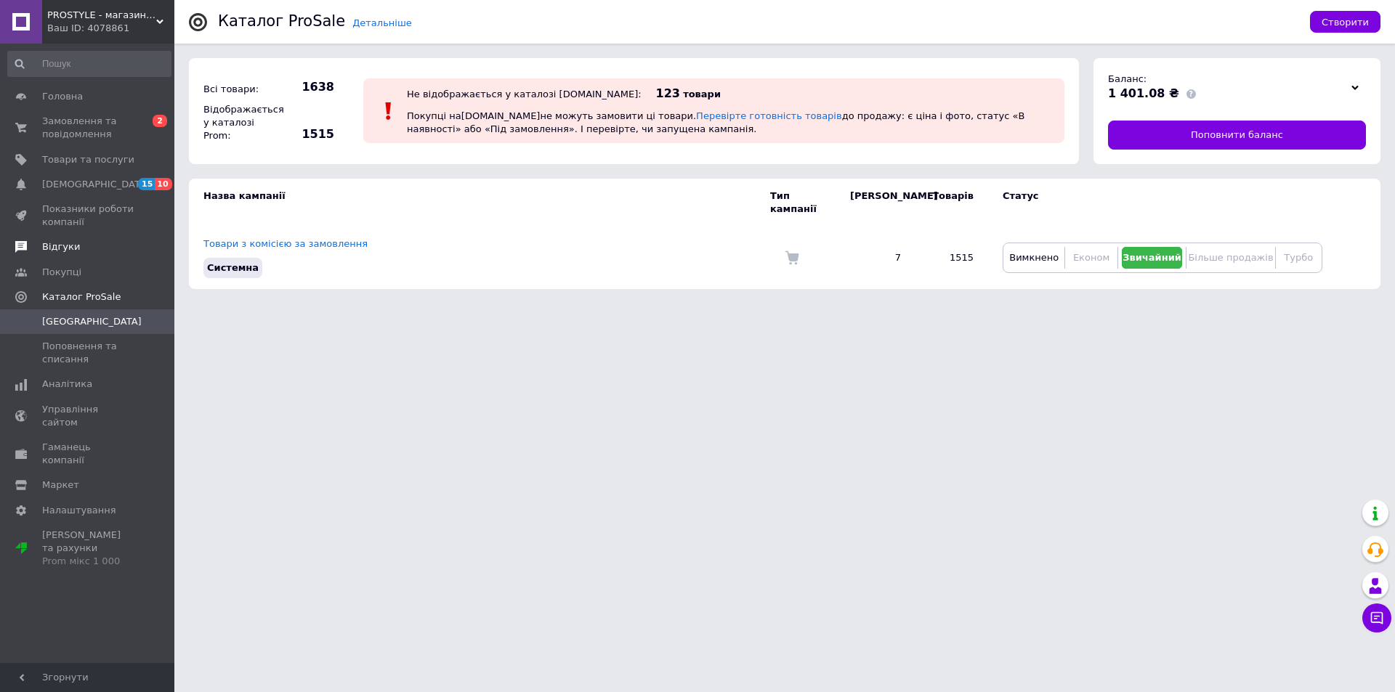
click at [74, 252] on span "Відгуки" at bounding box center [88, 247] width 92 height 13
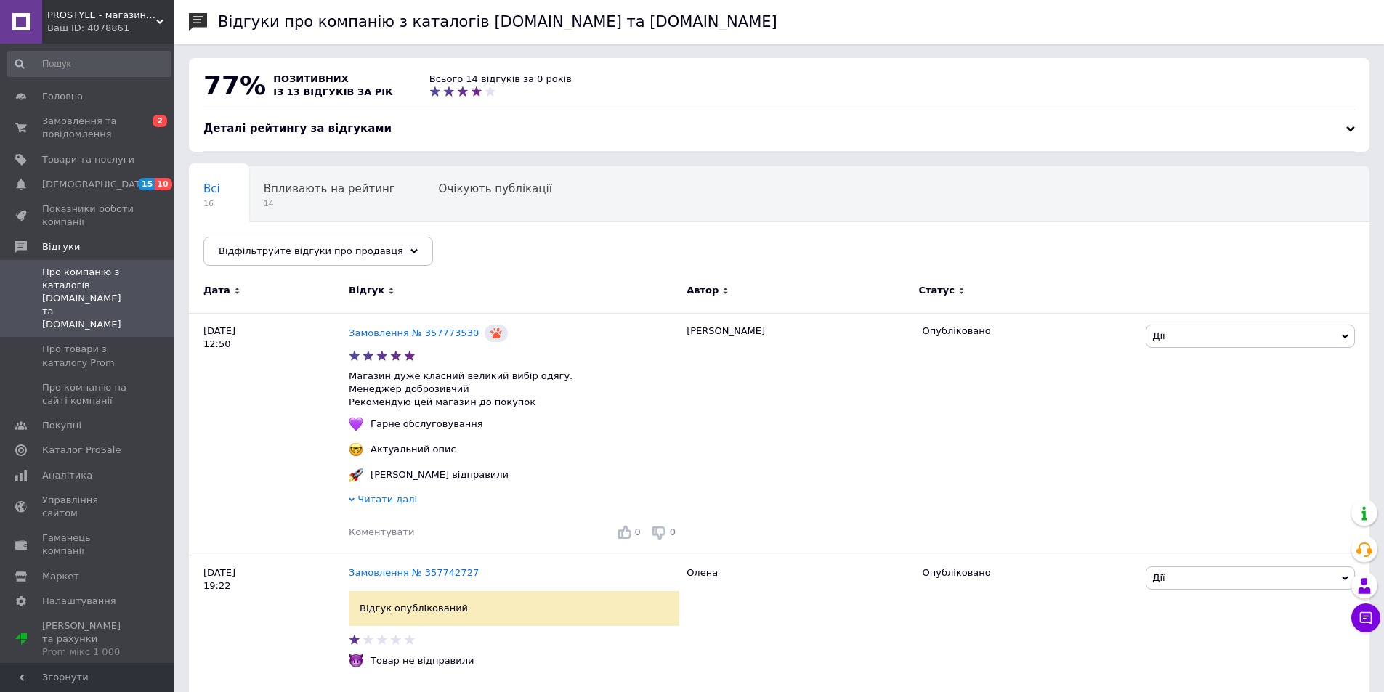
click at [155, 17] on span "PROSTYLE - магазин одягу" at bounding box center [101, 15] width 109 height 13
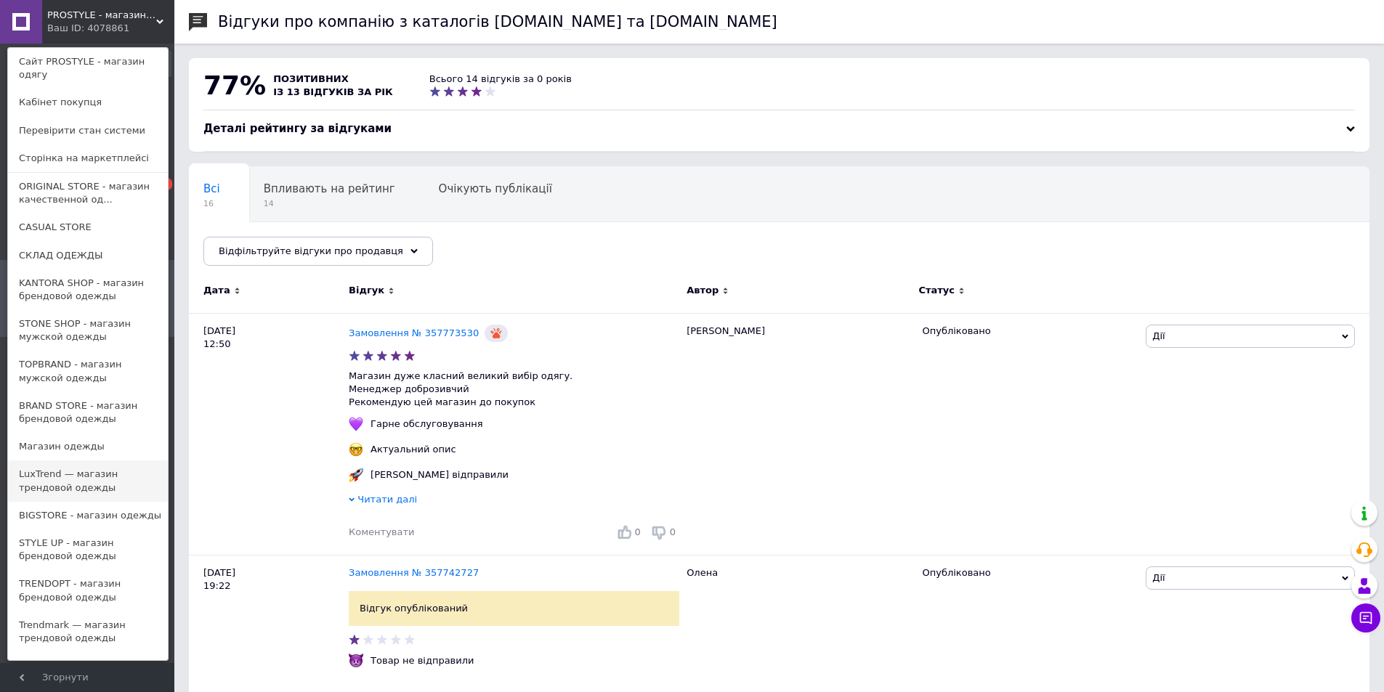
scroll to position [186, 0]
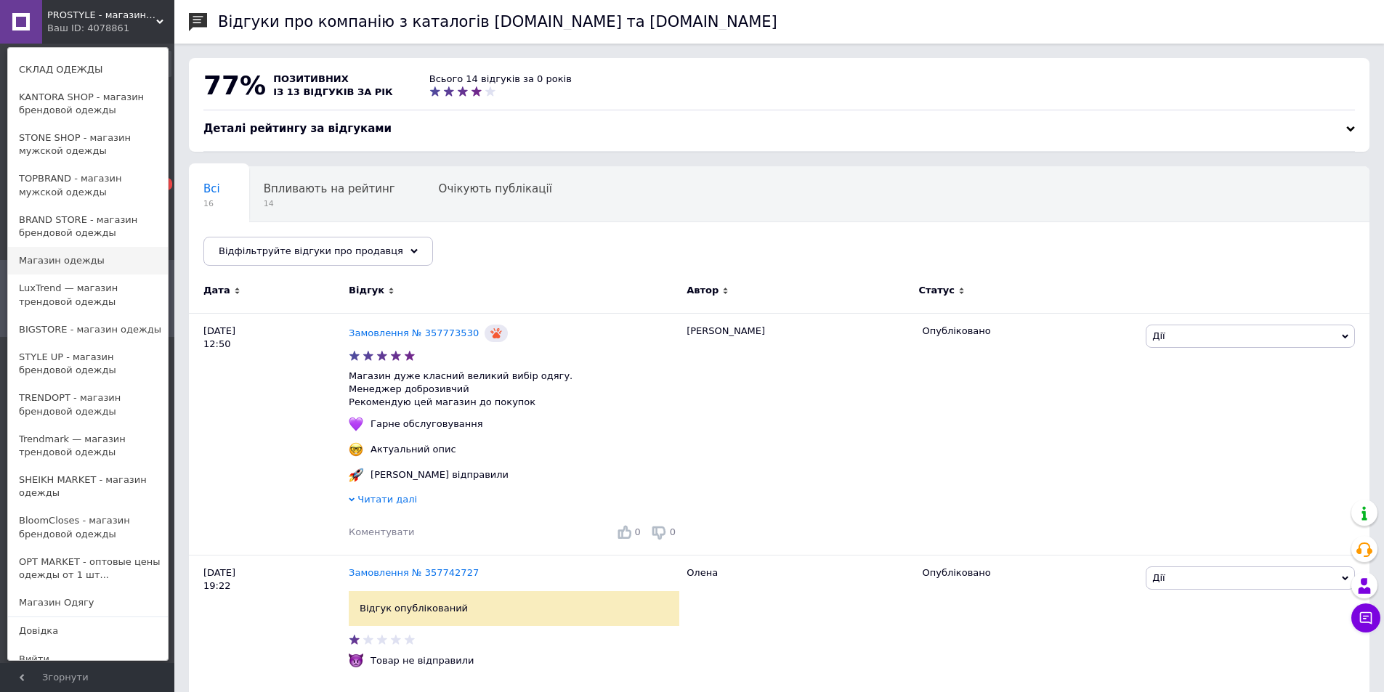
click at [81, 254] on link "Магазин одежды" at bounding box center [88, 261] width 160 height 28
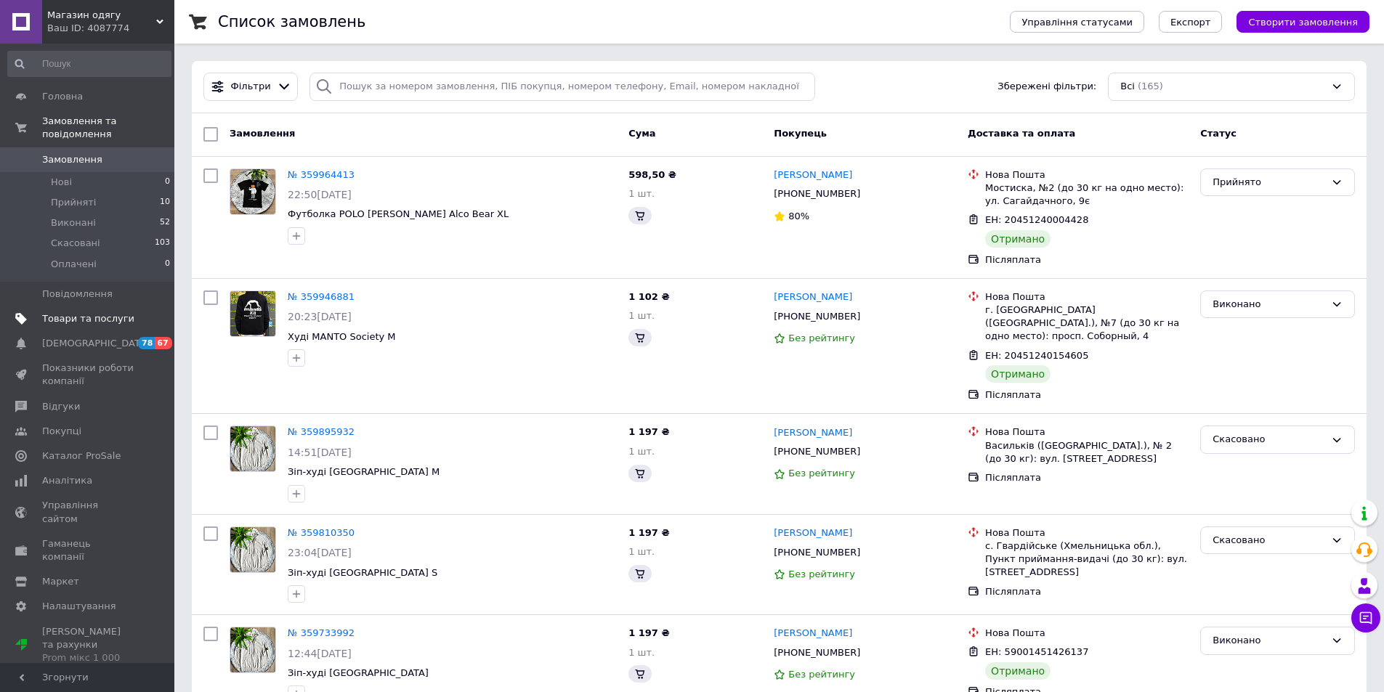
click at [105, 312] on span "Товари та послуги" at bounding box center [88, 318] width 92 height 13
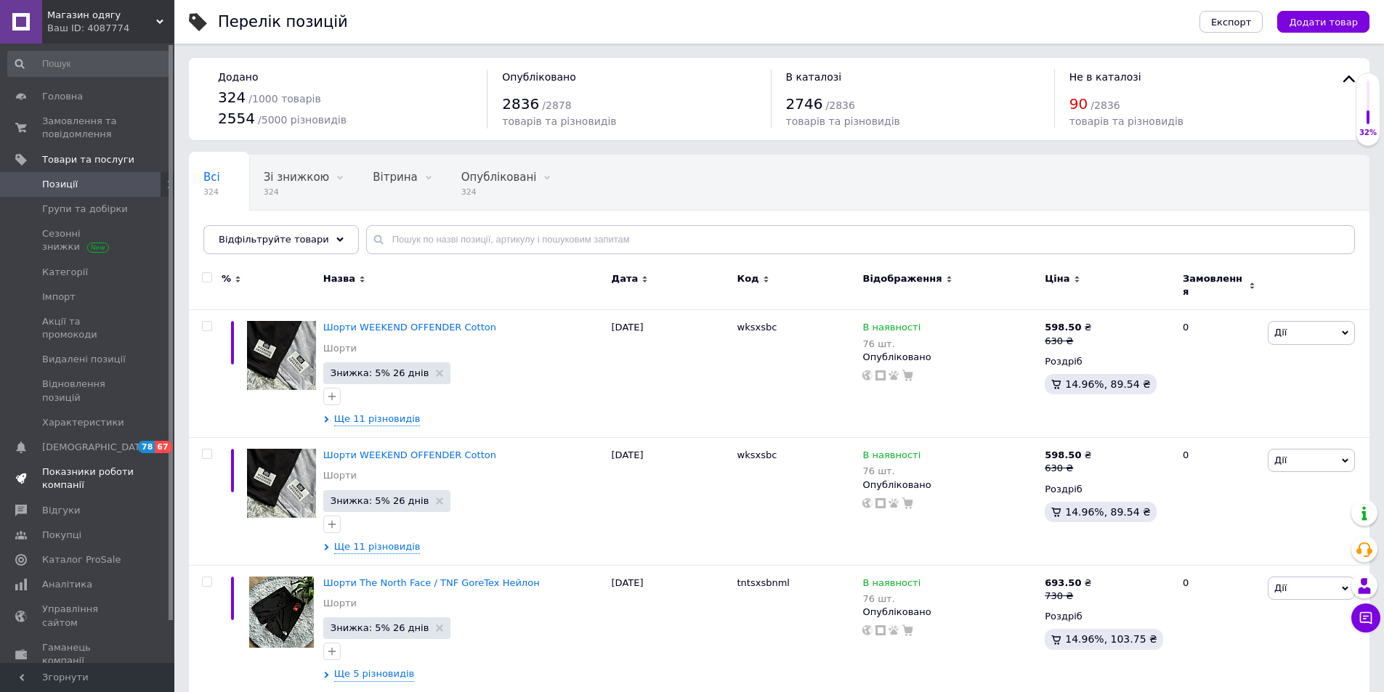
click at [89, 469] on link "Показники роботи компанії" at bounding box center [89, 479] width 179 height 38
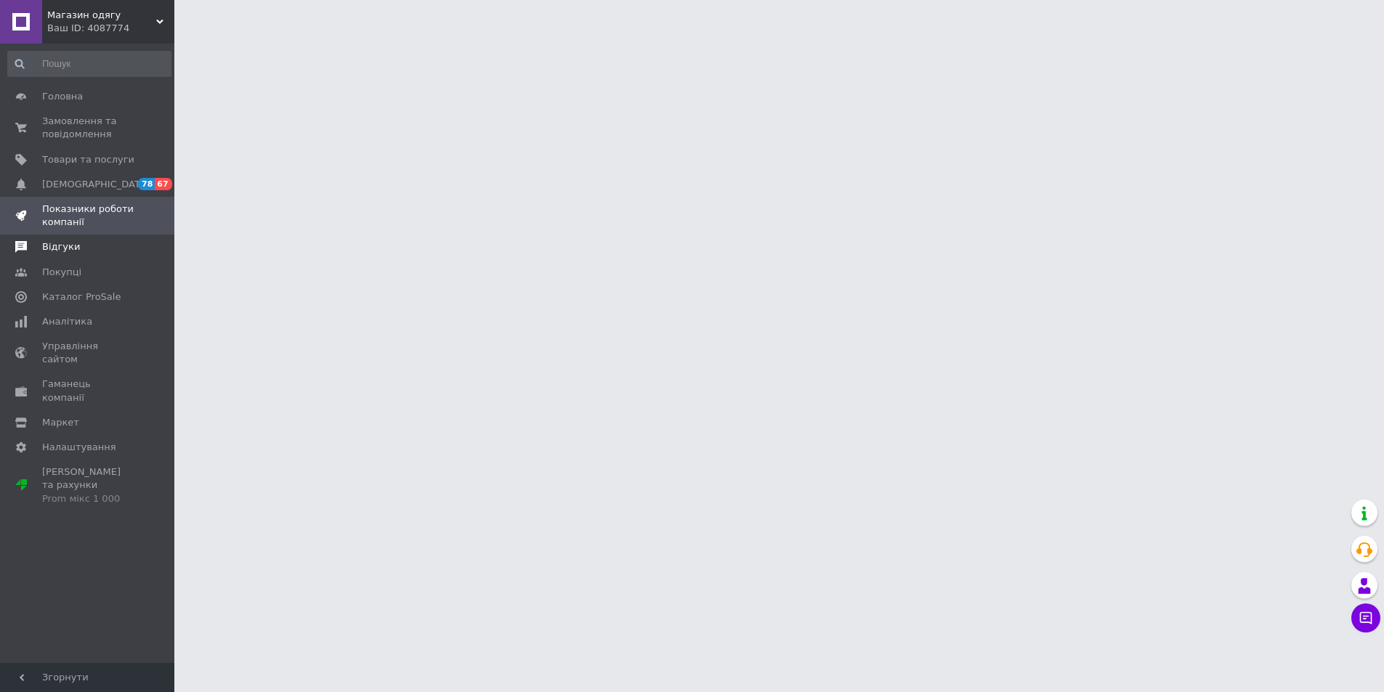
click at [69, 253] on span "Відгуки" at bounding box center [61, 247] width 38 height 13
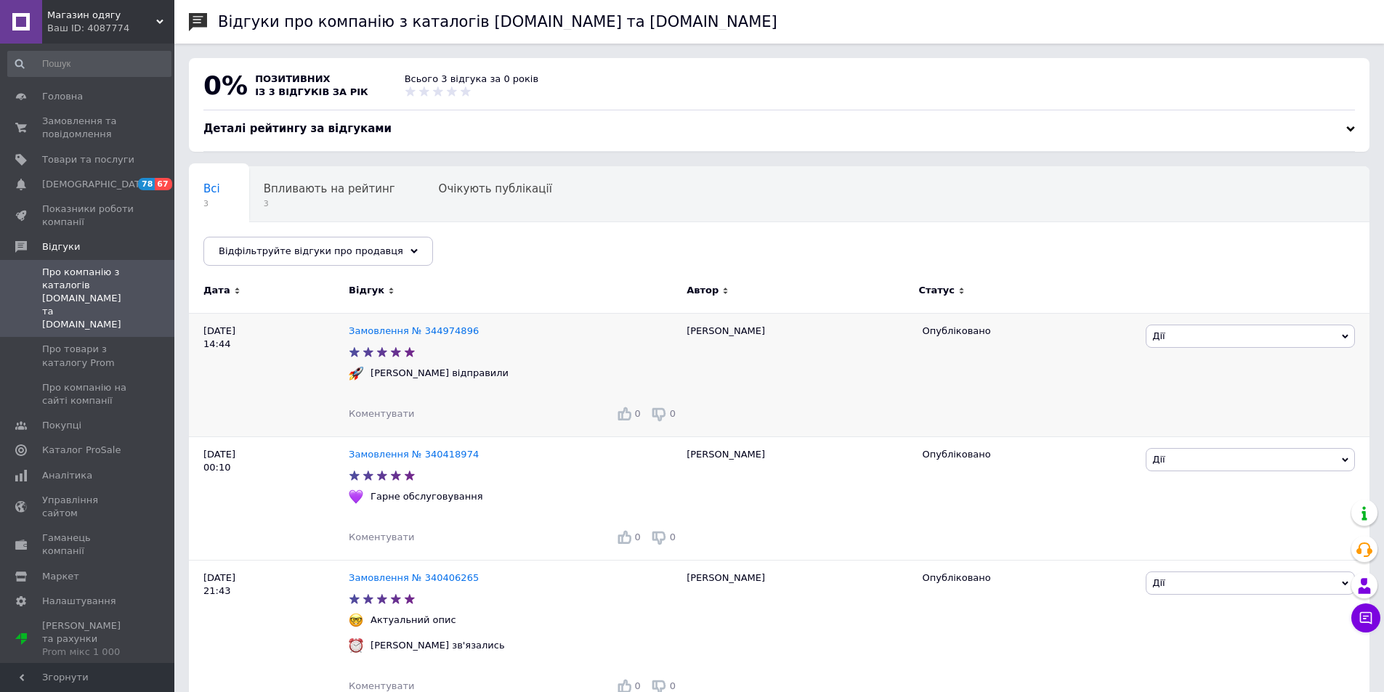
scroll to position [35, 0]
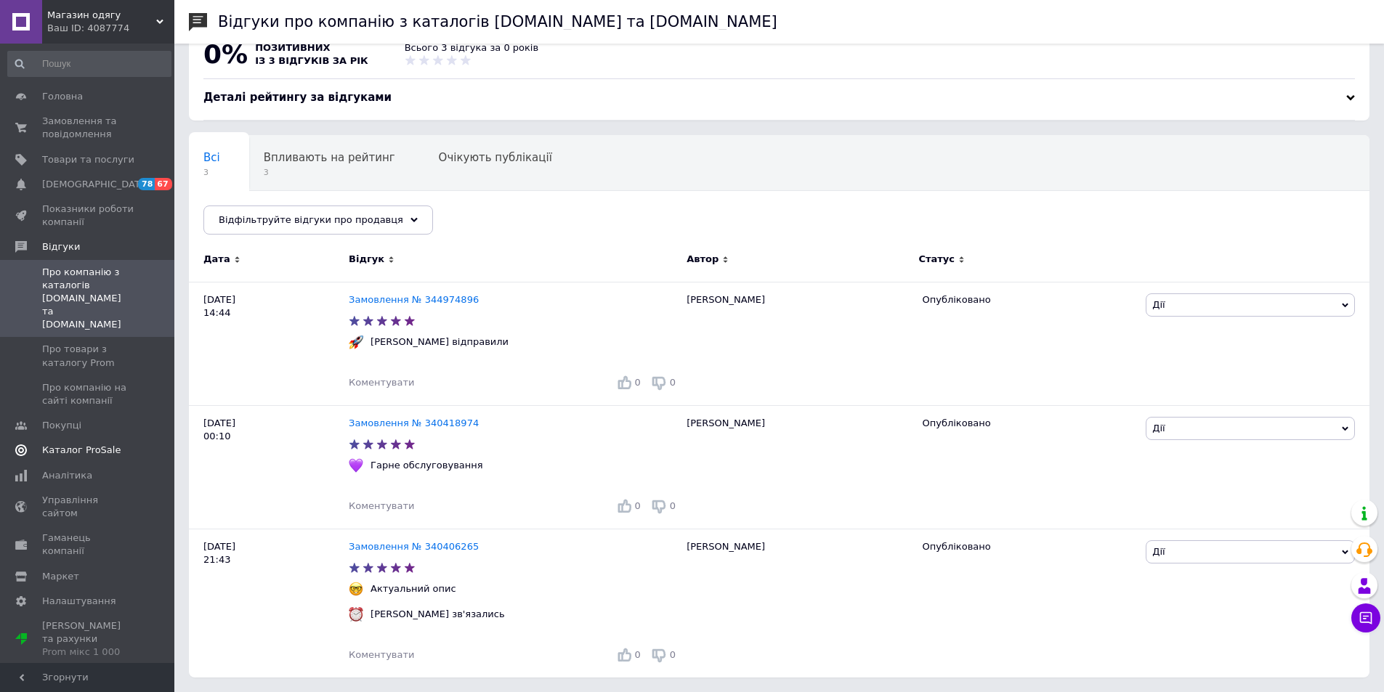
click at [95, 444] on span "Каталог ProSale" at bounding box center [81, 450] width 78 height 13
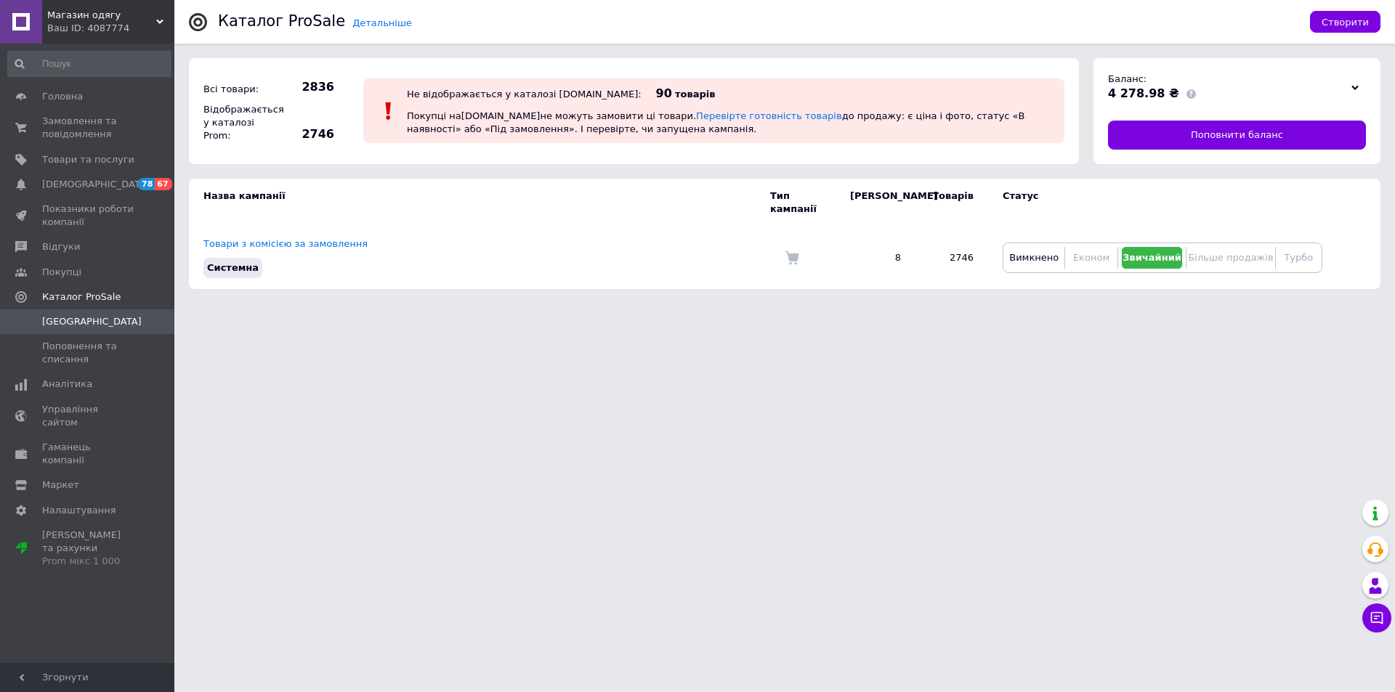
click at [161, 24] on icon at bounding box center [159, 21] width 7 height 7
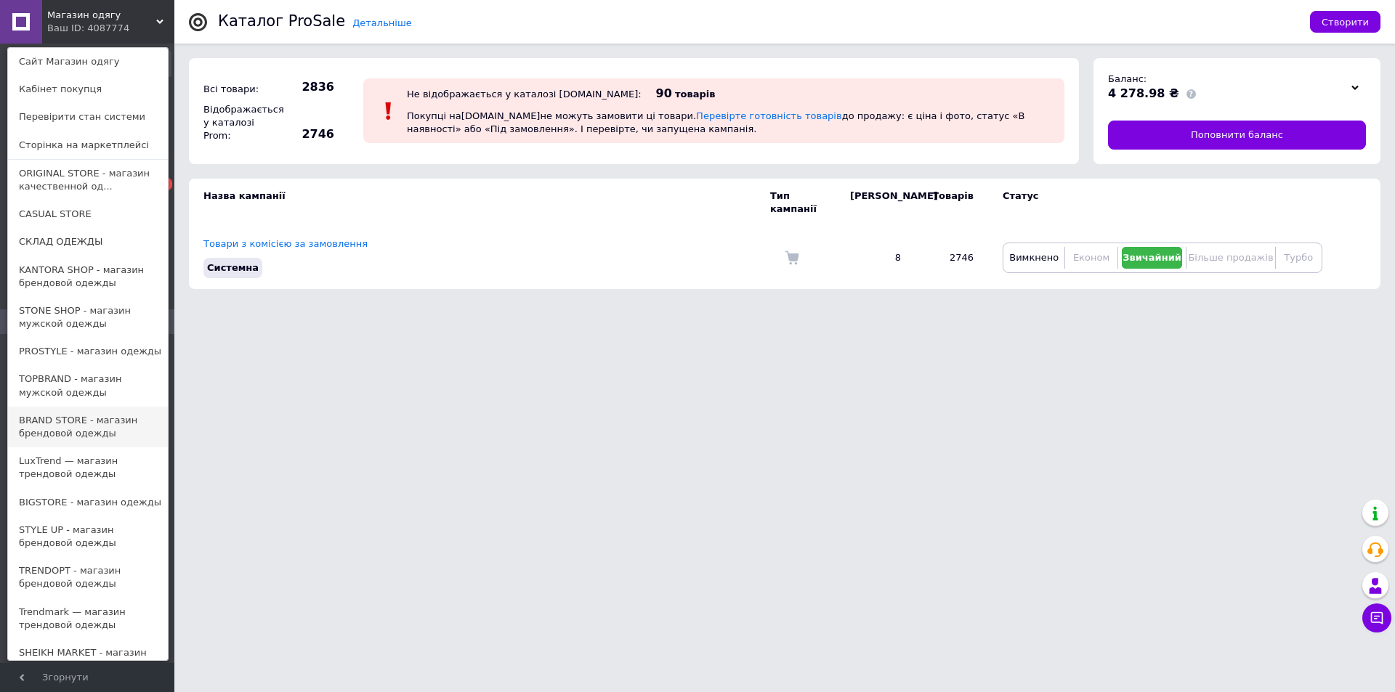
click at [92, 408] on link "BRAND STORE - магазин брендовой одежды" at bounding box center [88, 427] width 160 height 41
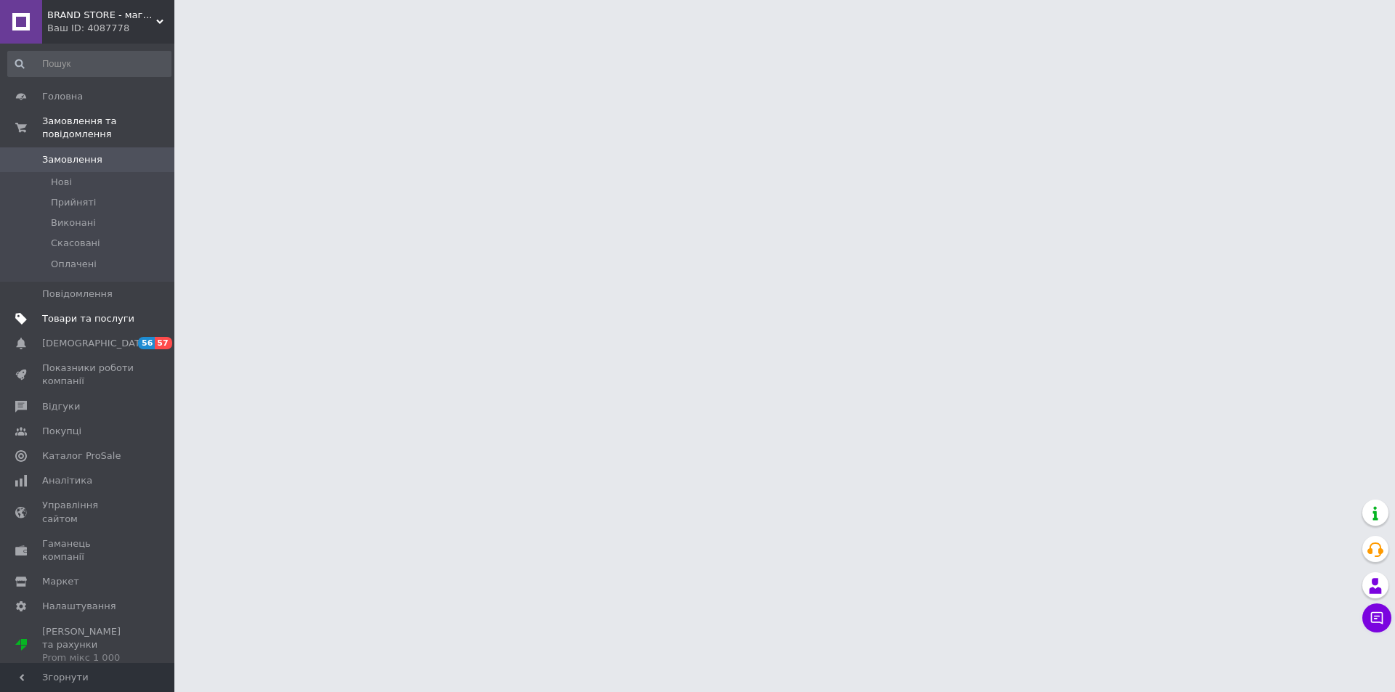
click at [109, 312] on span "Товари та послуги" at bounding box center [88, 318] width 92 height 13
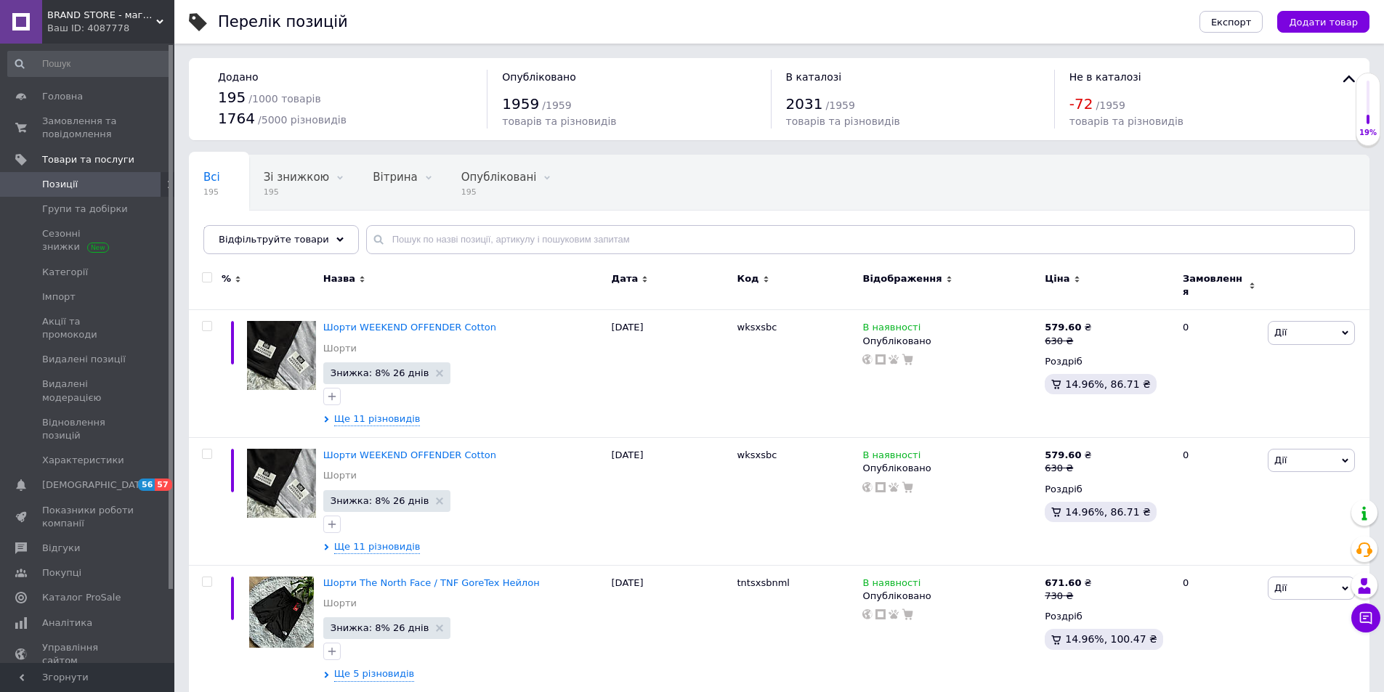
click at [70, 542] on span "Відгуки" at bounding box center [61, 548] width 38 height 13
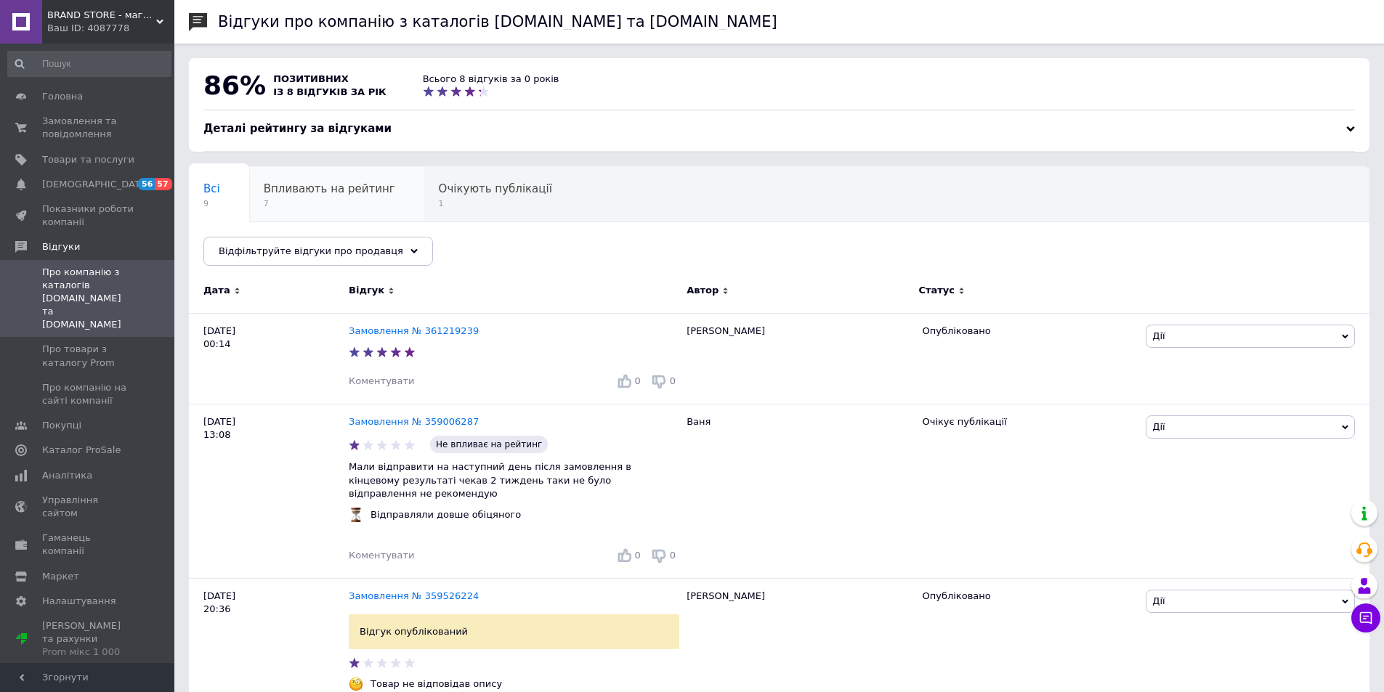
click at [326, 188] on span "Впливають на рейтинг" at bounding box center [330, 188] width 132 height 13
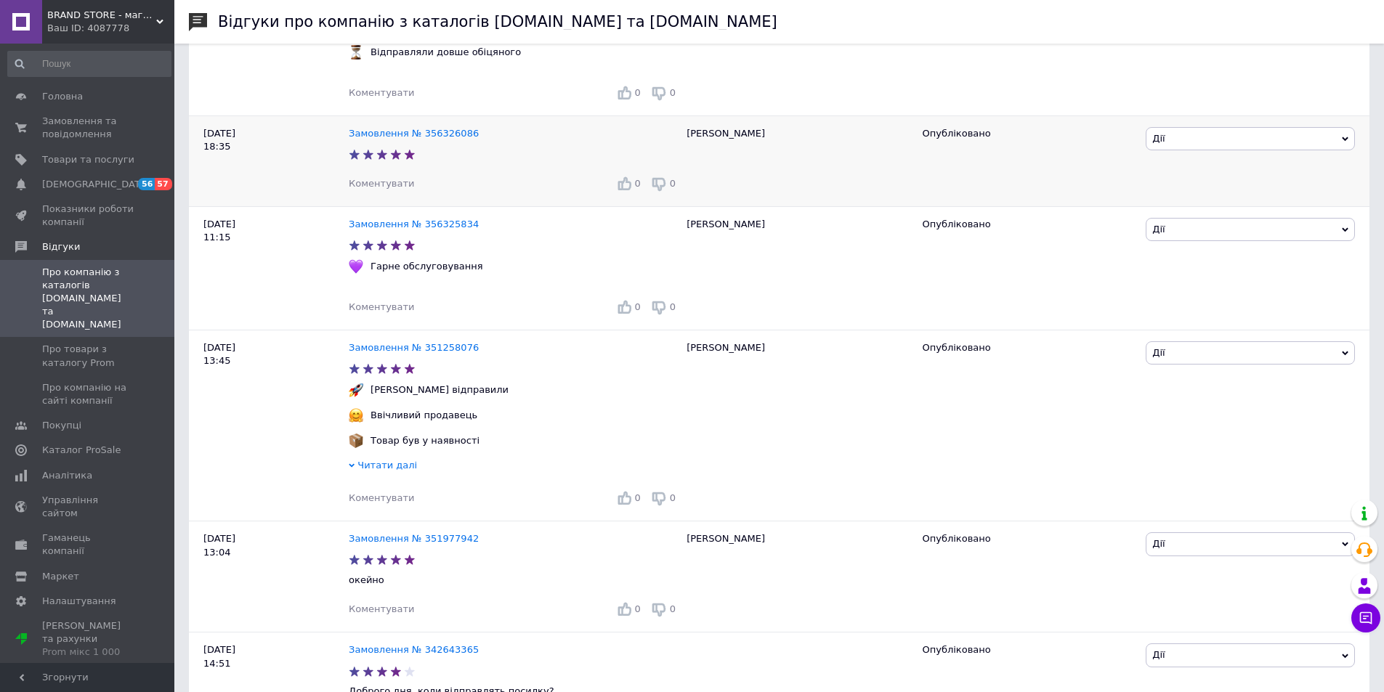
scroll to position [581, 0]
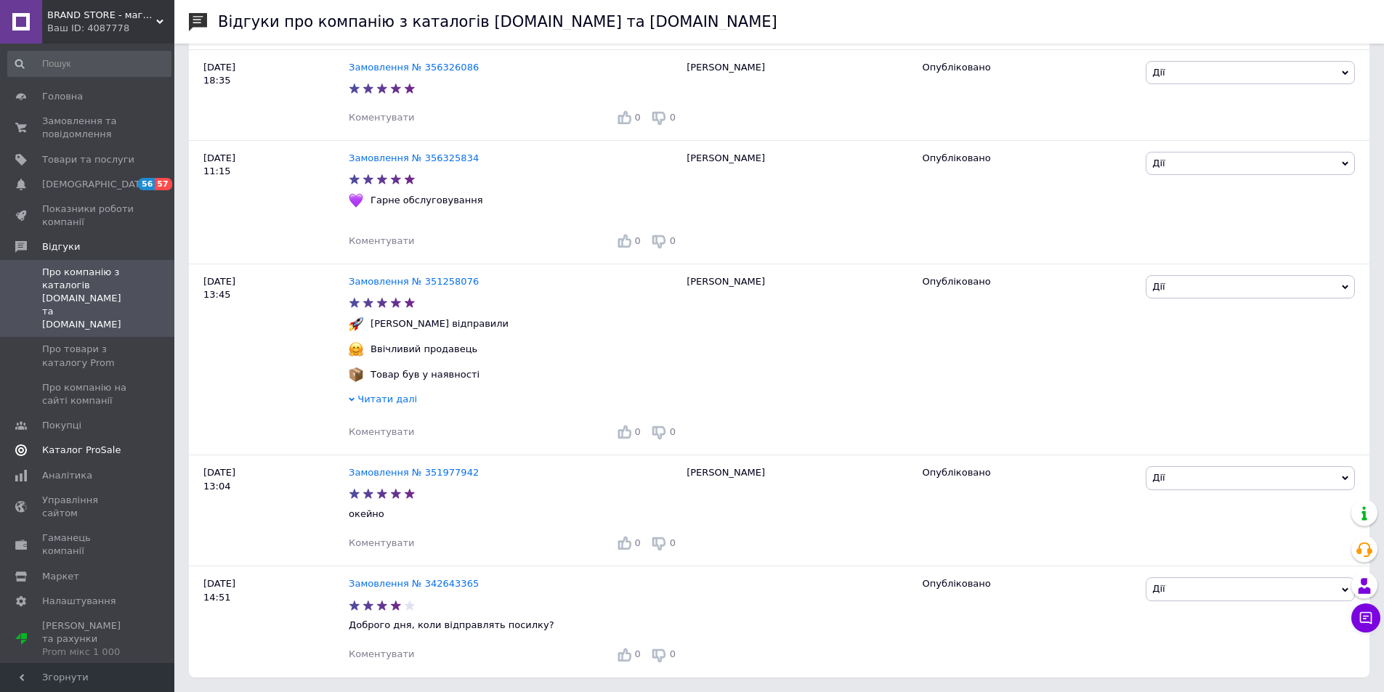
click at [97, 444] on span "Каталог ProSale" at bounding box center [81, 450] width 78 height 13
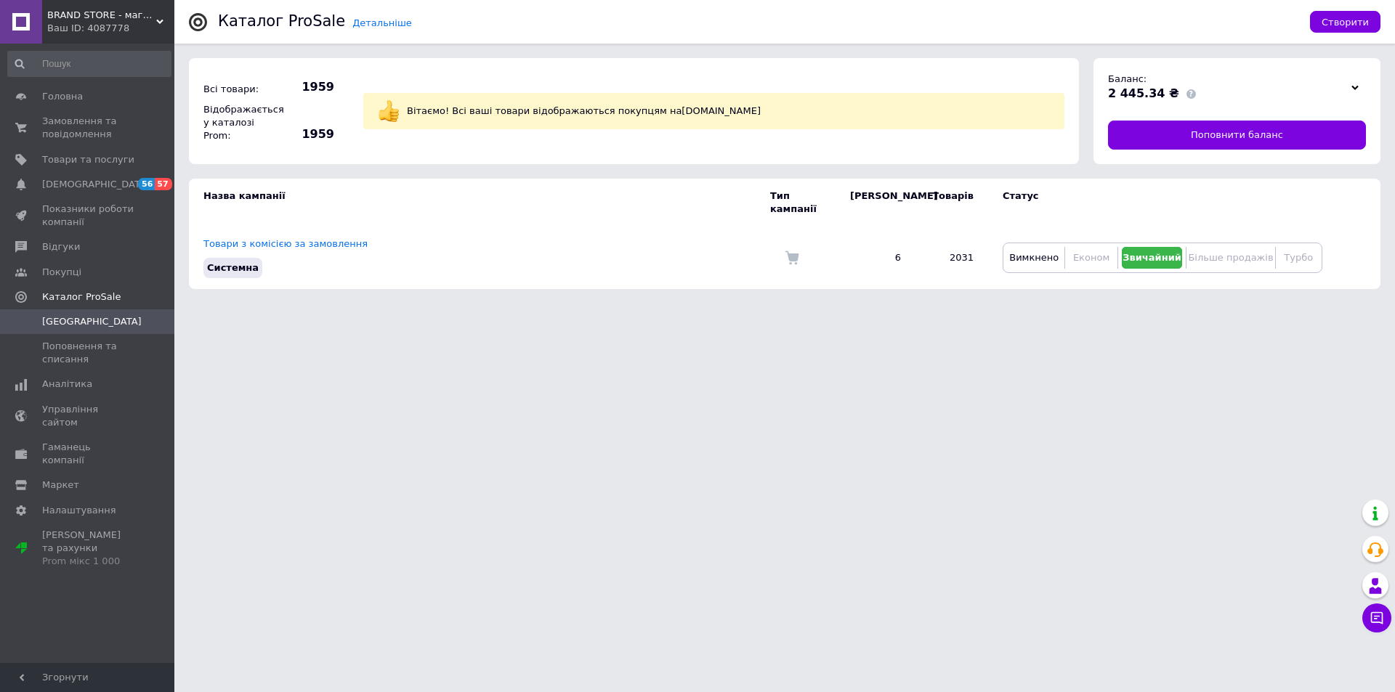
click at [177, 26] on div "Детальніше Каталог ProSale Створити" at bounding box center [784, 22] width 1221 height 44
click at [164, 16] on div "BRAND STORE - магазин брендового одягу Ваш ID: 4087778" at bounding box center [108, 22] width 132 height 44
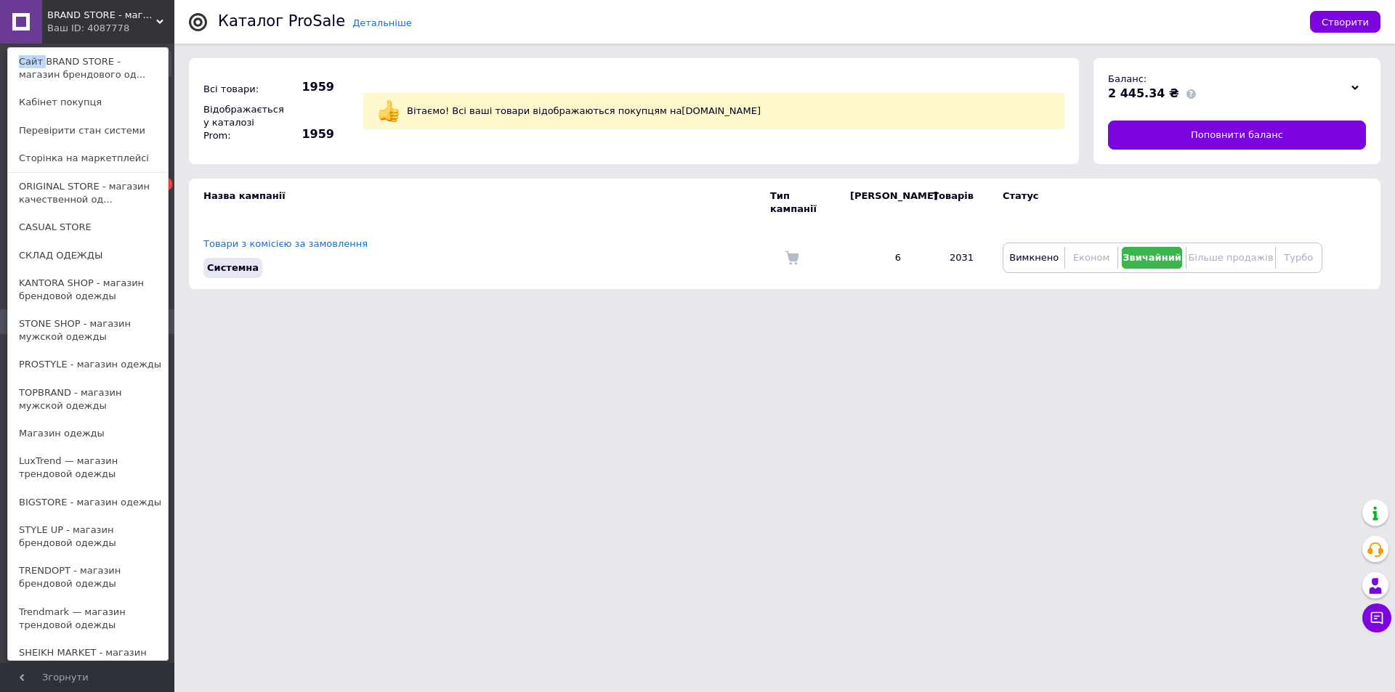
click at [163, 16] on div "BRAND STORE - магазин брендового одягу Ваш ID: 4087778 Сайт BRAND STORE - магаз…" at bounding box center [87, 22] width 174 height 44
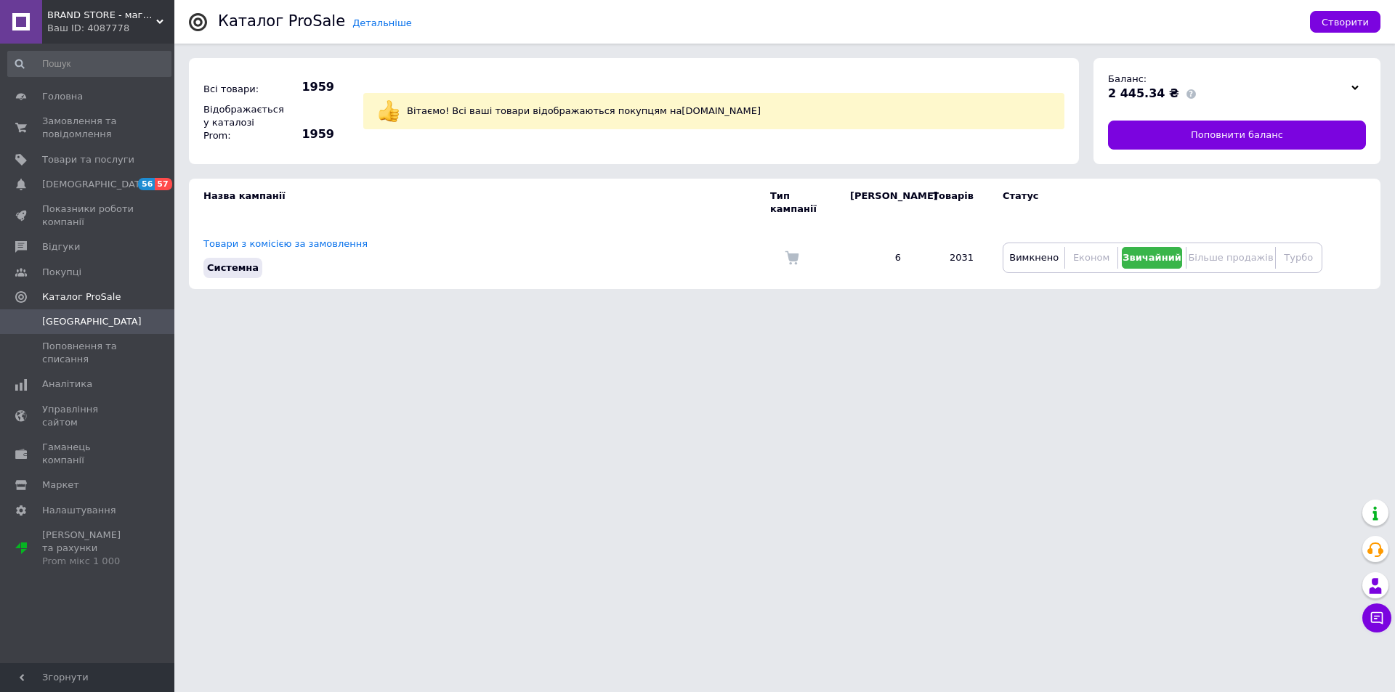
click at [161, 17] on div "BRAND STORE - магазин брендового одягу Ваш ID: 4087778" at bounding box center [108, 22] width 132 height 44
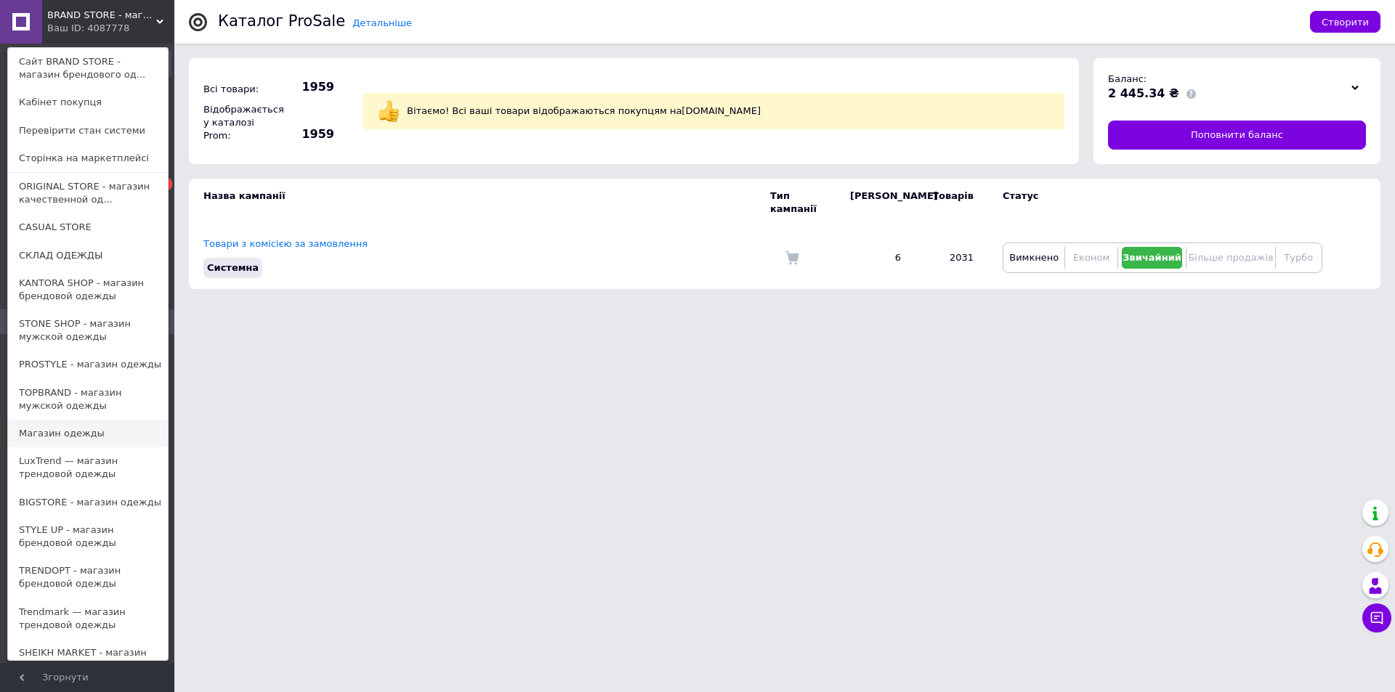
click at [87, 435] on link "Магазин одежды" at bounding box center [88, 434] width 160 height 28
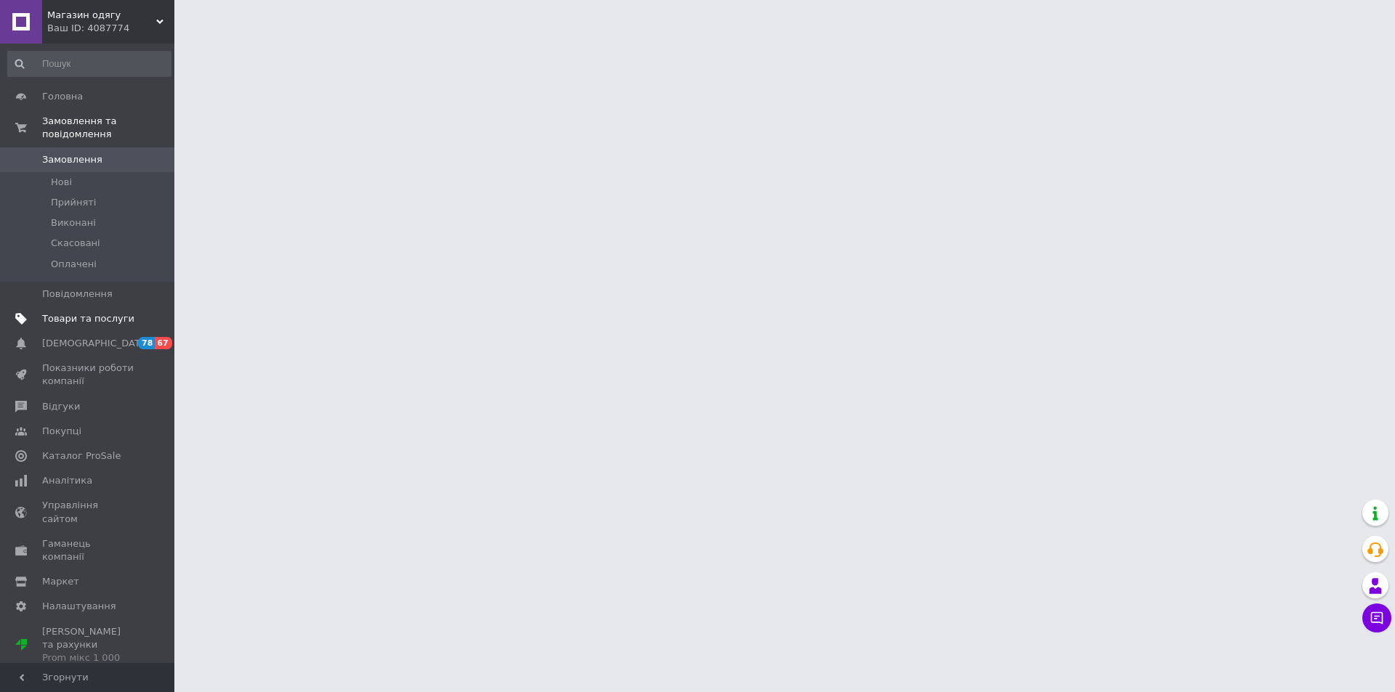
click at [100, 312] on span "Товари та послуги" at bounding box center [88, 318] width 92 height 13
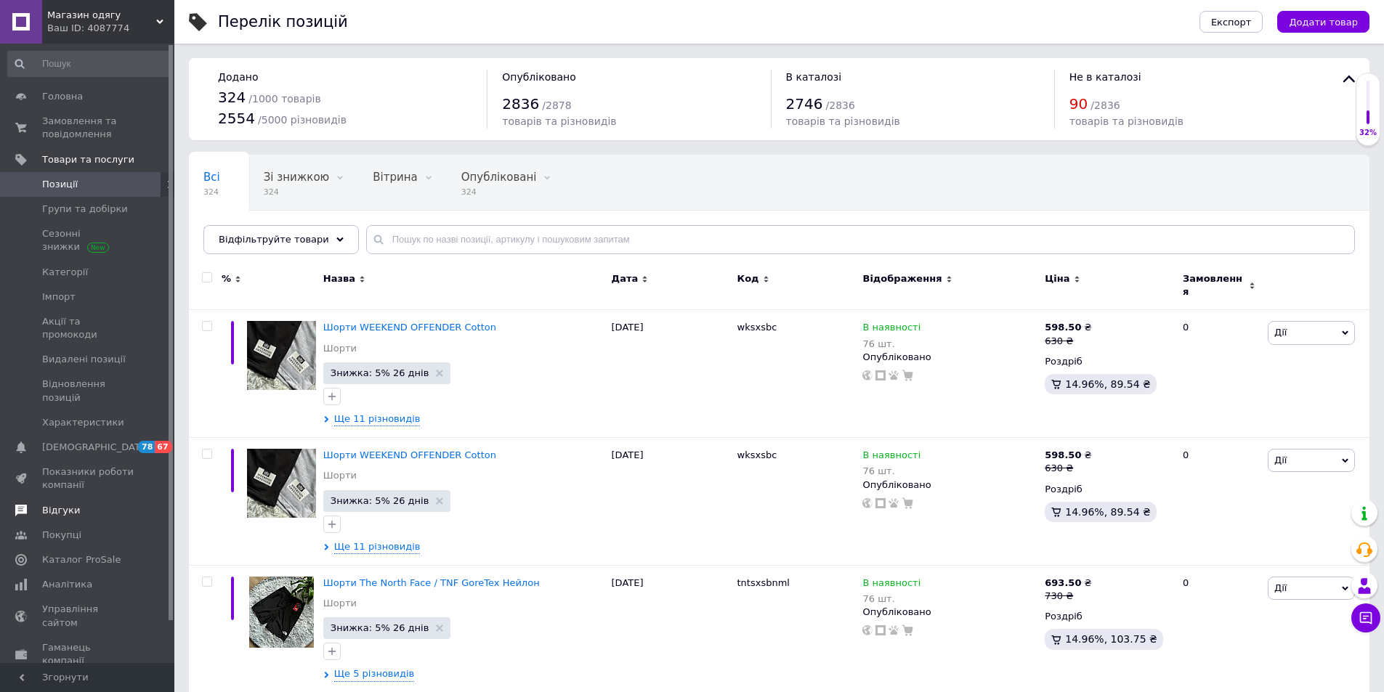
click at [51, 504] on span "Відгуки" at bounding box center [61, 510] width 38 height 13
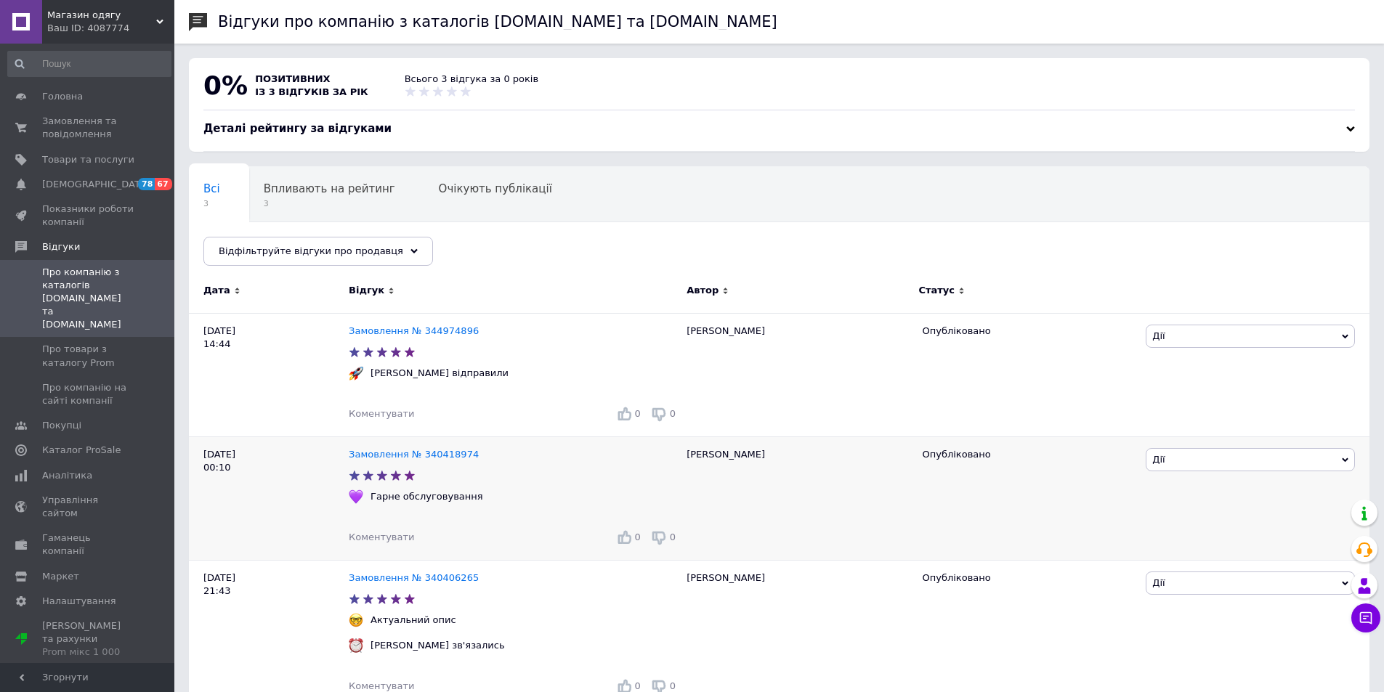
scroll to position [144, 0]
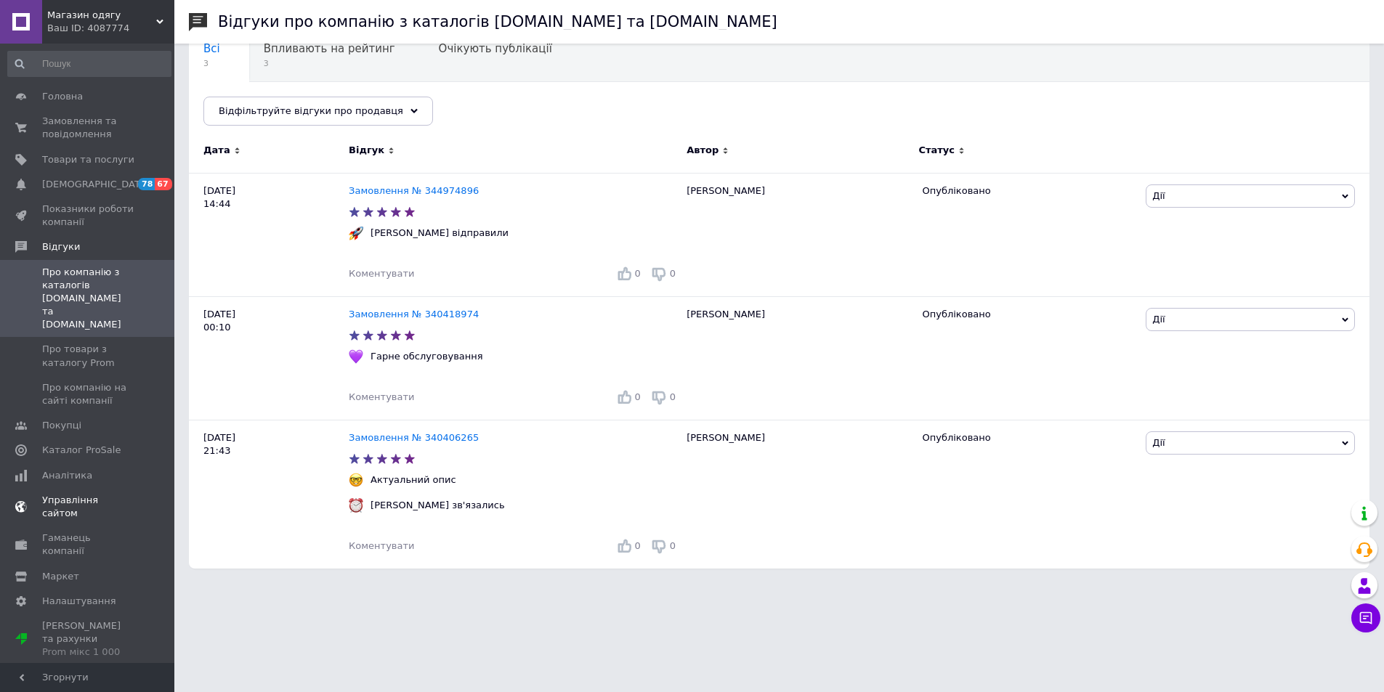
click at [94, 444] on span "Каталог ProSale" at bounding box center [81, 450] width 78 height 13
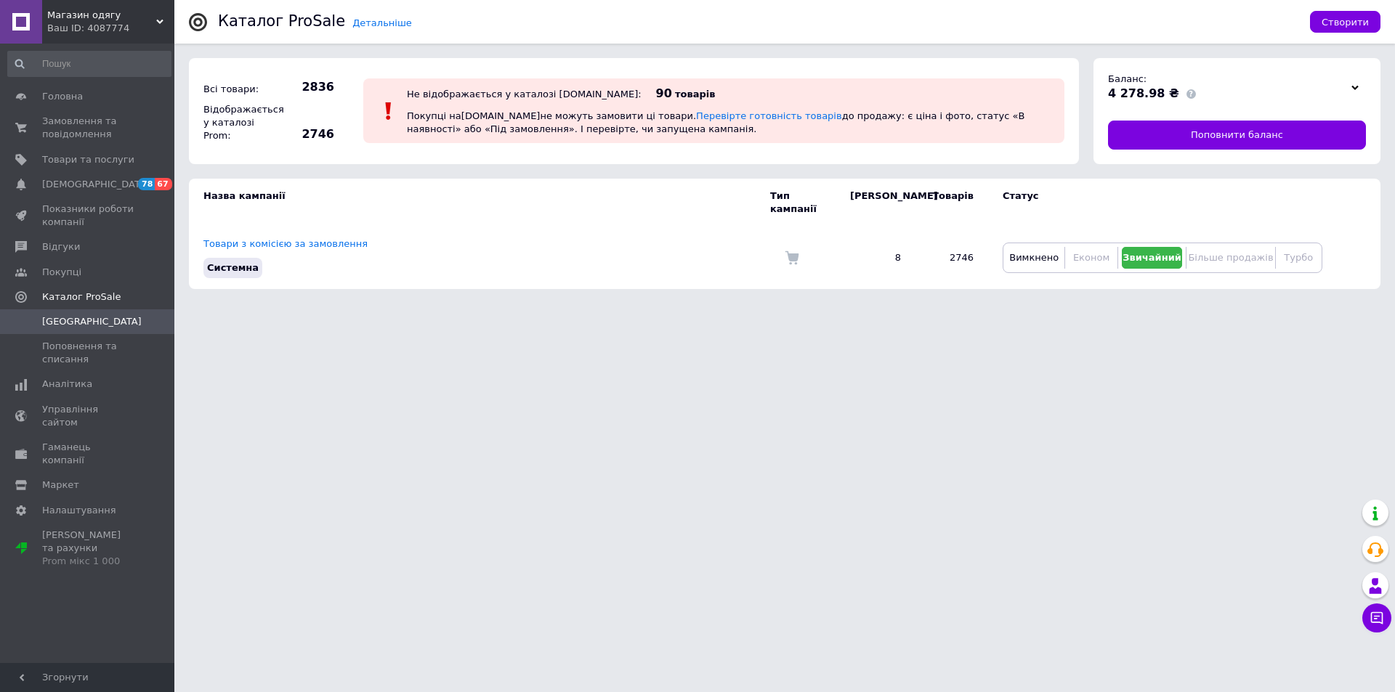
click at [153, 20] on span "Магазин одягу" at bounding box center [101, 15] width 109 height 13
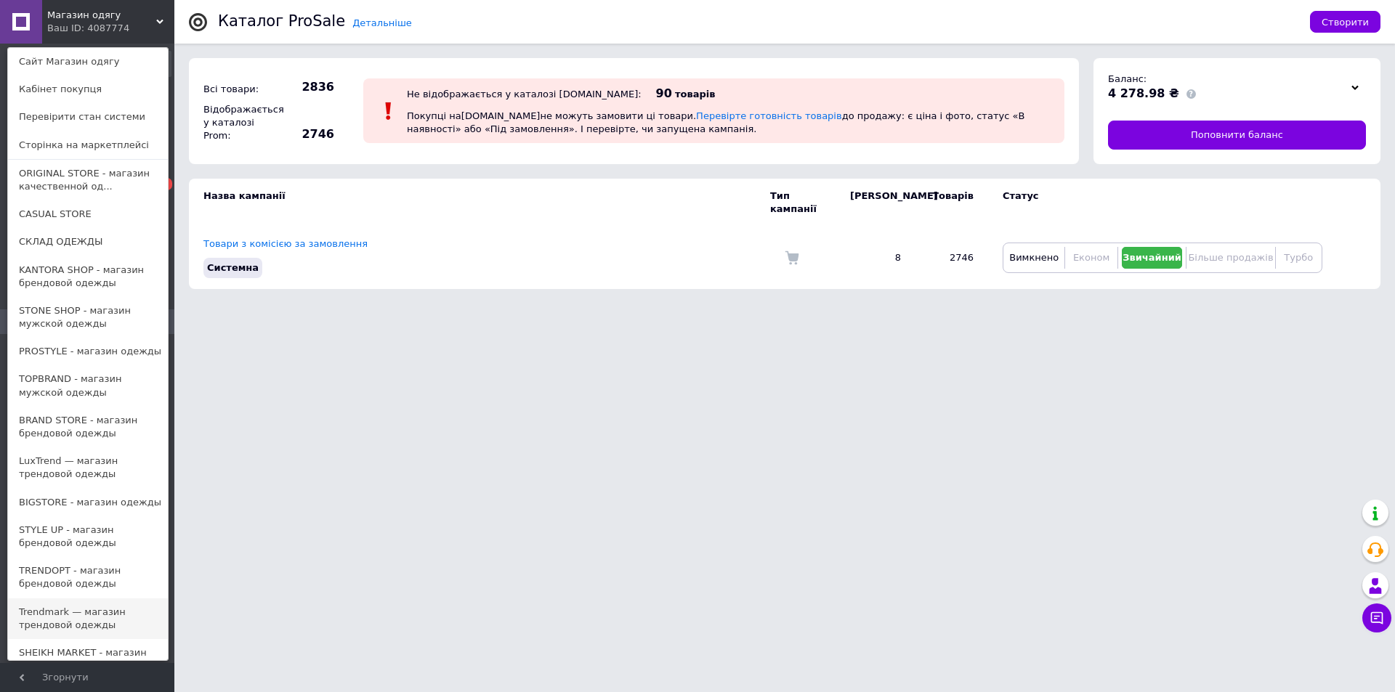
scroll to position [186, 0]
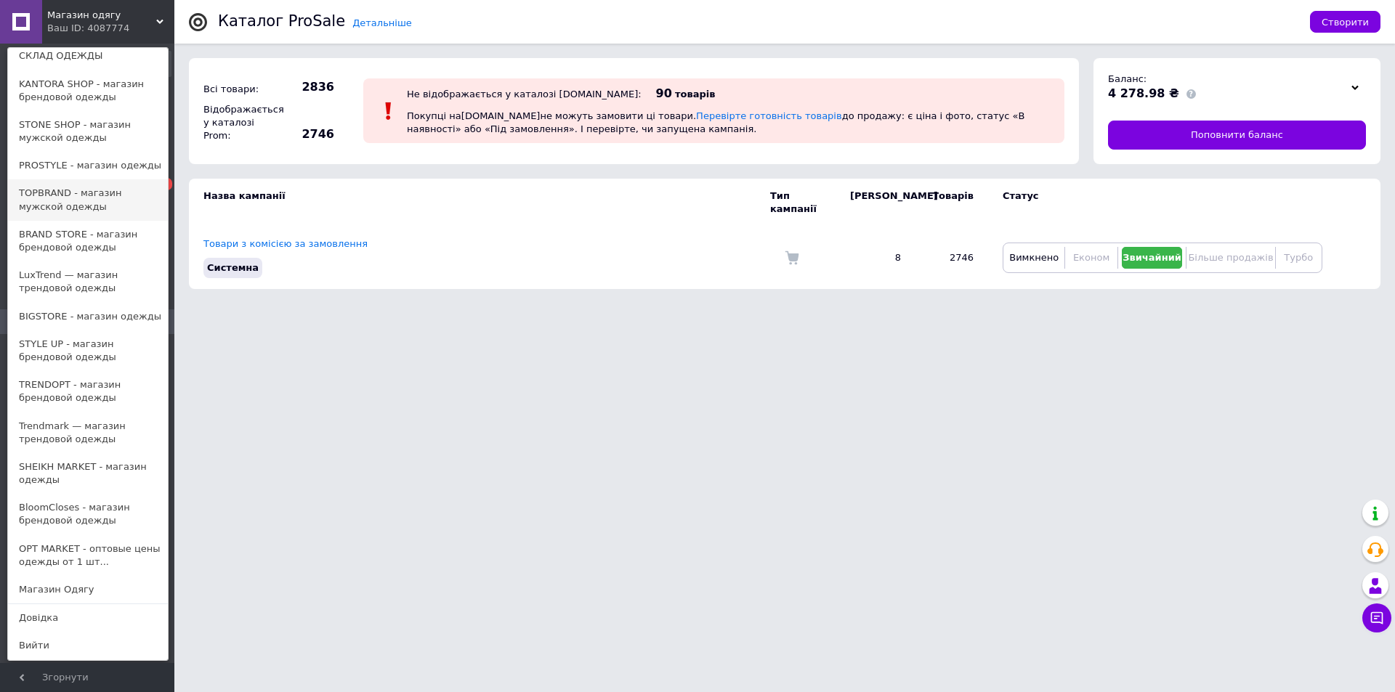
click at [94, 201] on link "TOPBRAND - магазин мужской одежды" at bounding box center [88, 199] width 160 height 41
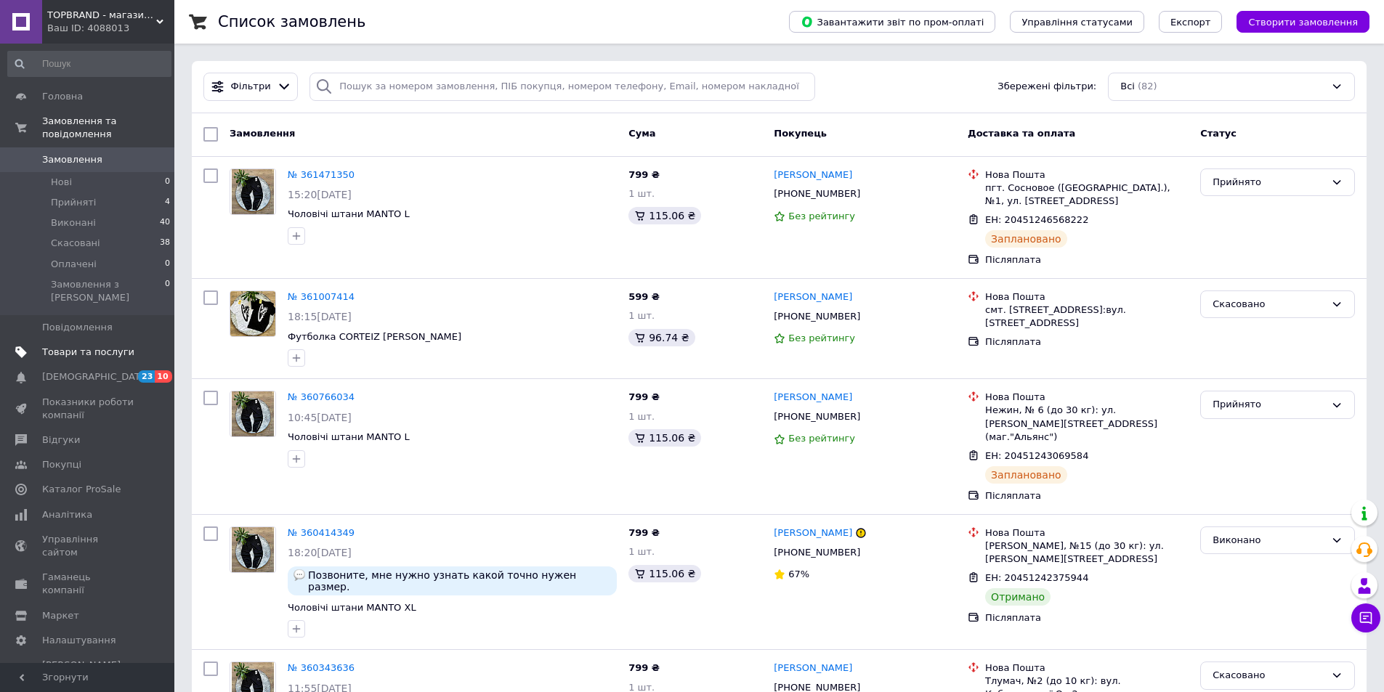
click at [96, 346] on span "Товари та послуги" at bounding box center [88, 352] width 92 height 13
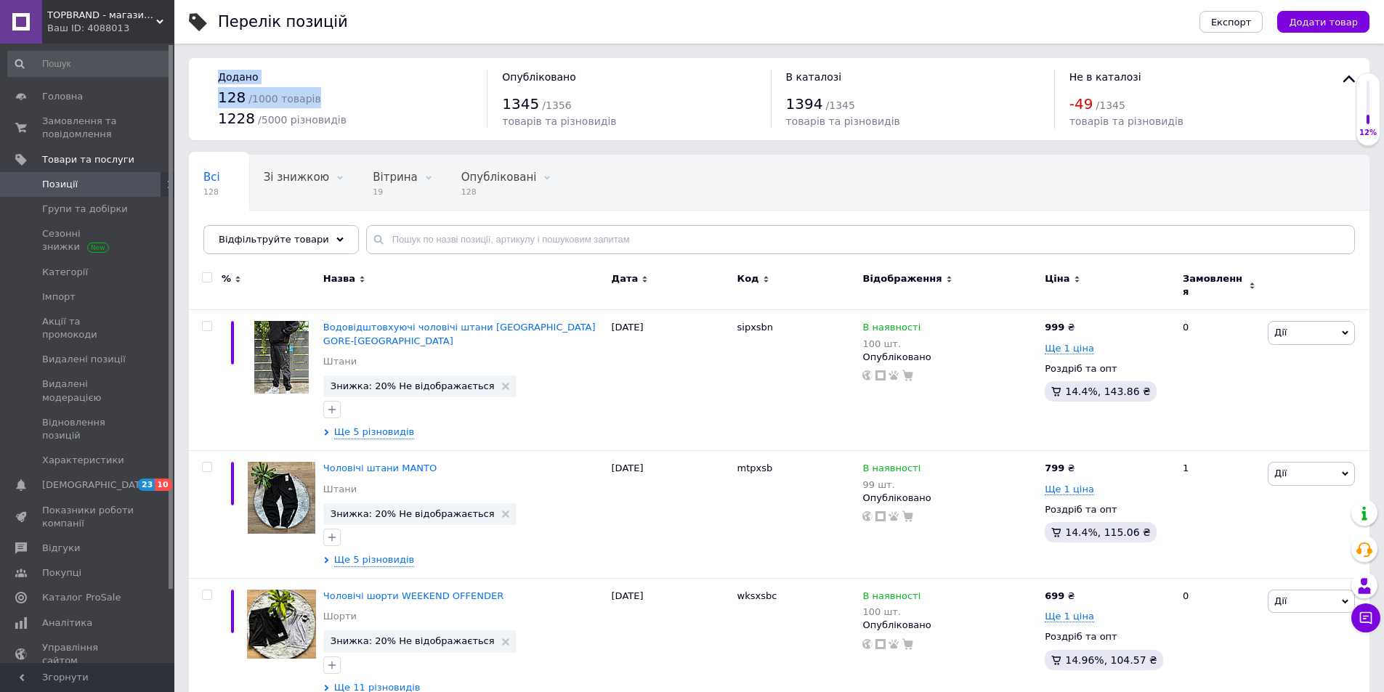
drag, startPoint x: 215, startPoint y: 75, endPoint x: 297, endPoint y: 97, distance: 85.1
click at [341, 99] on div "Додано 128 / 1000 товарів 1228 / 5000 різновидів" at bounding box center [344, 99] width 283 height 59
copy div "Додано 128 / 1000 товарів"
drag, startPoint x: 1060, startPoint y: 73, endPoint x: 1130, endPoint y: 100, distance: 75.0
click at [1130, 100] on div "Не в каталозі -49 / 1345 товарів та різновидів" at bounding box center [1195, 99] width 283 height 59
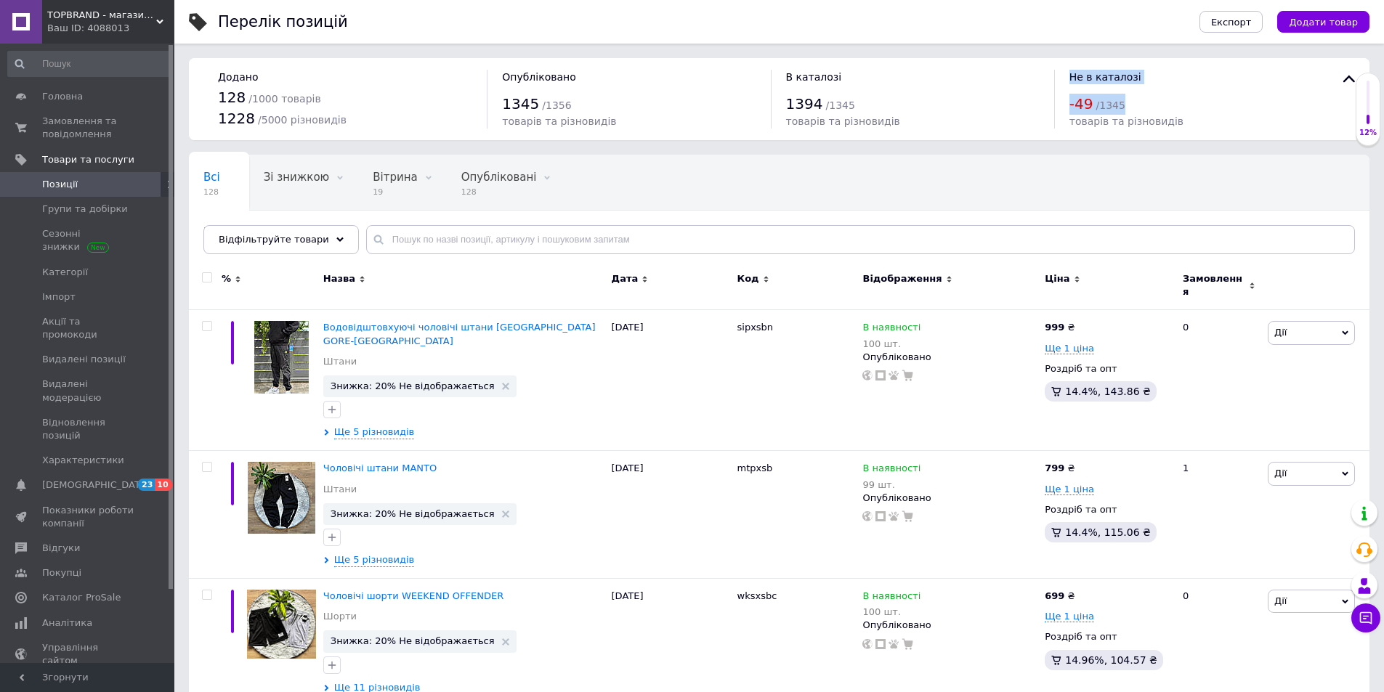
copy div "Не в каталозі -49 / 1345"
click at [72, 542] on span "Відгуки" at bounding box center [61, 548] width 38 height 13
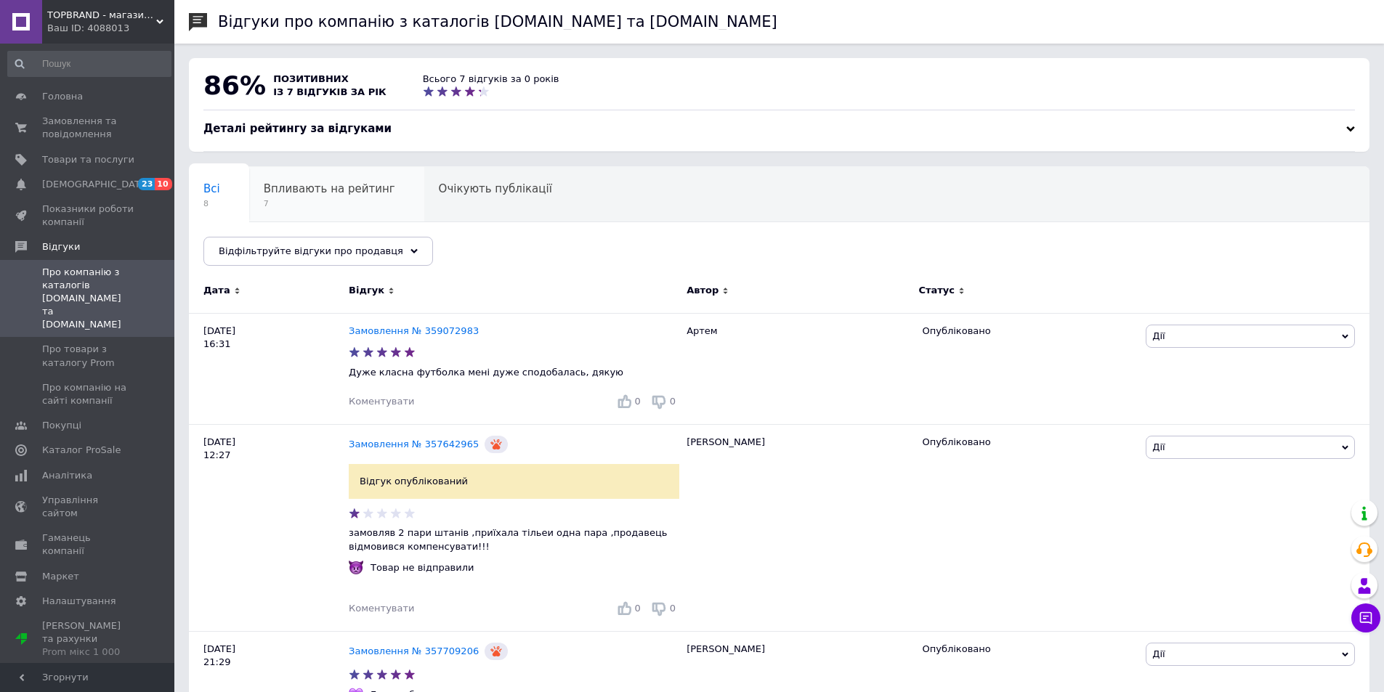
click at [297, 195] on span "Впливають на рейтинг" at bounding box center [330, 188] width 132 height 13
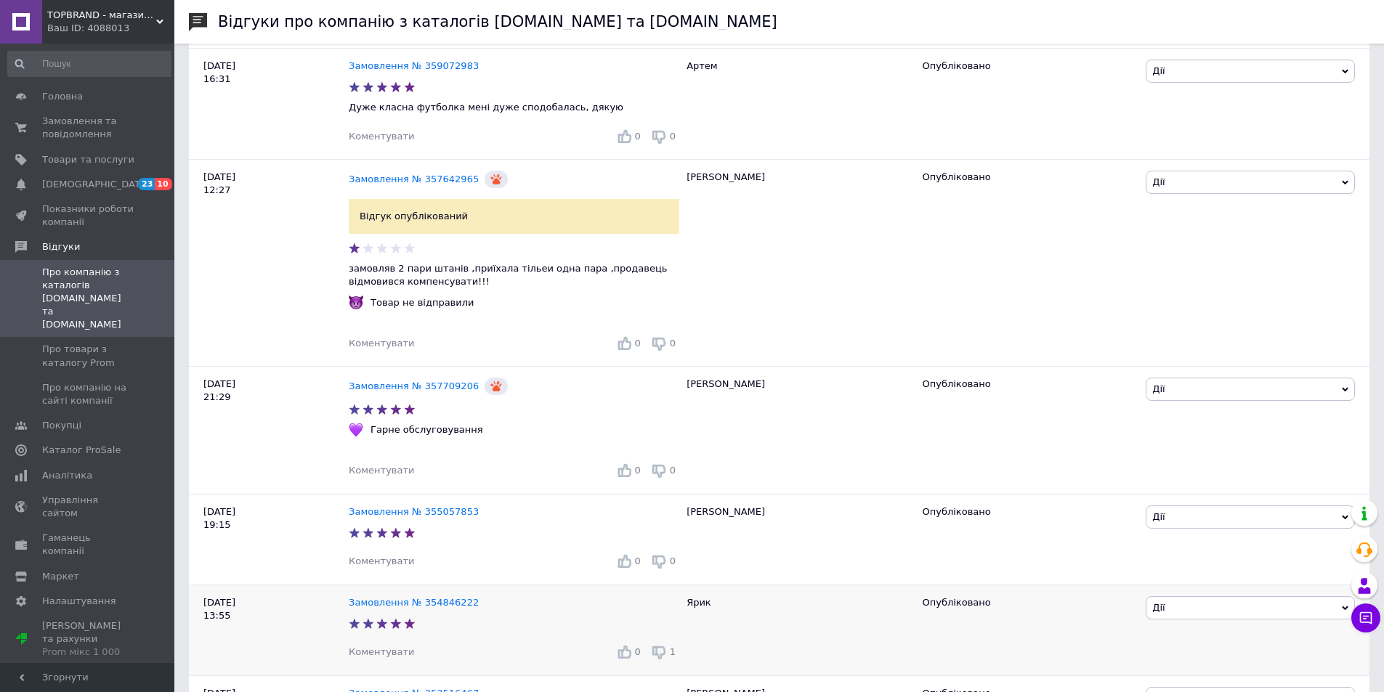
scroll to position [576, 0]
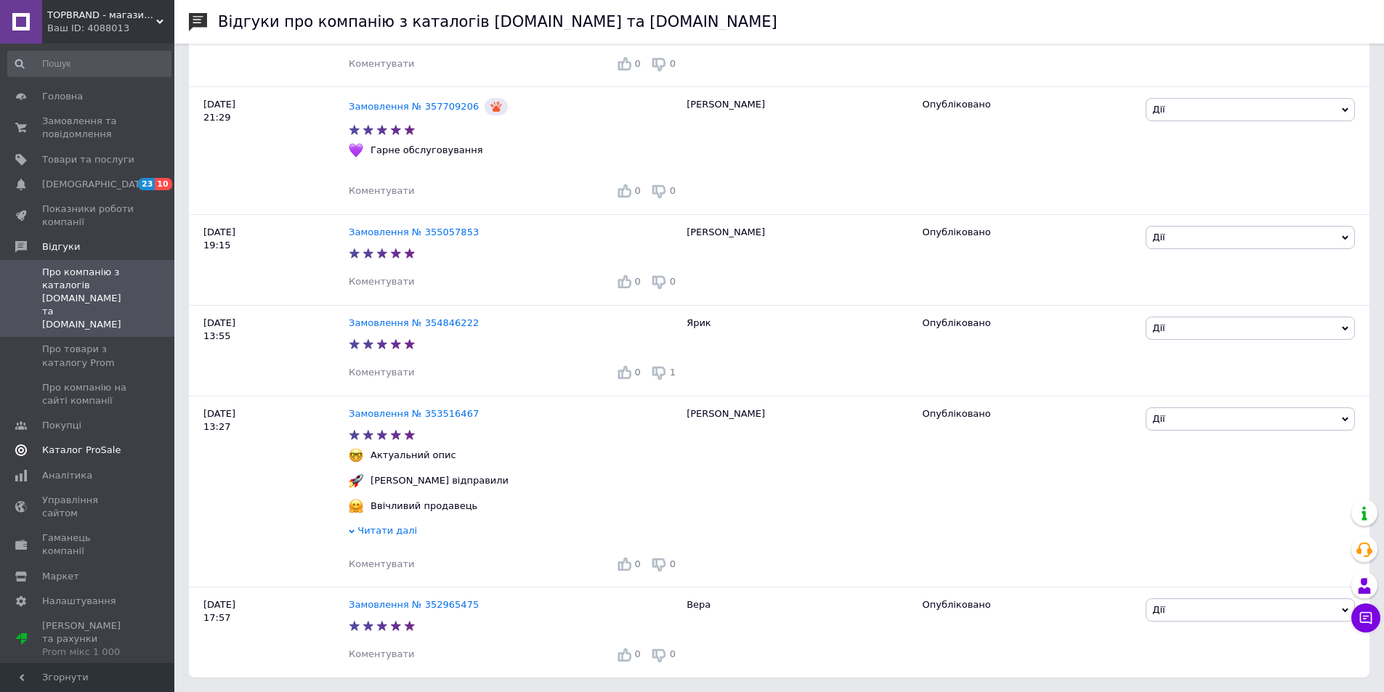
click at [102, 444] on span "Каталог ProSale" at bounding box center [81, 450] width 78 height 13
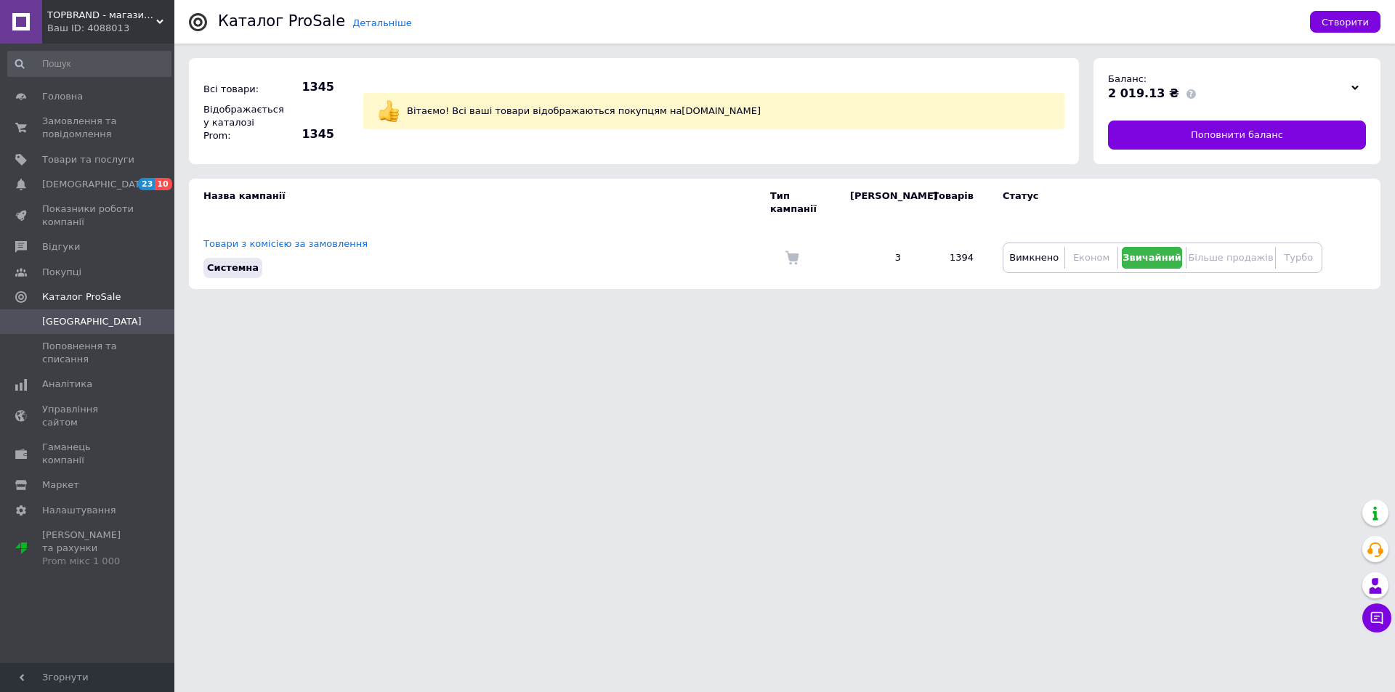
click at [161, 31] on div "Ваш ID: 4088013" at bounding box center [110, 28] width 127 height 13
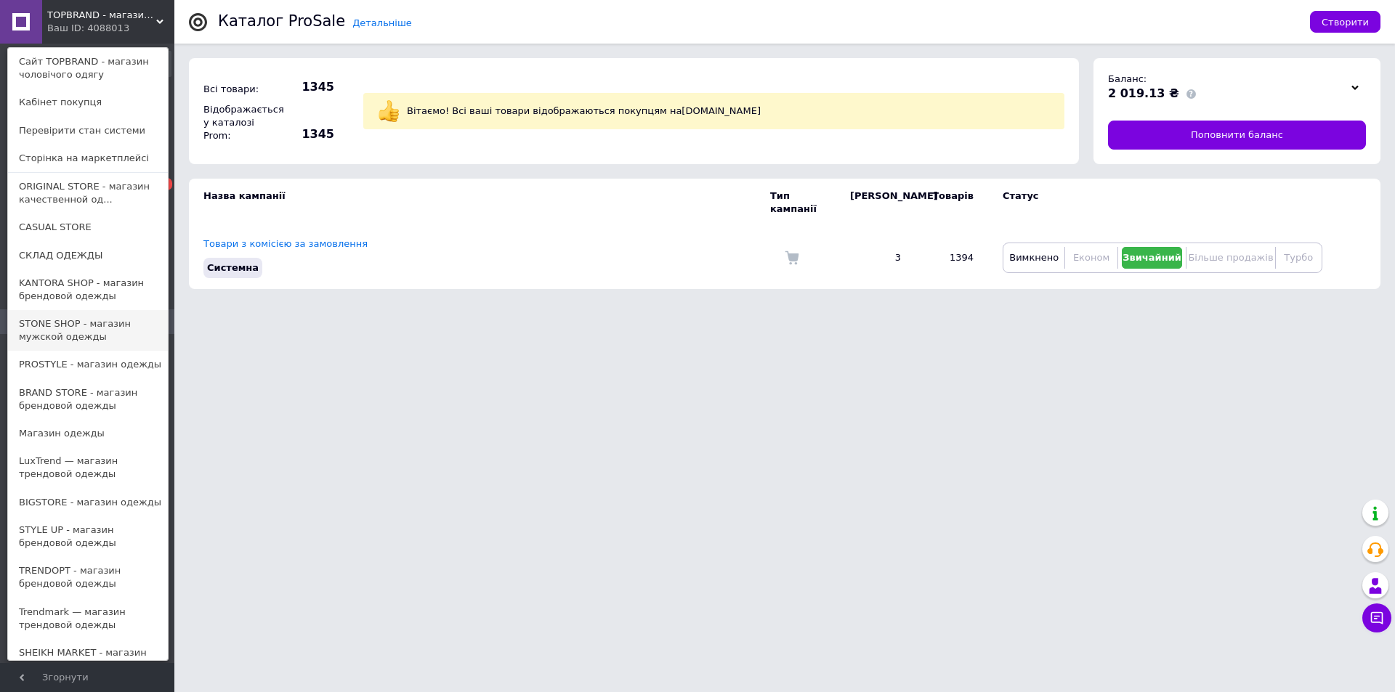
click at [88, 321] on link "STONE SHOP - магазин мужской одежды" at bounding box center [88, 330] width 160 height 41
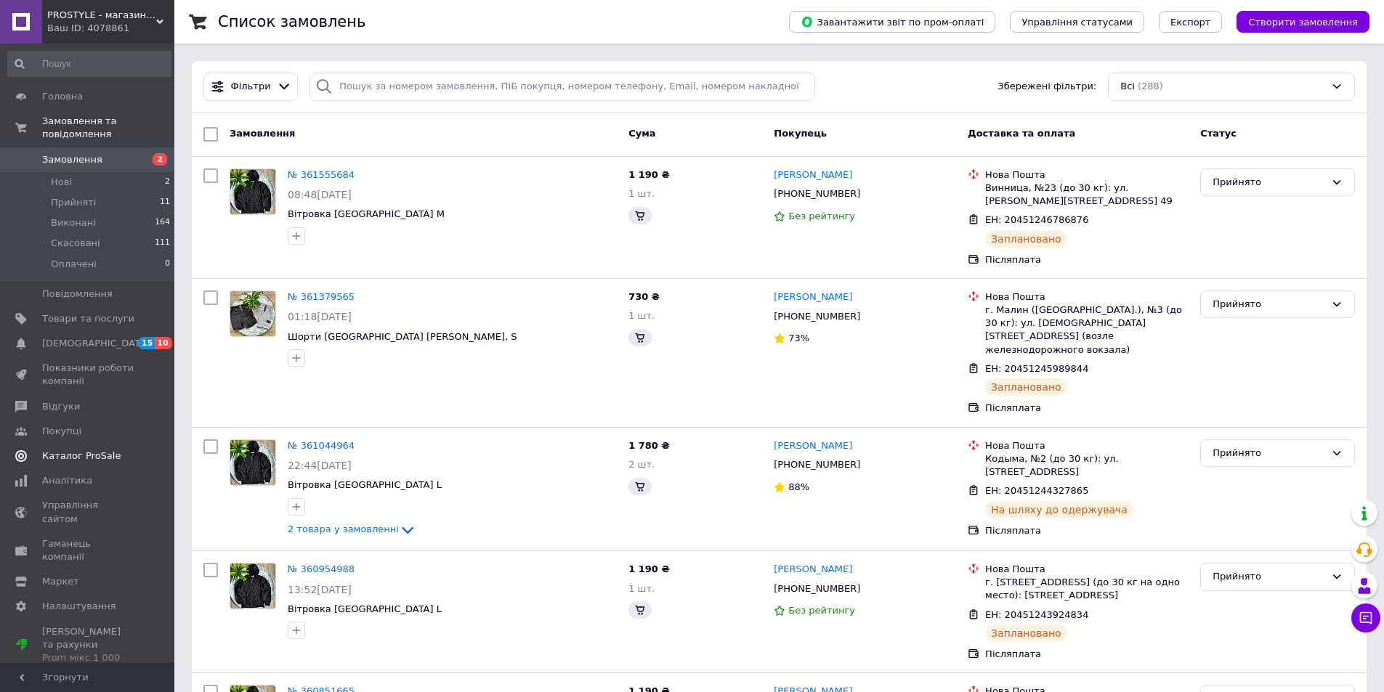
click at [78, 450] on span "Каталог ProSale" at bounding box center [81, 456] width 78 height 13
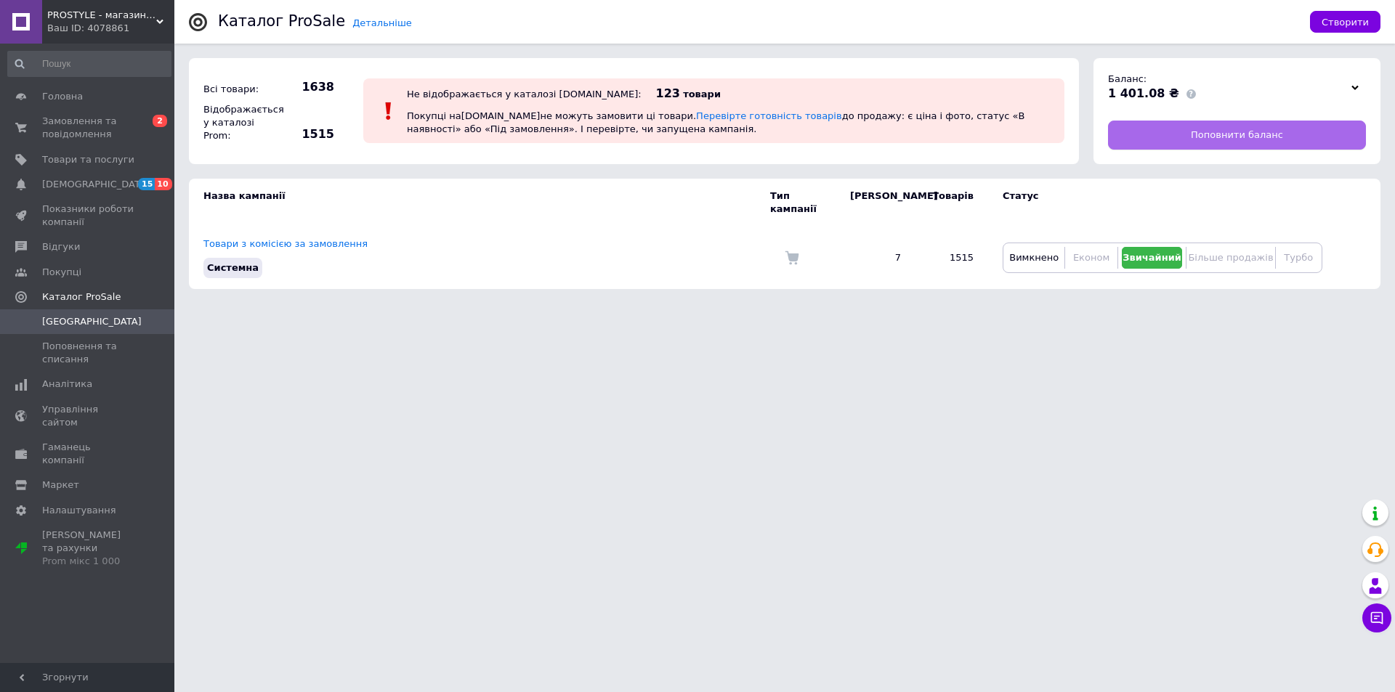
click at [1195, 135] on link "Поповнити баланс" at bounding box center [1237, 135] width 258 height 29
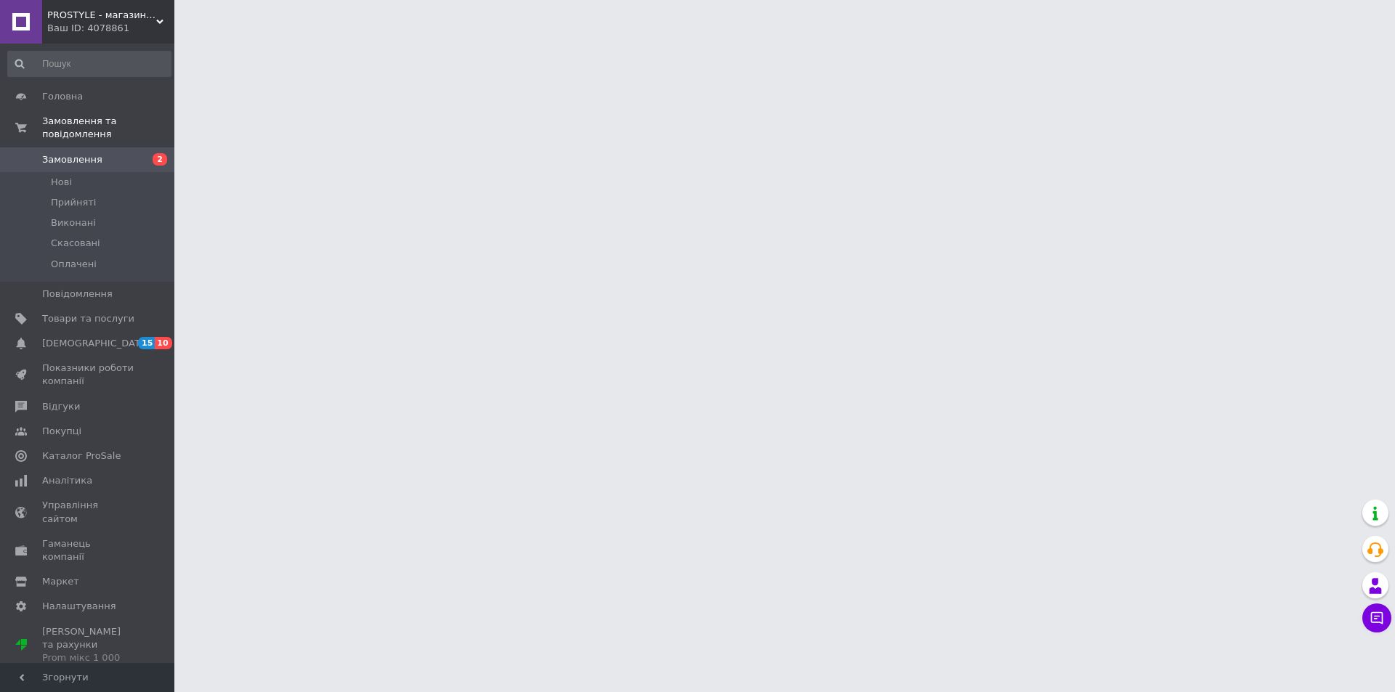
click at [83, 450] on span "Каталог ProSale" at bounding box center [81, 456] width 78 height 13
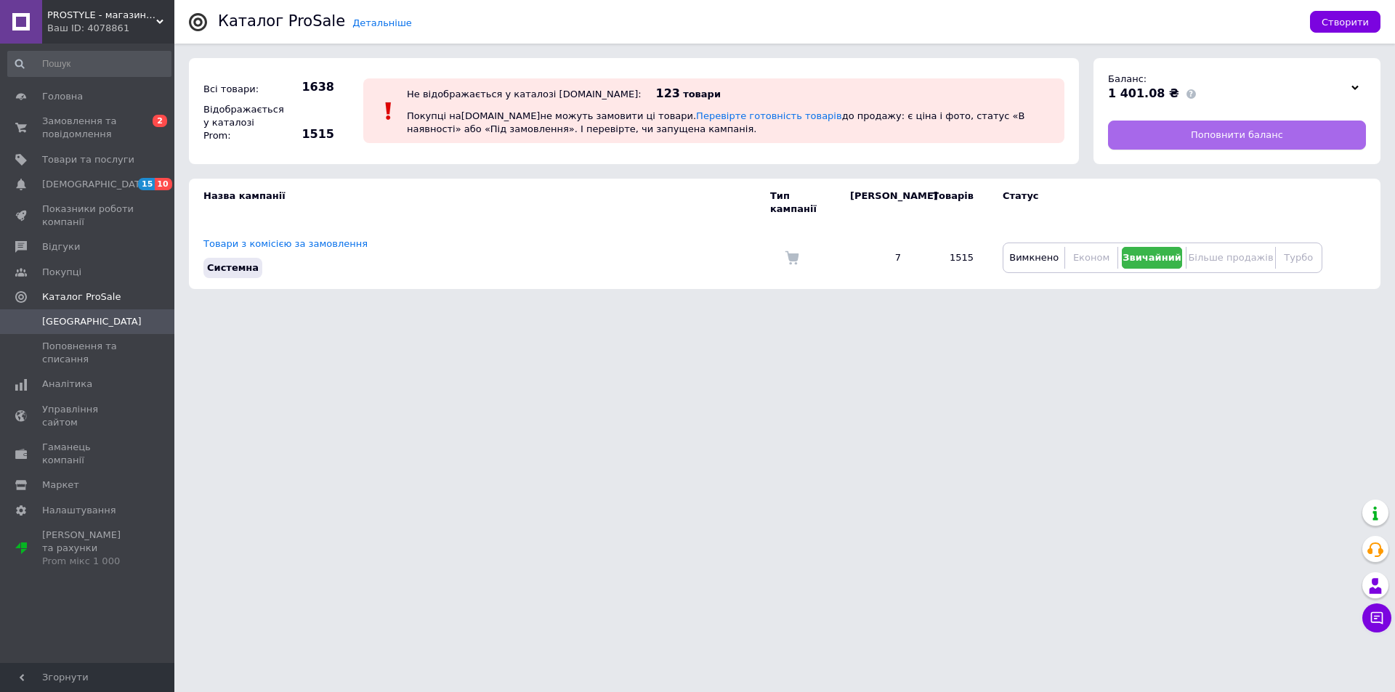
click at [1212, 141] on span "Поповнити баланс" at bounding box center [1237, 135] width 92 height 13
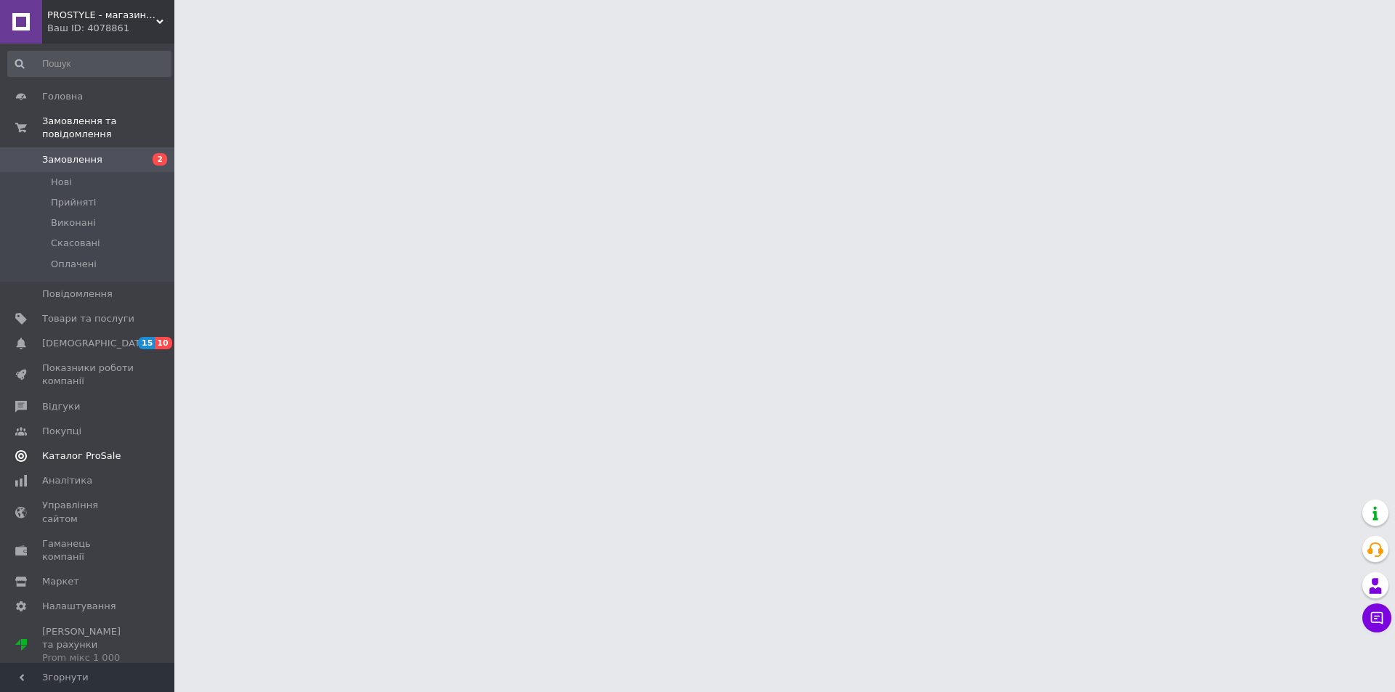
click at [91, 450] on span "Каталог ProSale" at bounding box center [81, 456] width 78 height 13
